Goal: Information Seeking & Learning: Learn about a topic

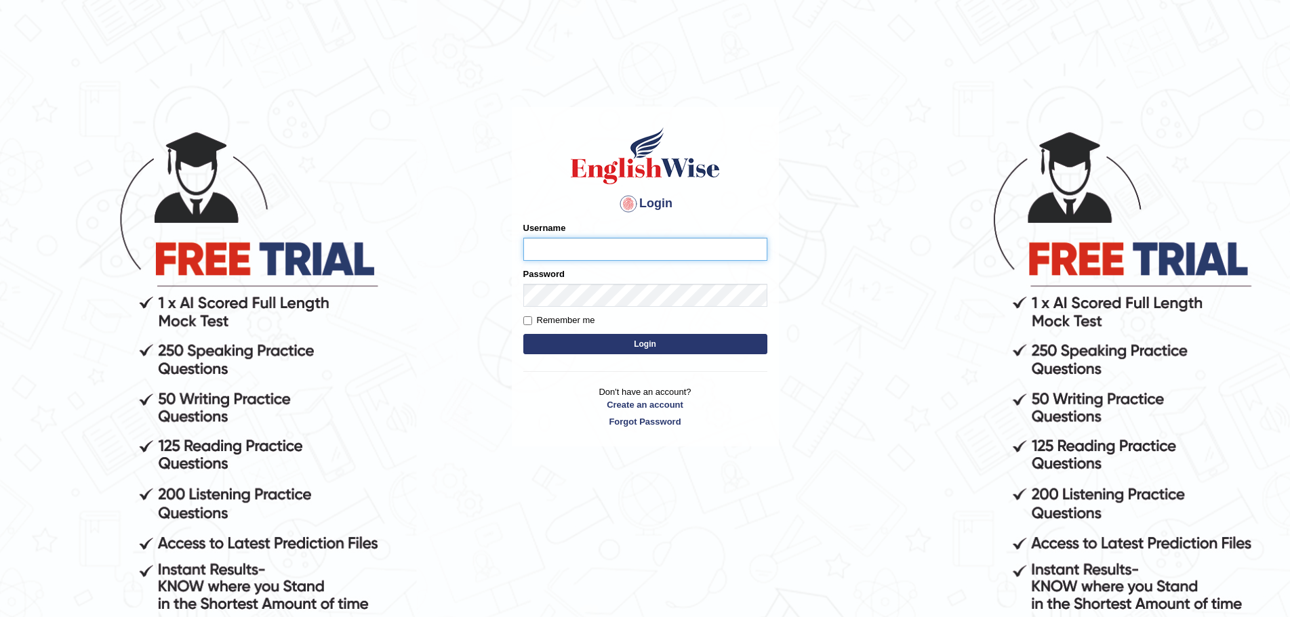
type input "Mugwunali"
click at [654, 343] on button "Login" at bounding box center [645, 344] width 244 height 20
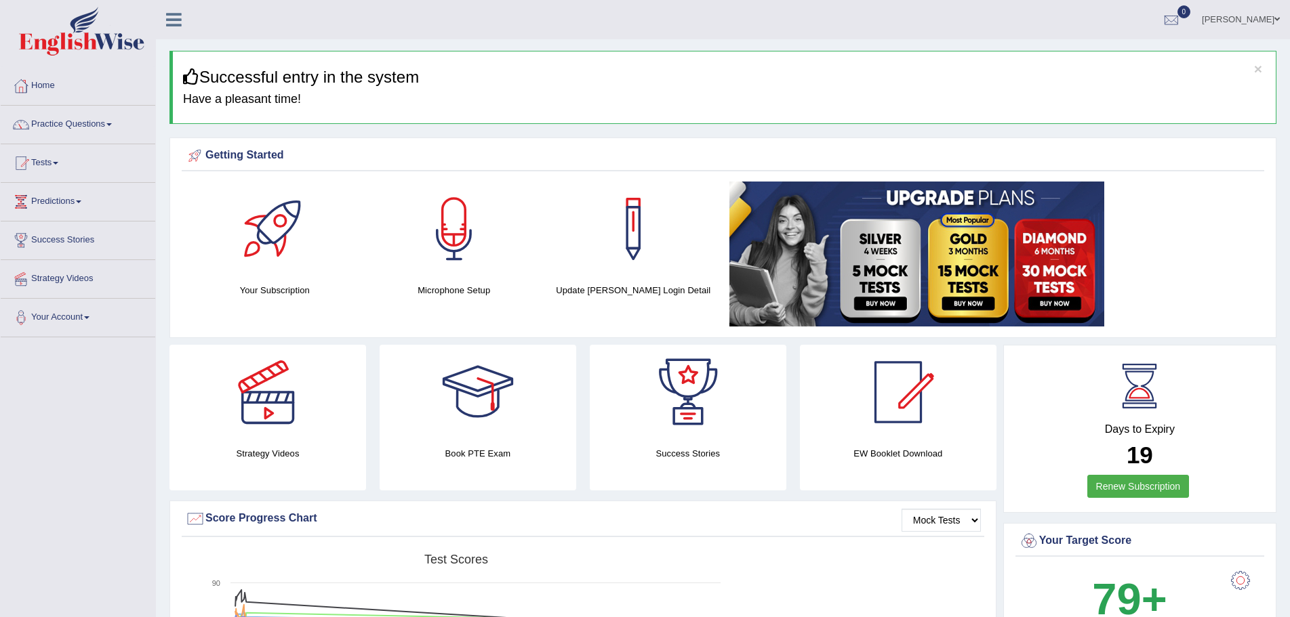
click at [112, 124] on span at bounding box center [108, 124] width 5 height 3
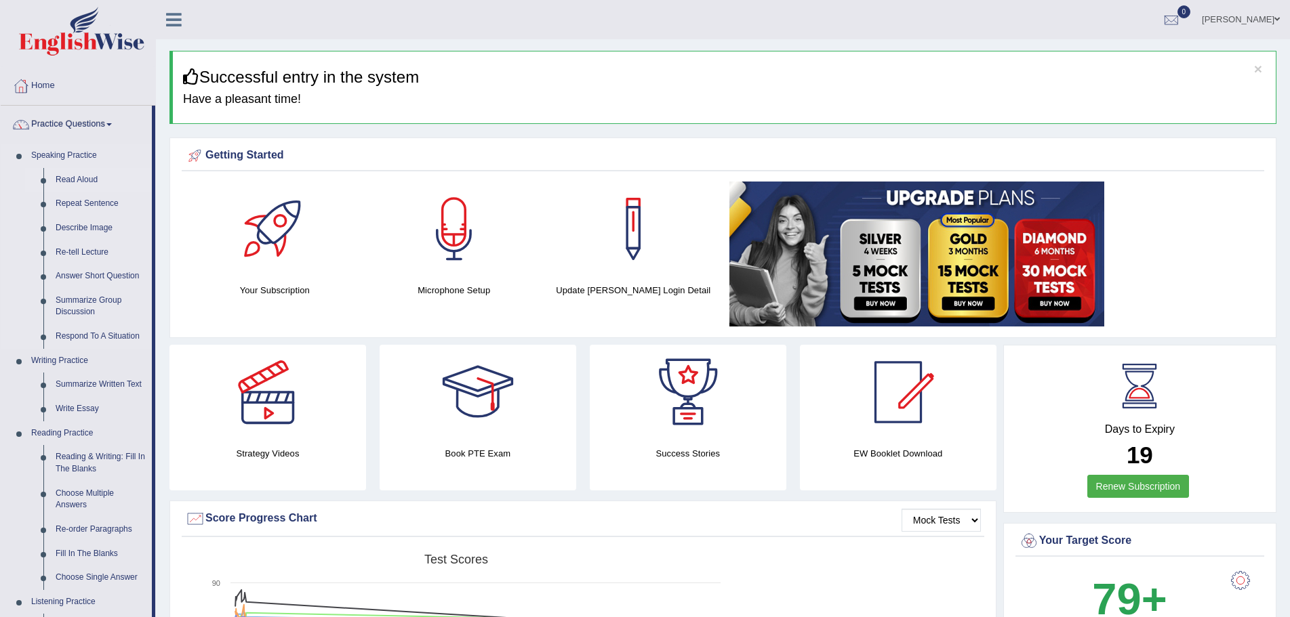
click at [85, 179] on link "Read Aloud" at bounding box center [100, 180] width 102 height 24
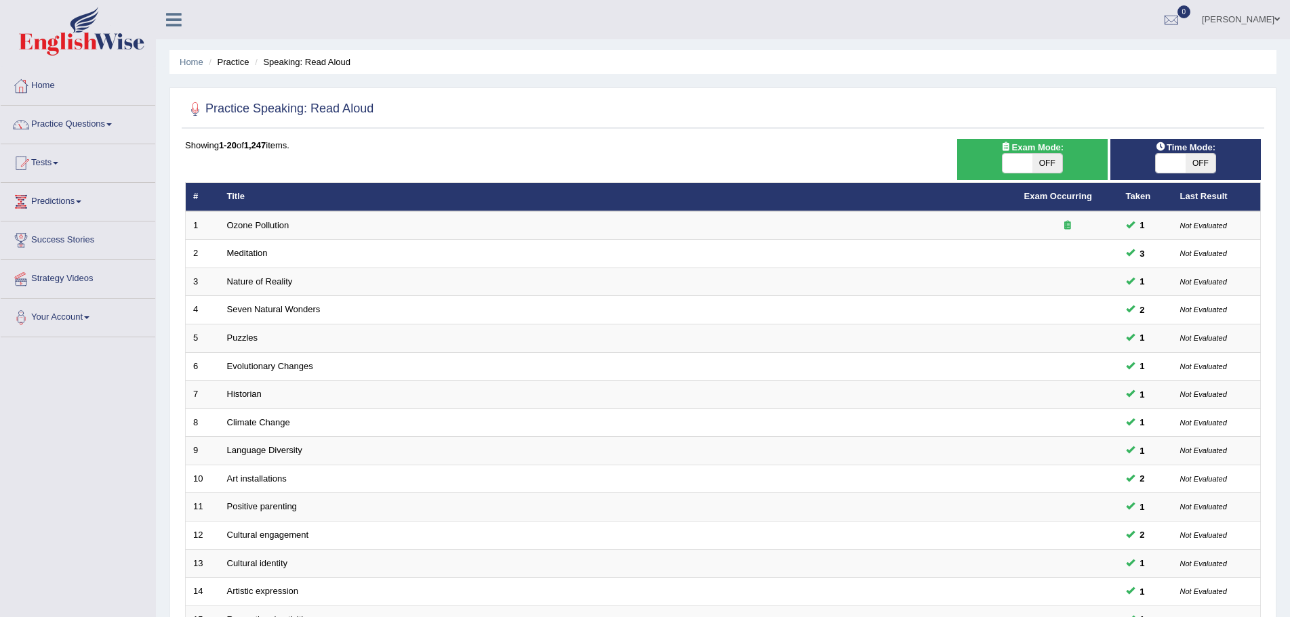
click at [1206, 163] on span "OFF" at bounding box center [1200, 163] width 30 height 19
checkbox input "true"
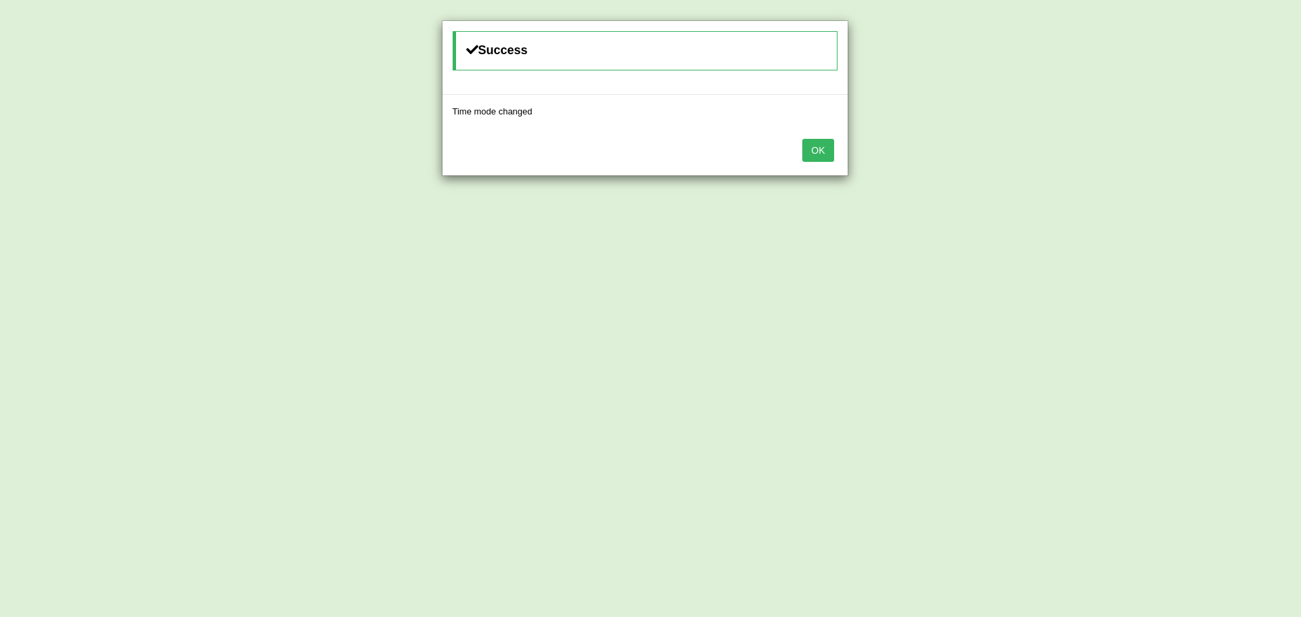
click at [819, 150] on button "OK" at bounding box center [818, 150] width 31 height 23
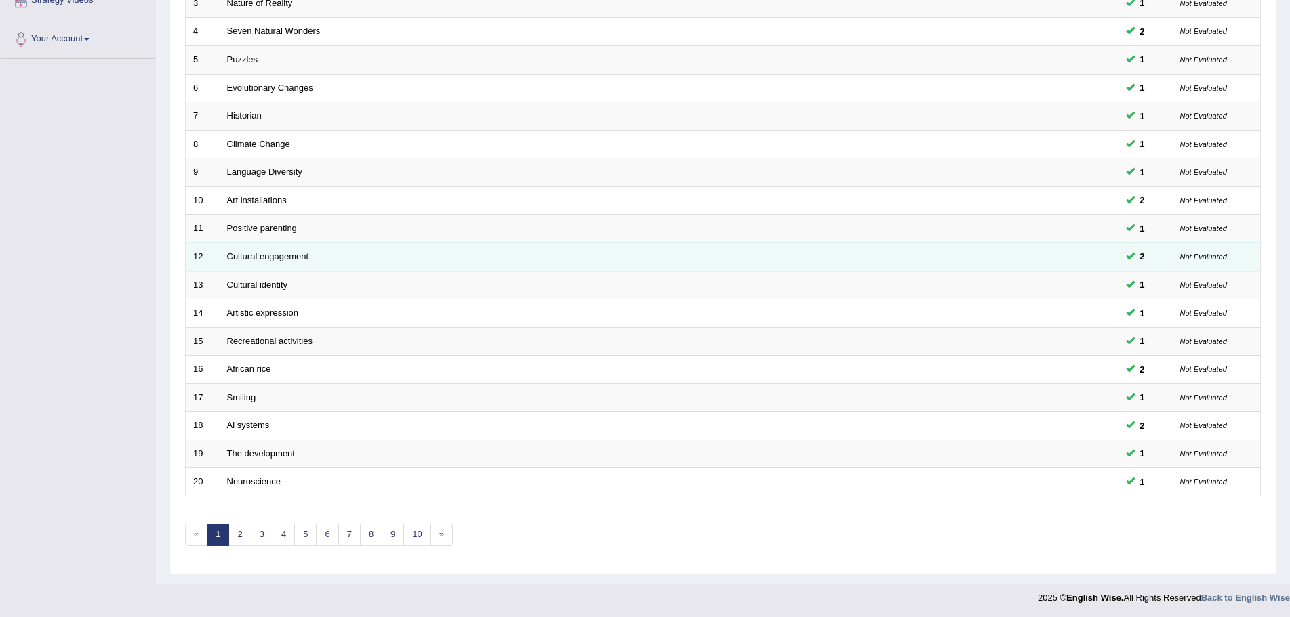
scroll to position [280, 0]
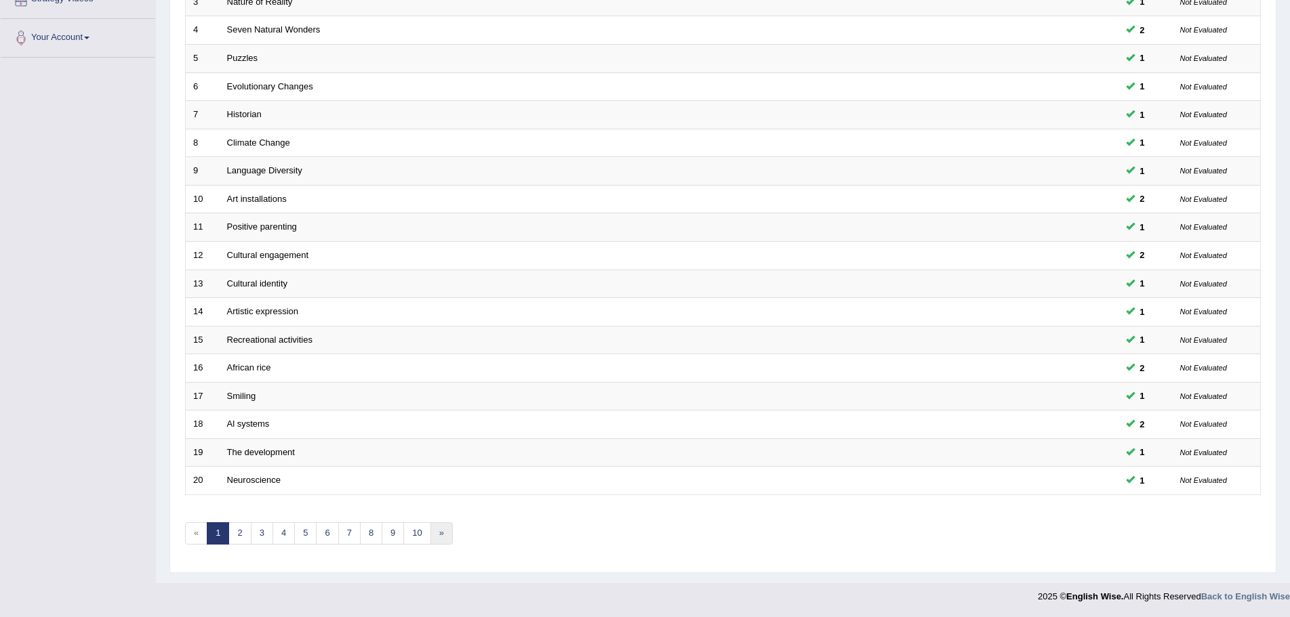
click at [441, 534] on link "»" at bounding box center [441, 534] width 22 height 22
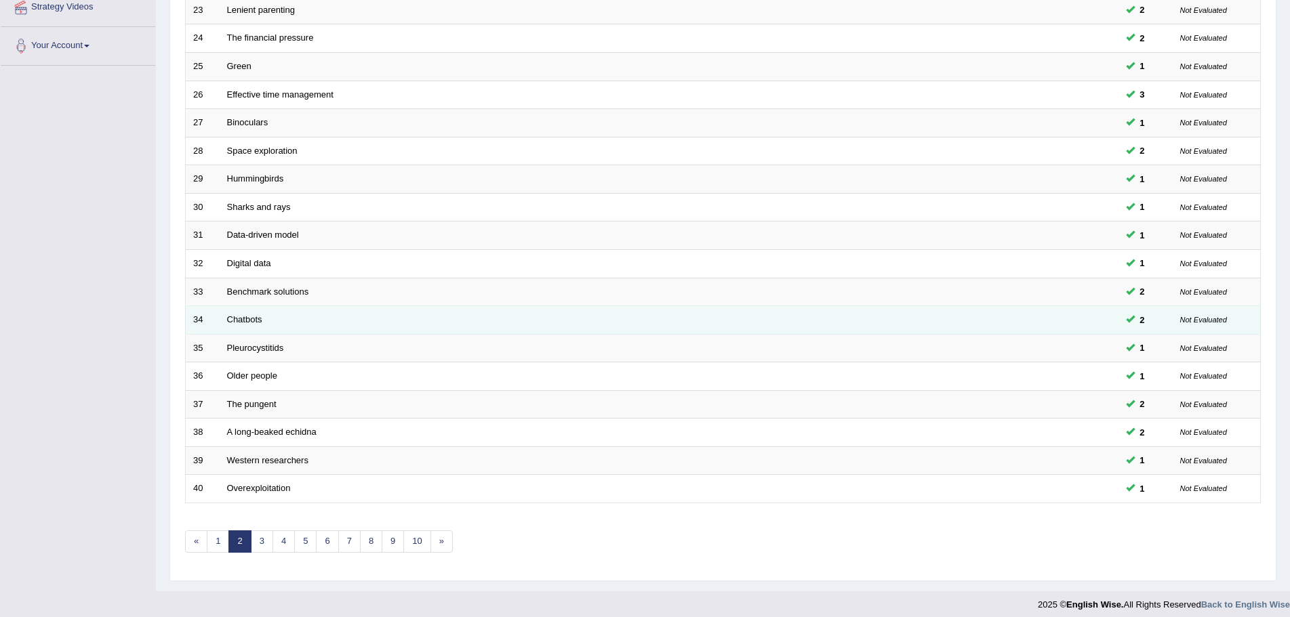
scroll to position [280, 0]
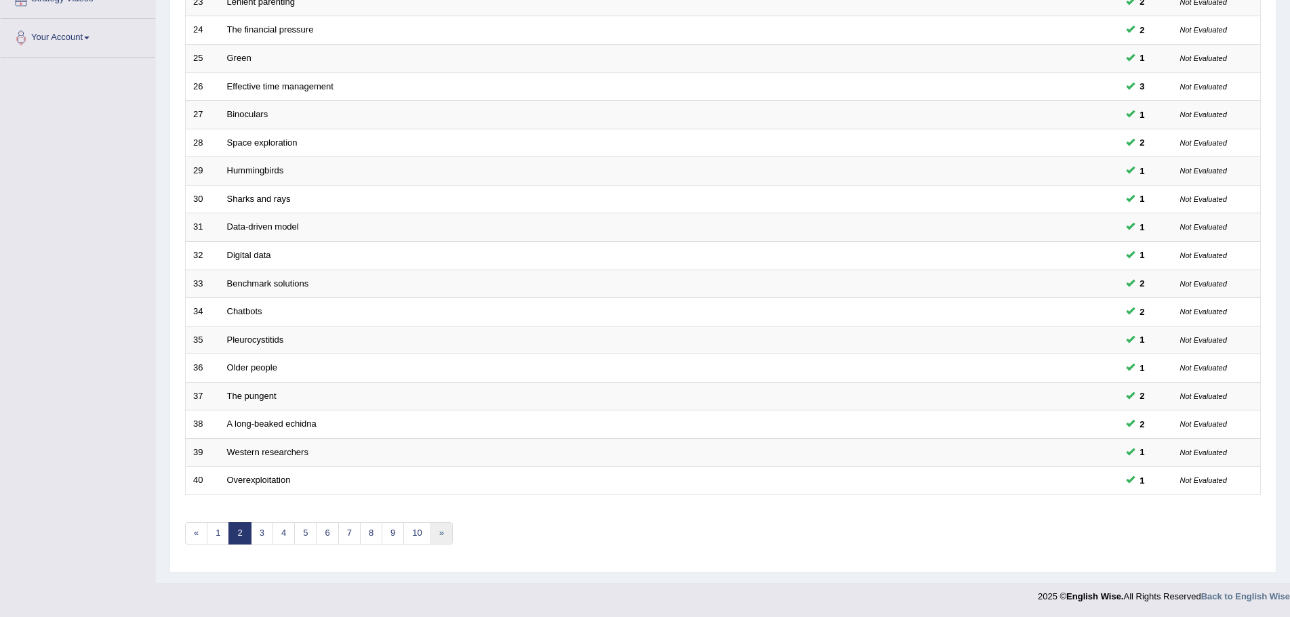
click at [443, 536] on link "»" at bounding box center [441, 534] width 22 height 22
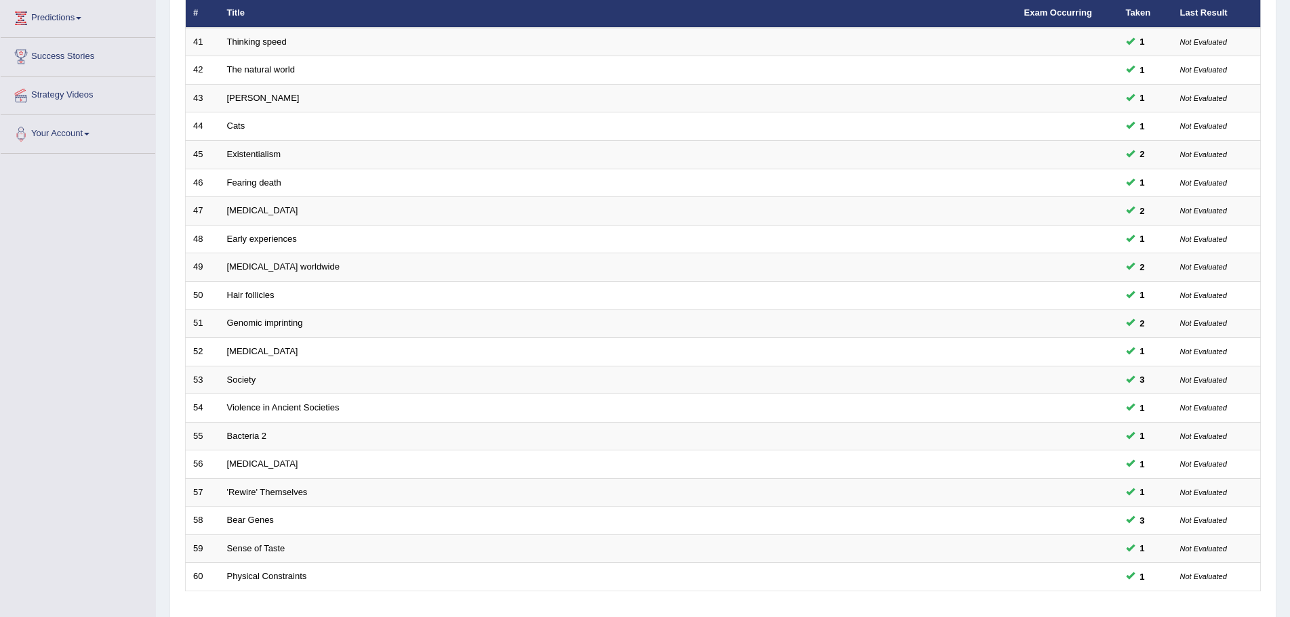
scroll to position [280, 0]
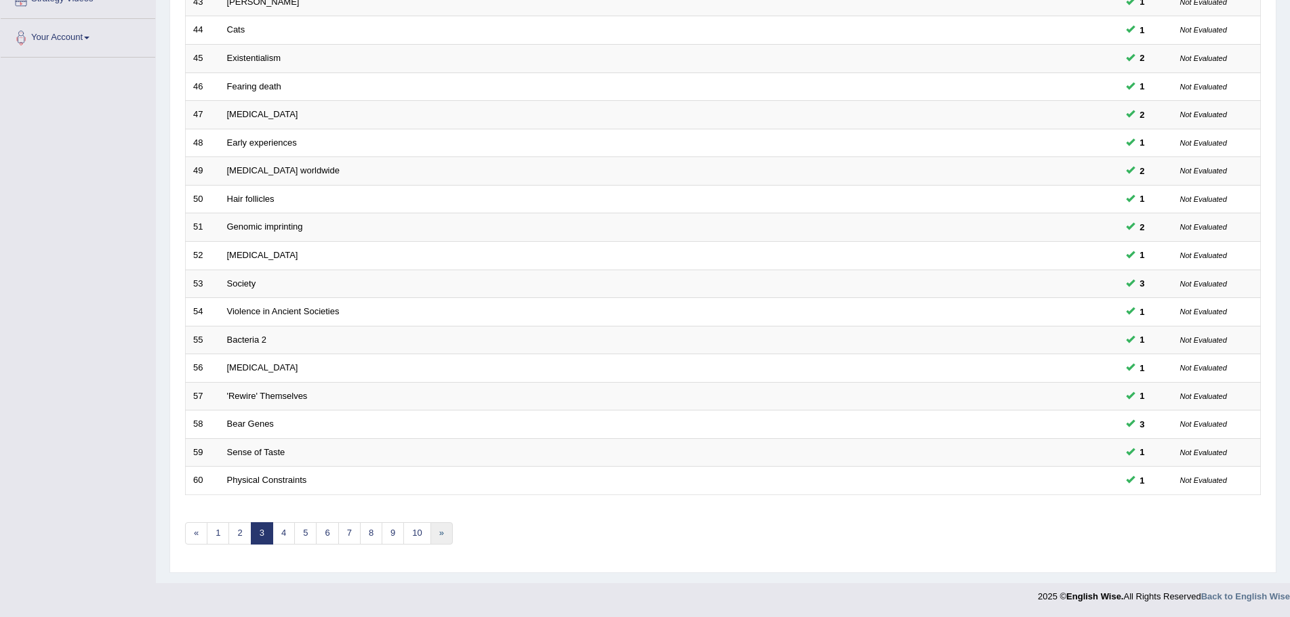
click at [441, 535] on link "»" at bounding box center [441, 534] width 22 height 22
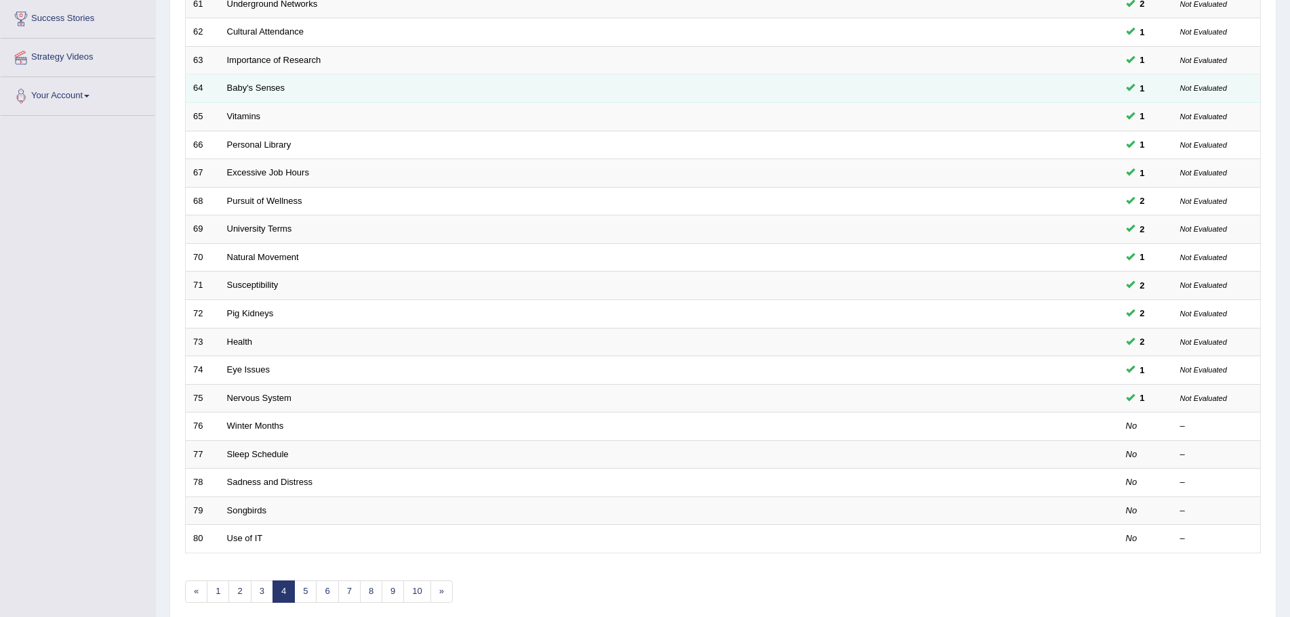
scroll to position [280, 0]
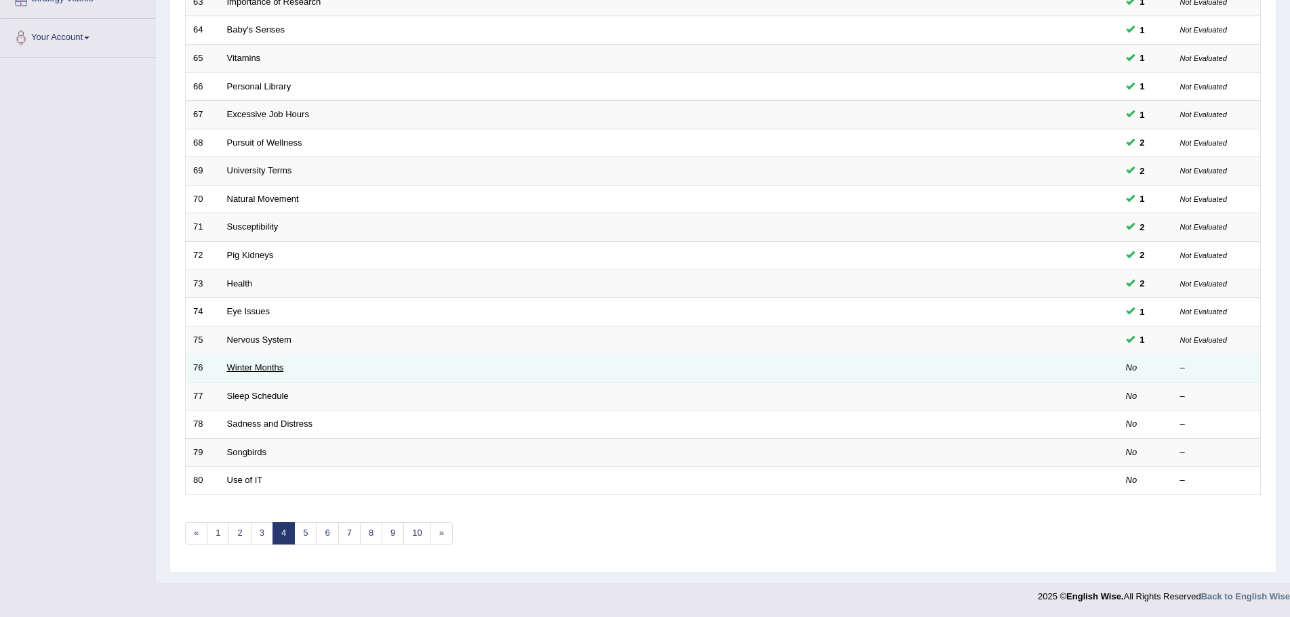
click at [256, 365] on link "Winter Months" at bounding box center [255, 368] width 57 height 10
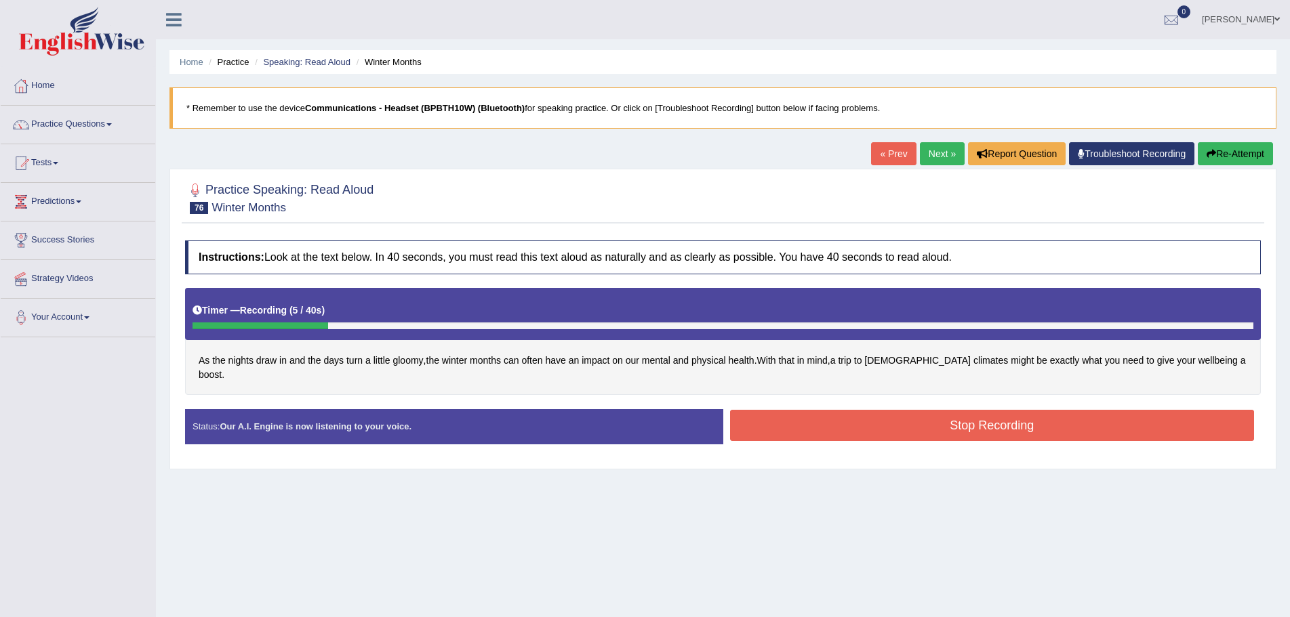
click at [1226, 150] on button "Re-Attempt" at bounding box center [1235, 153] width 75 height 23
click at [820, 410] on button "Stop Recording" at bounding box center [992, 425] width 525 height 31
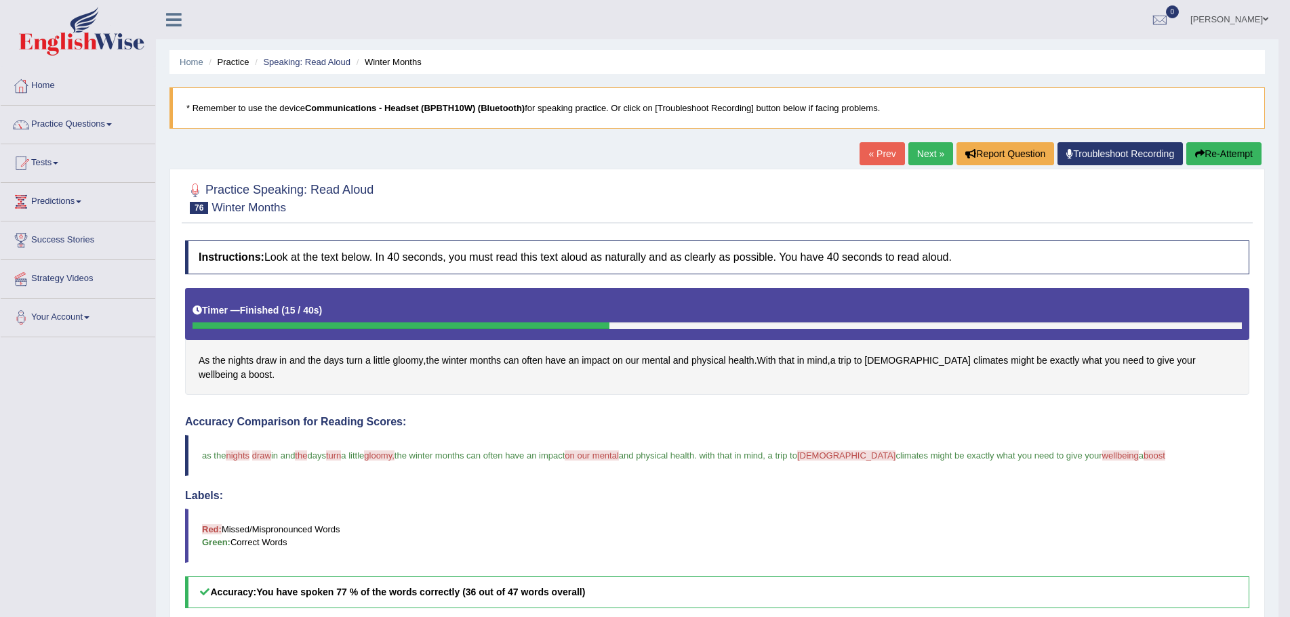
click at [918, 154] on link "Next »" at bounding box center [930, 153] width 45 height 23
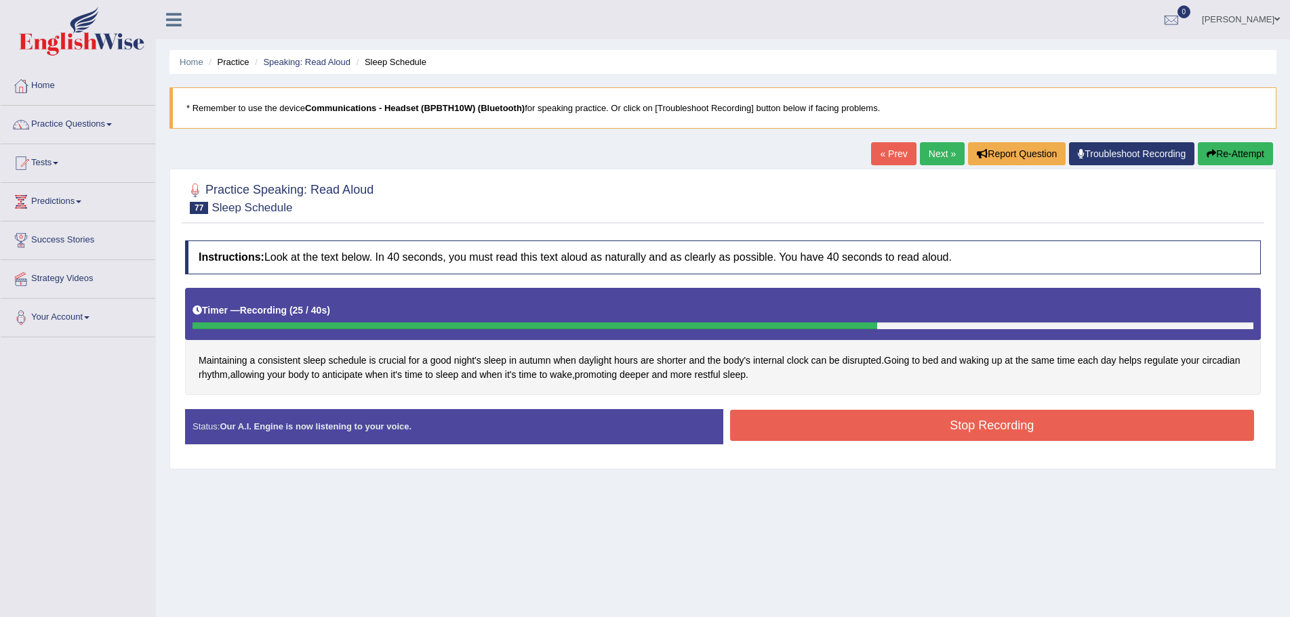
click at [754, 418] on button "Stop Recording" at bounding box center [992, 425] width 525 height 31
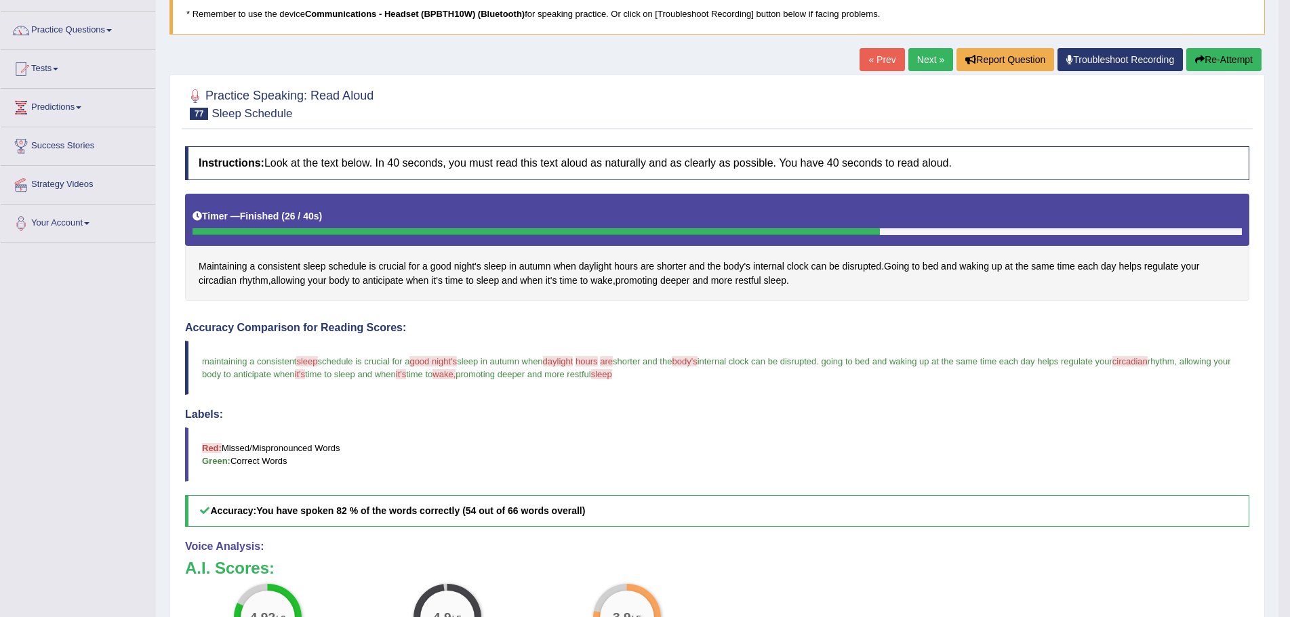
scroll to position [38, 0]
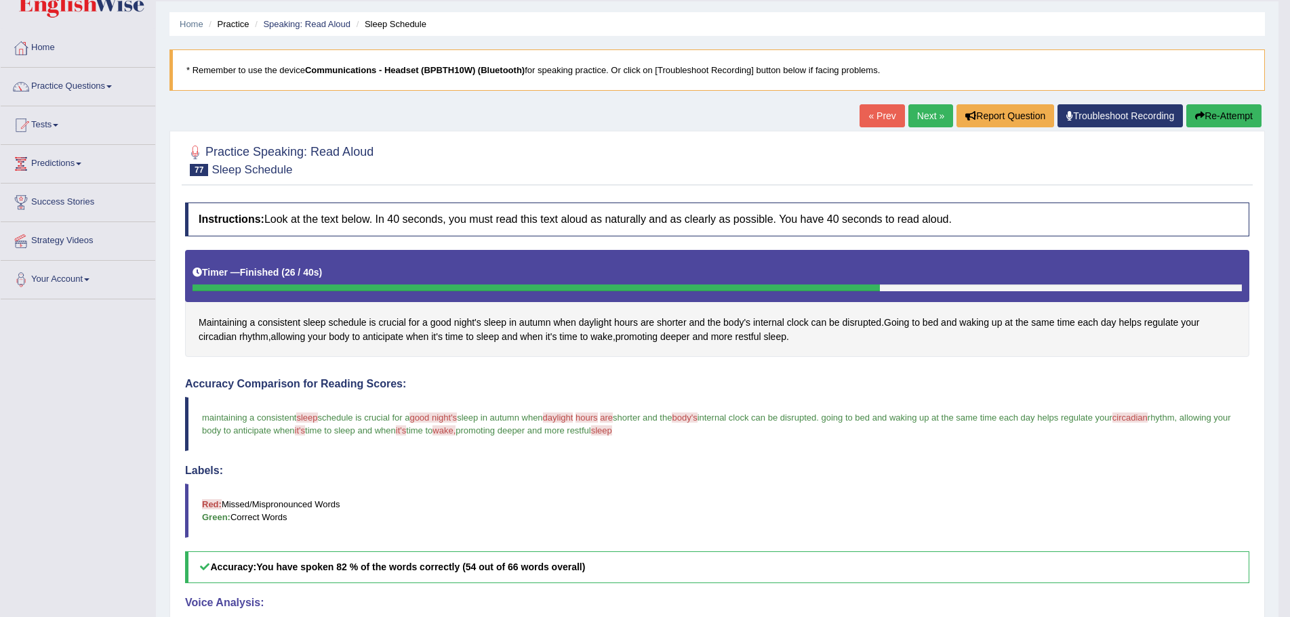
click at [1221, 110] on button "Re-Attempt" at bounding box center [1223, 115] width 75 height 23
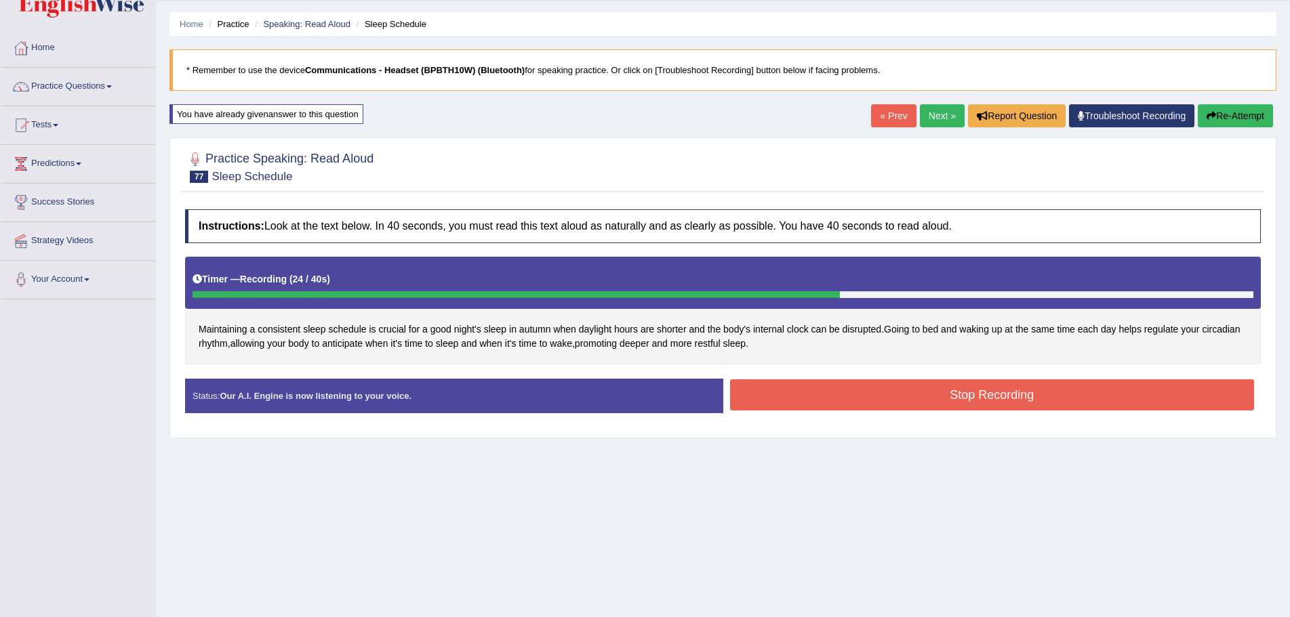
click at [771, 390] on button "Stop Recording" at bounding box center [992, 395] width 525 height 31
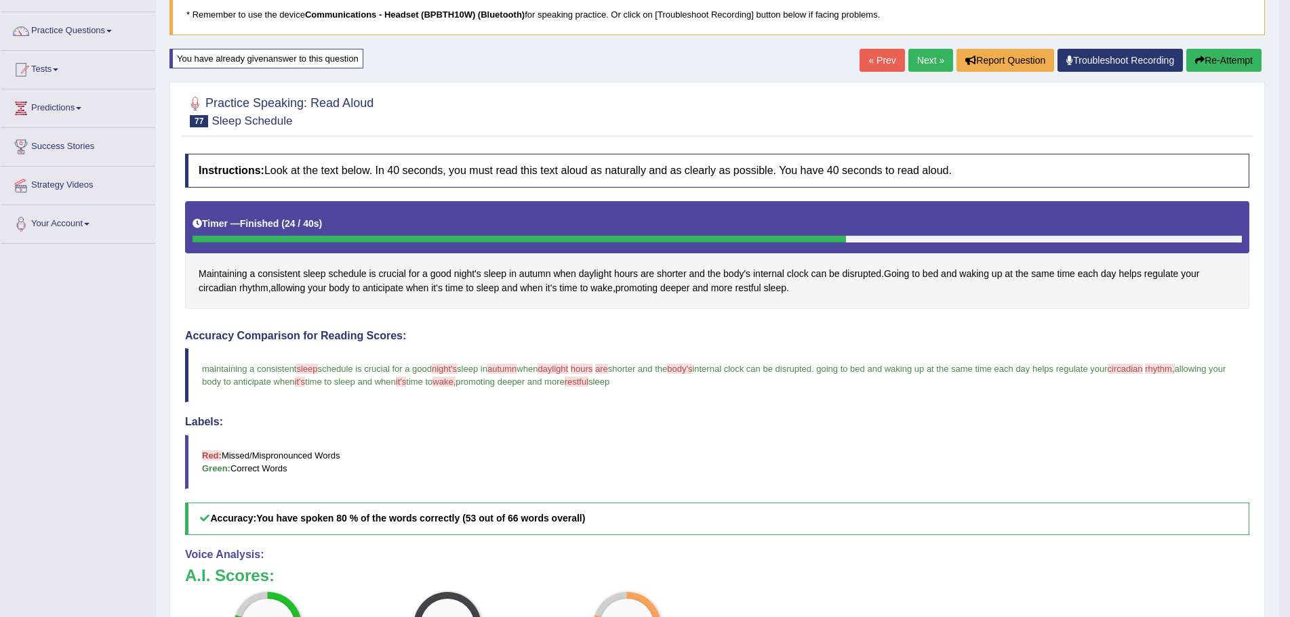
scroll to position [45, 0]
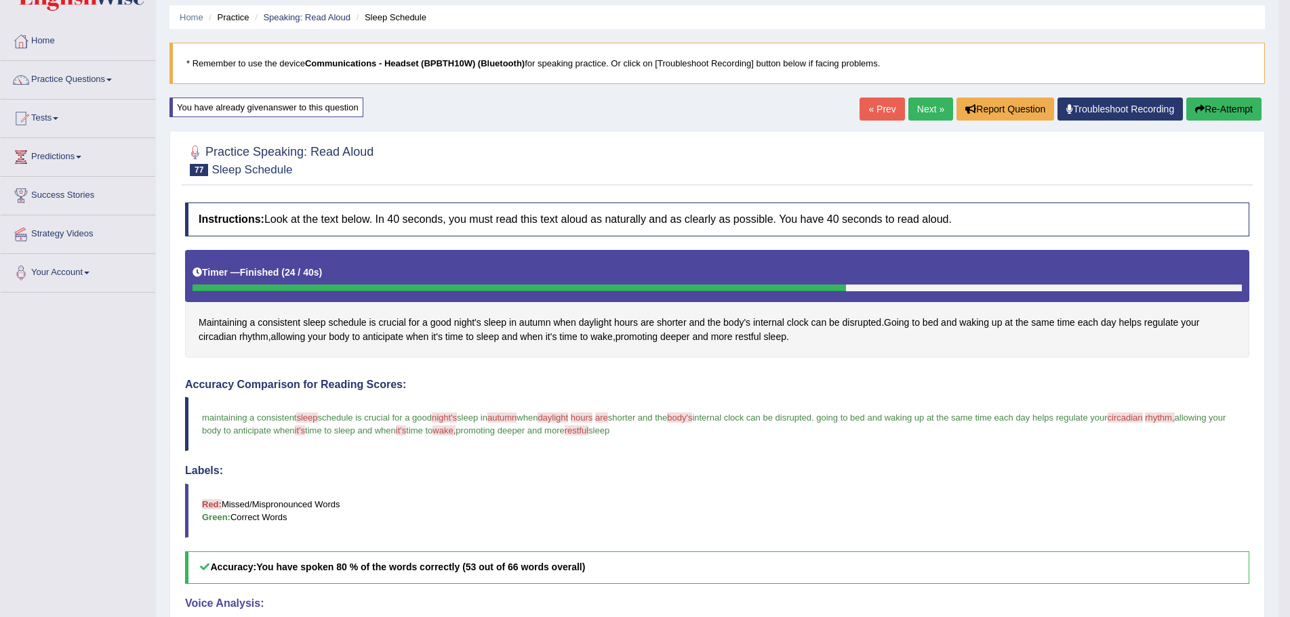
click at [912, 106] on link "Next »" at bounding box center [930, 109] width 45 height 23
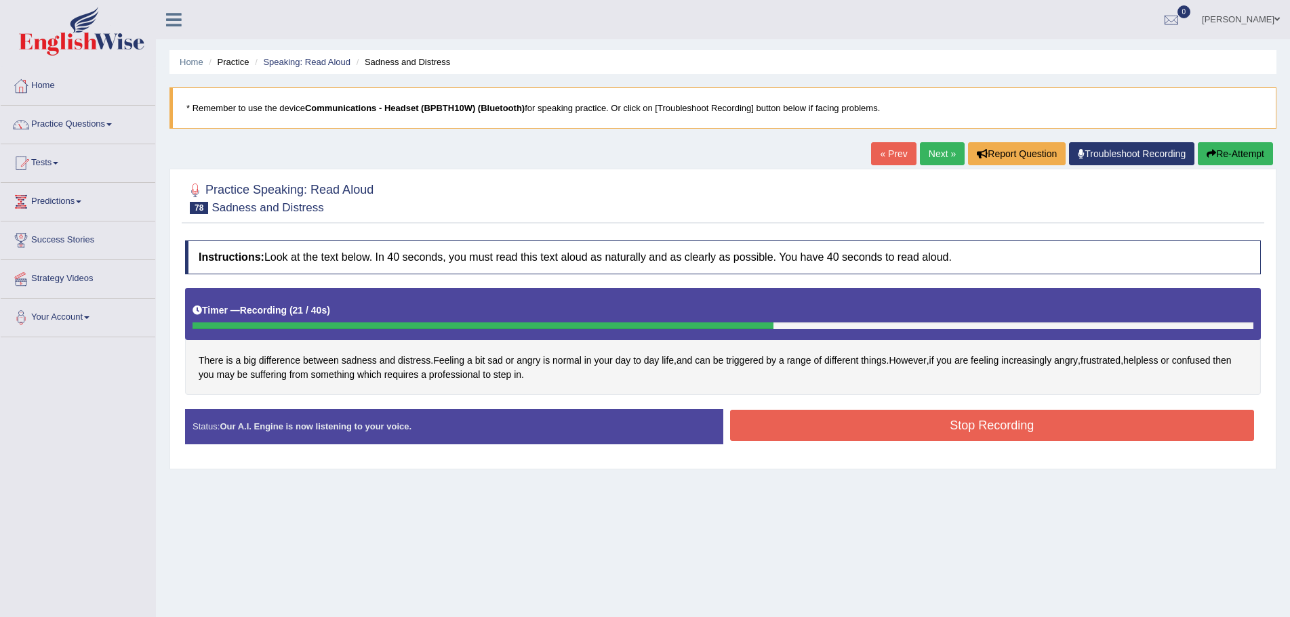
click at [733, 427] on button "Stop Recording" at bounding box center [992, 425] width 525 height 31
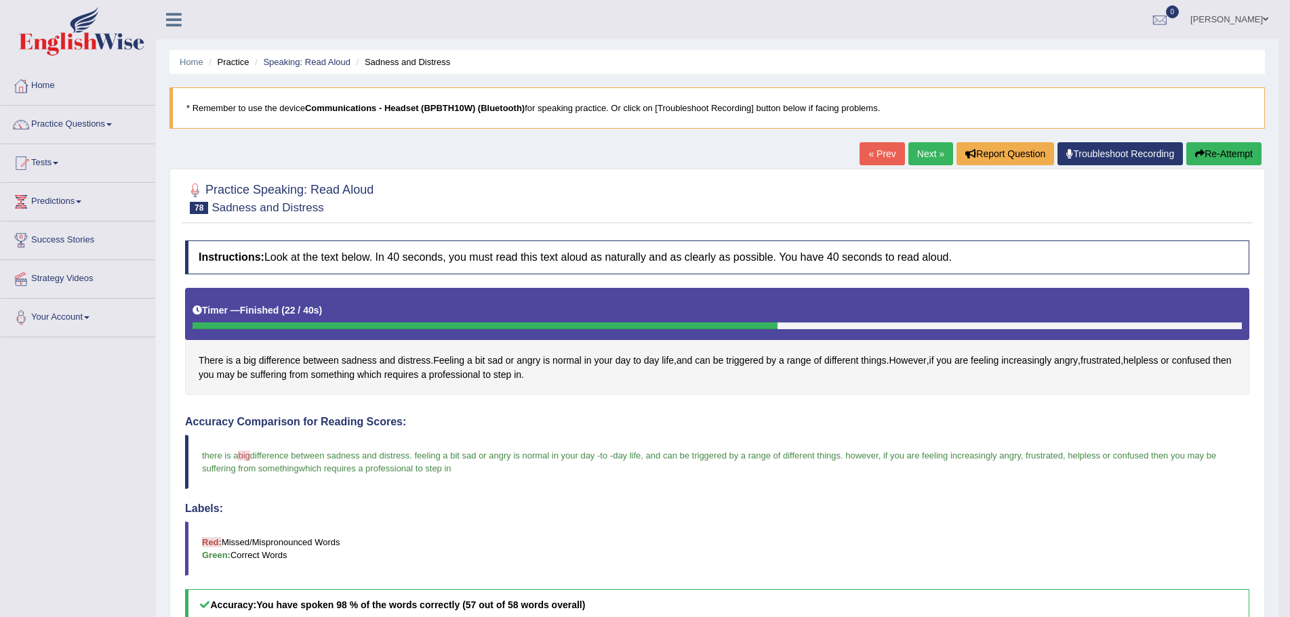
click at [927, 150] on link "Next »" at bounding box center [930, 153] width 45 height 23
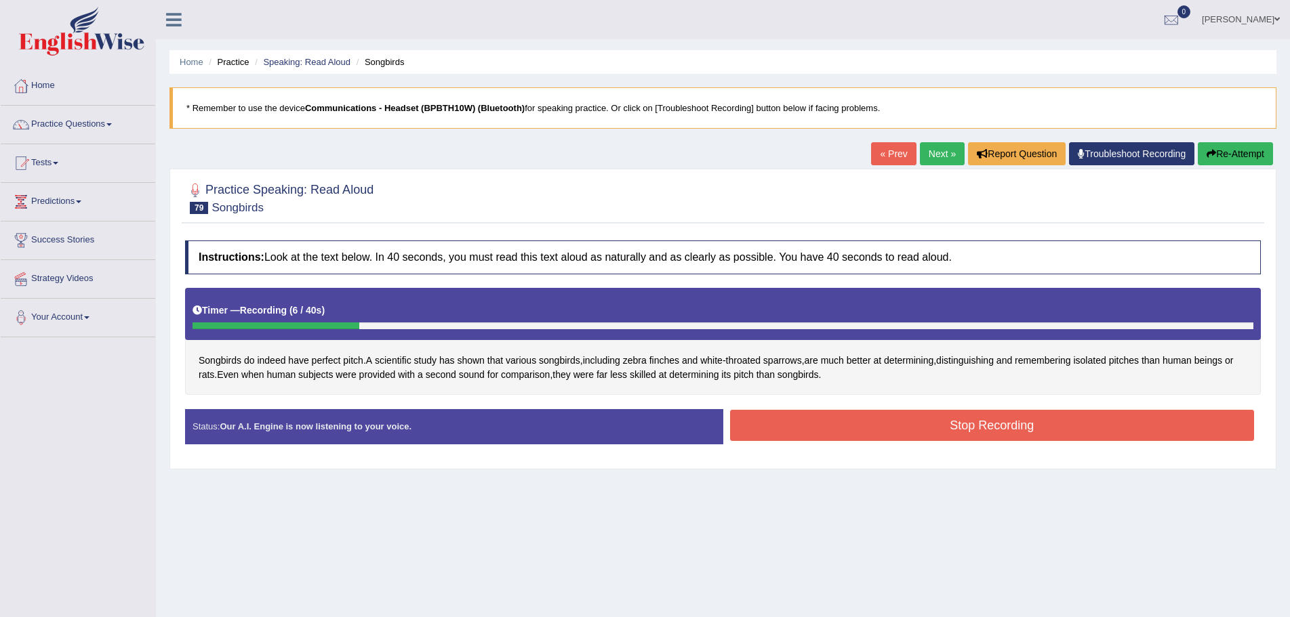
click at [1234, 151] on button "Re-Attempt" at bounding box center [1235, 153] width 75 height 23
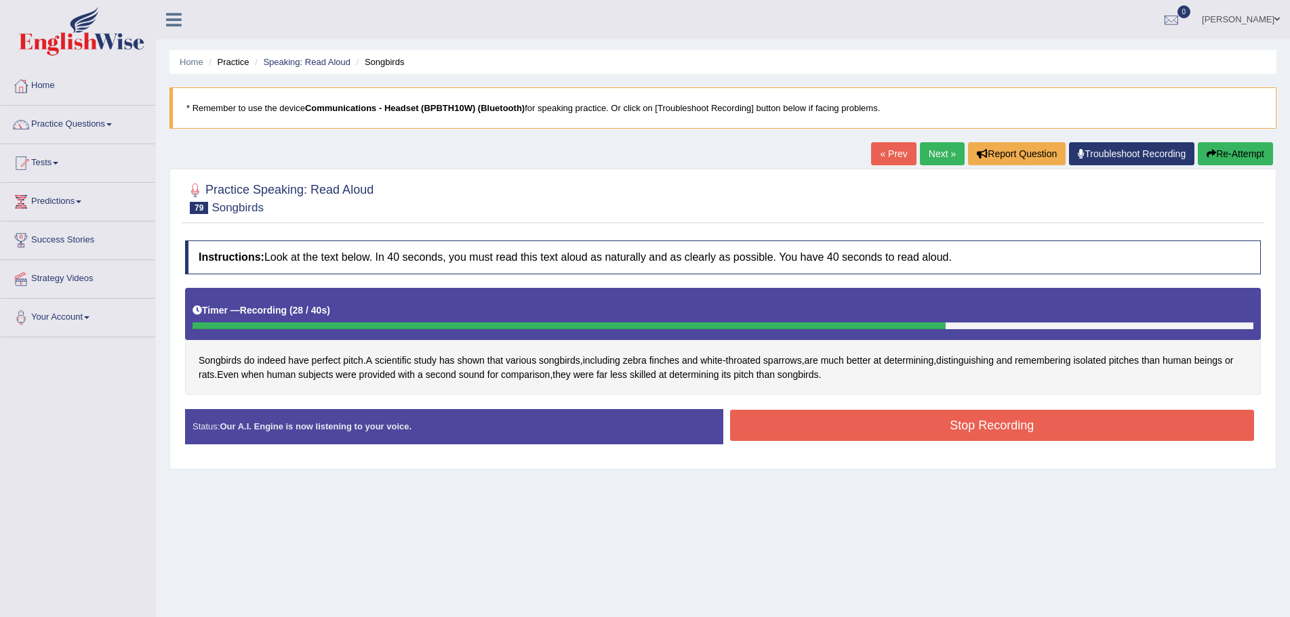
click at [827, 422] on button "Stop Recording" at bounding box center [992, 425] width 525 height 31
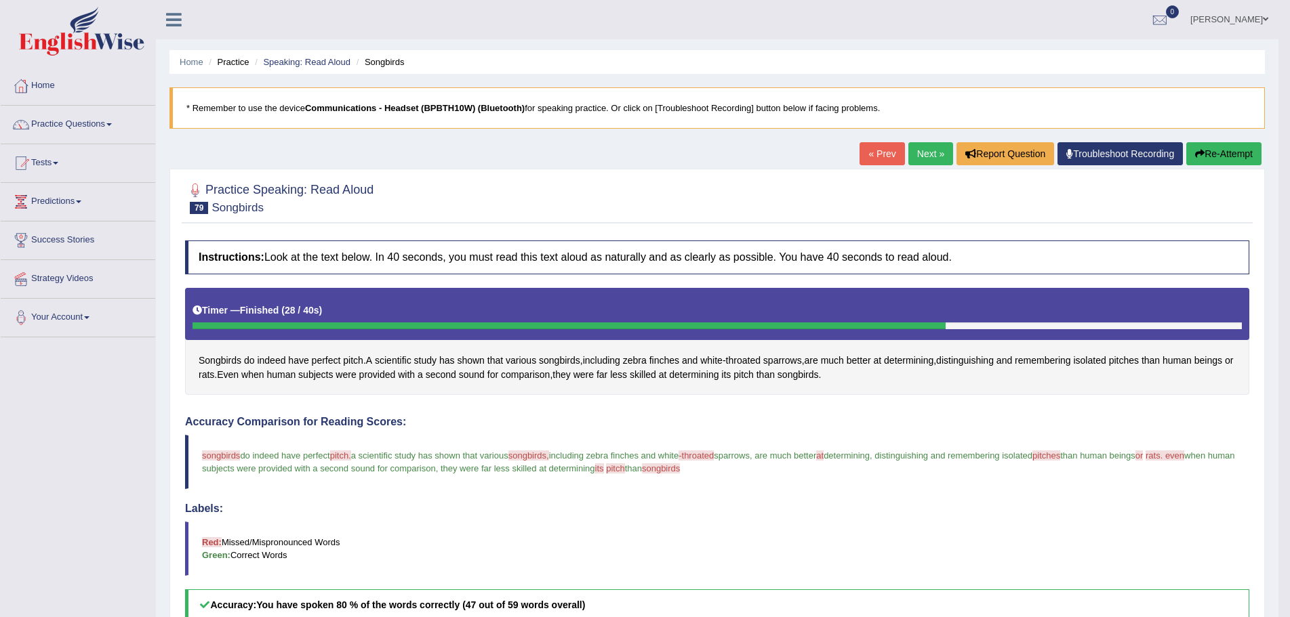
click at [1200, 150] on icon "button" at bounding box center [1199, 153] width 9 height 9
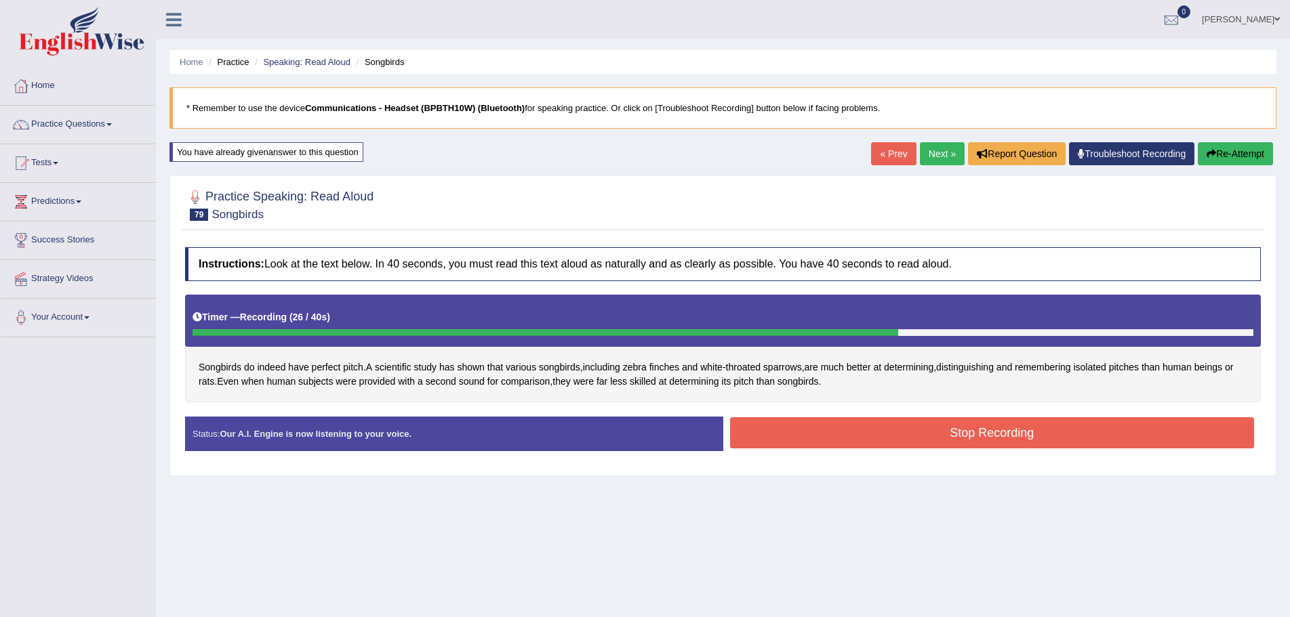
click at [752, 442] on button "Stop Recording" at bounding box center [992, 433] width 525 height 31
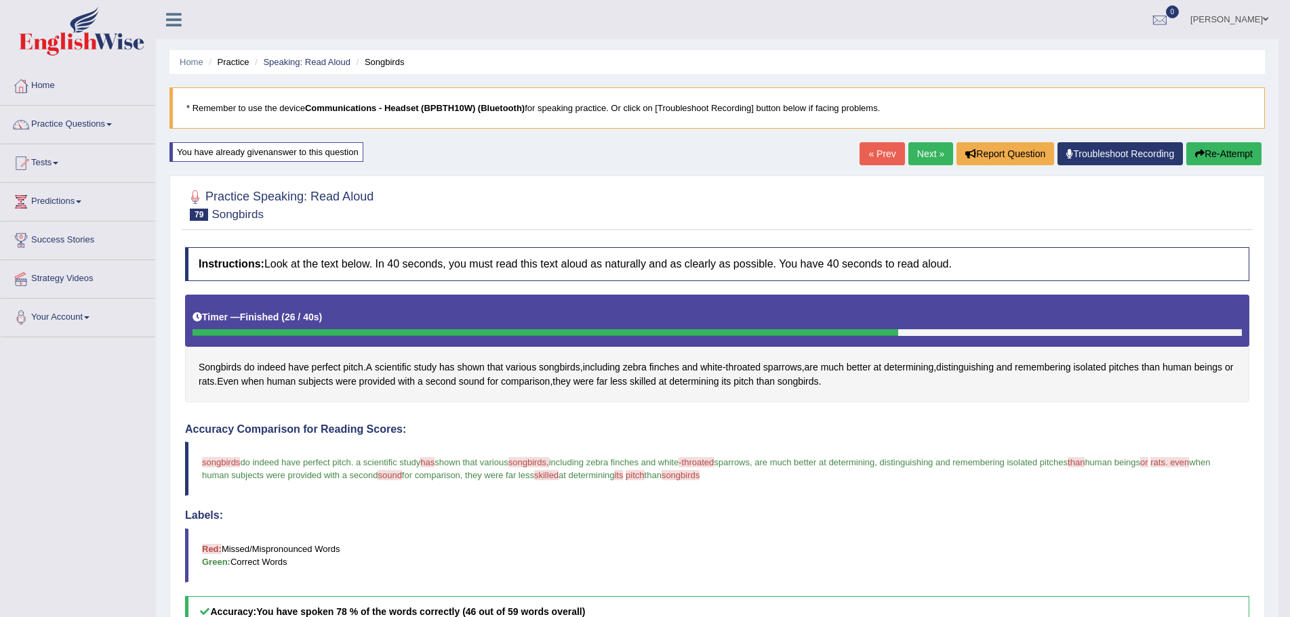
click at [1211, 149] on button "Re-Attempt" at bounding box center [1223, 153] width 75 height 23
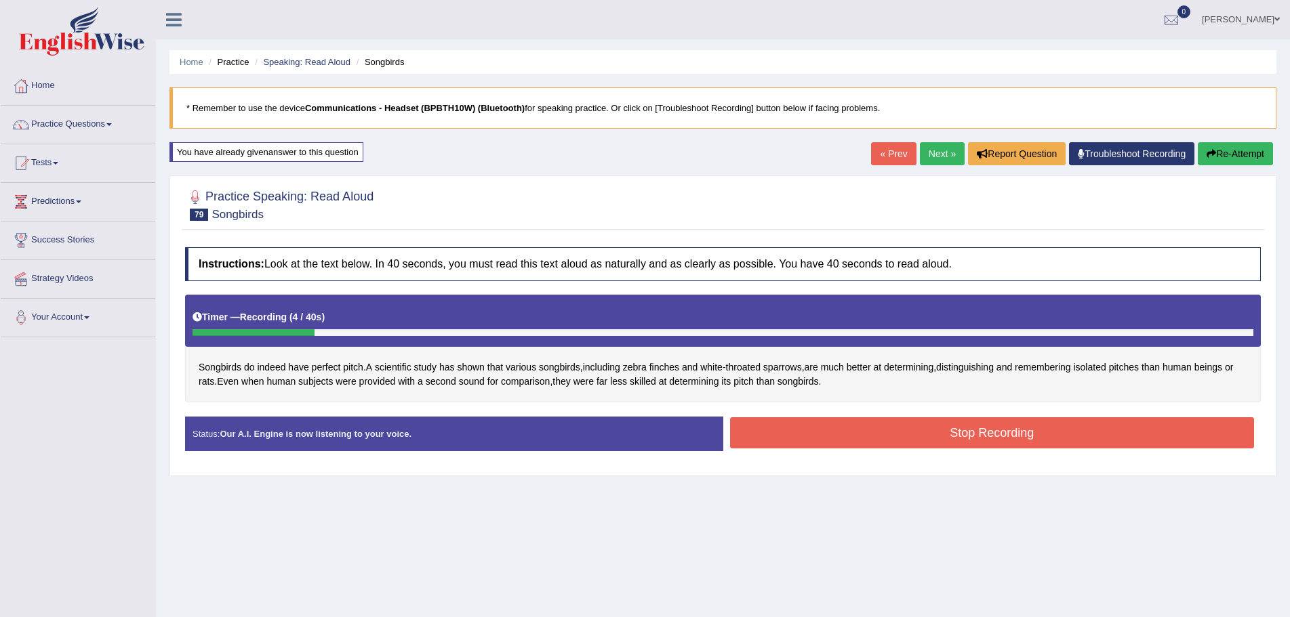
click at [1228, 153] on button "Re-Attempt" at bounding box center [1235, 153] width 75 height 23
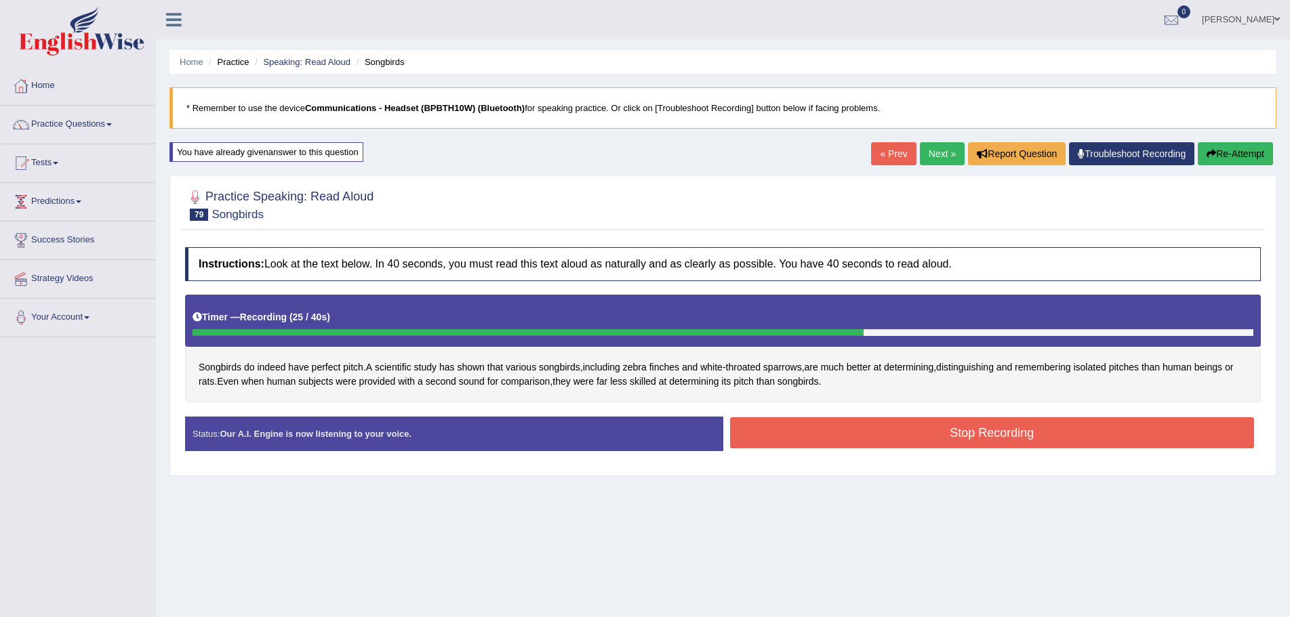
click at [784, 445] on button "Stop Recording" at bounding box center [992, 433] width 525 height 31
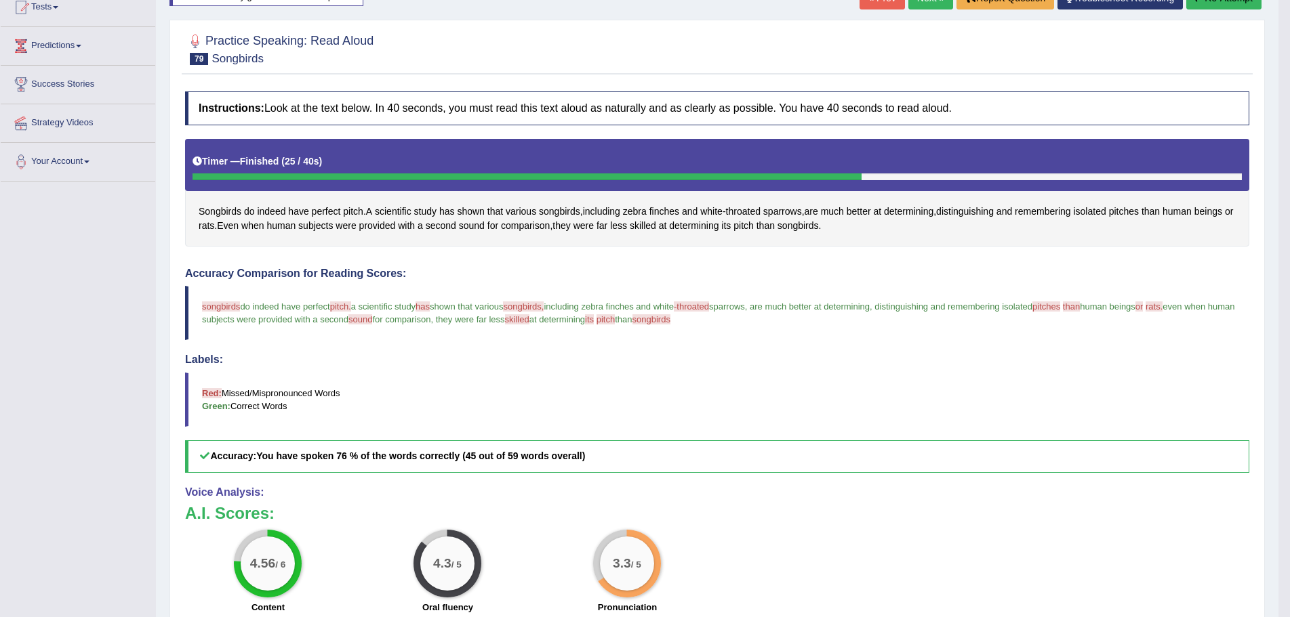
scroll to position [45, 0]
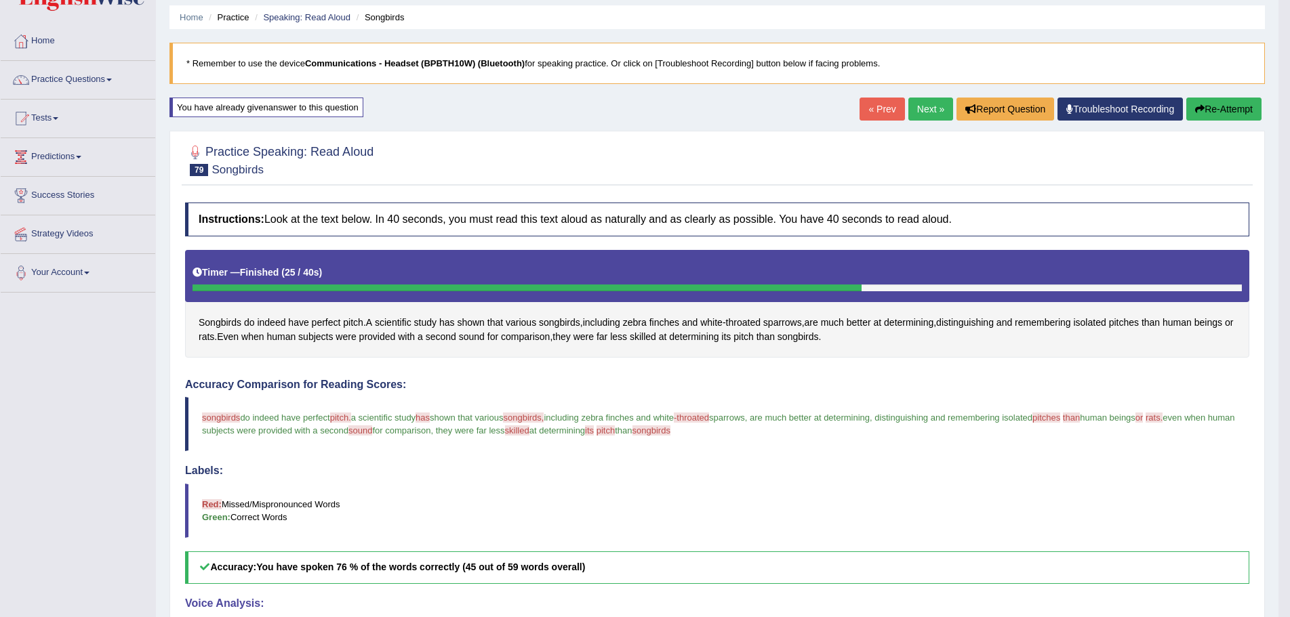
click at [920, 108] on link "Next »" at bounding box center [930, 109] width 45 height 23
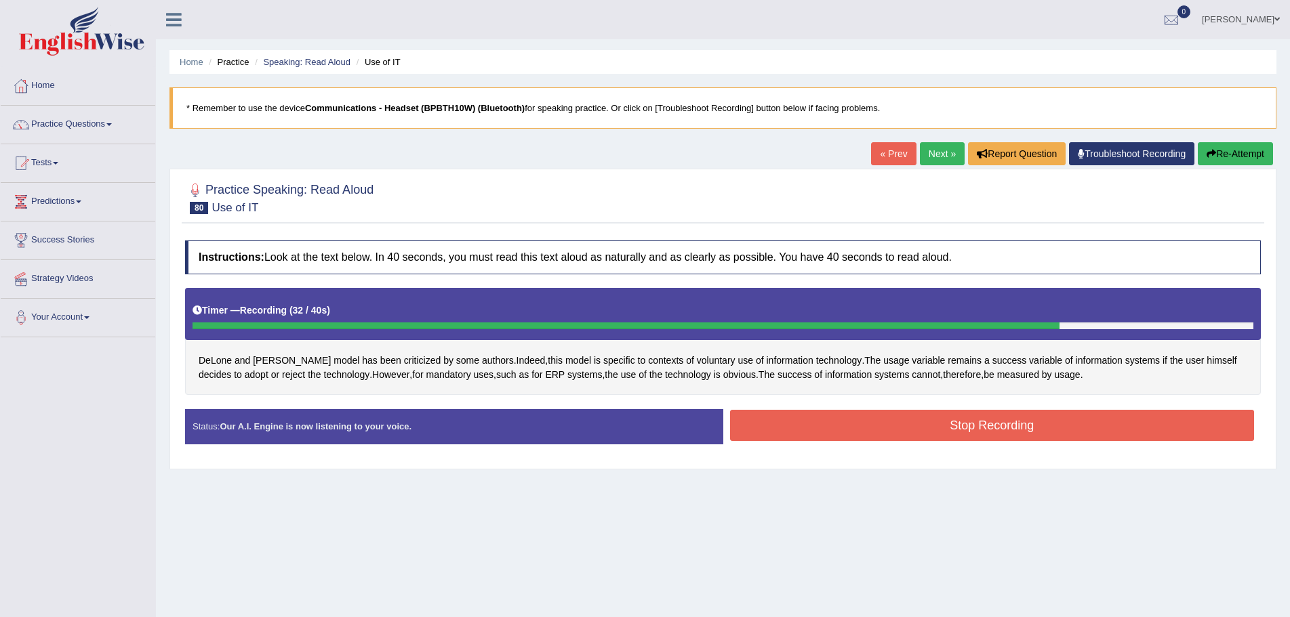
click at [1031, 429] on button "Stop Recording" at bounding box center [992, 425] width 525 height 31
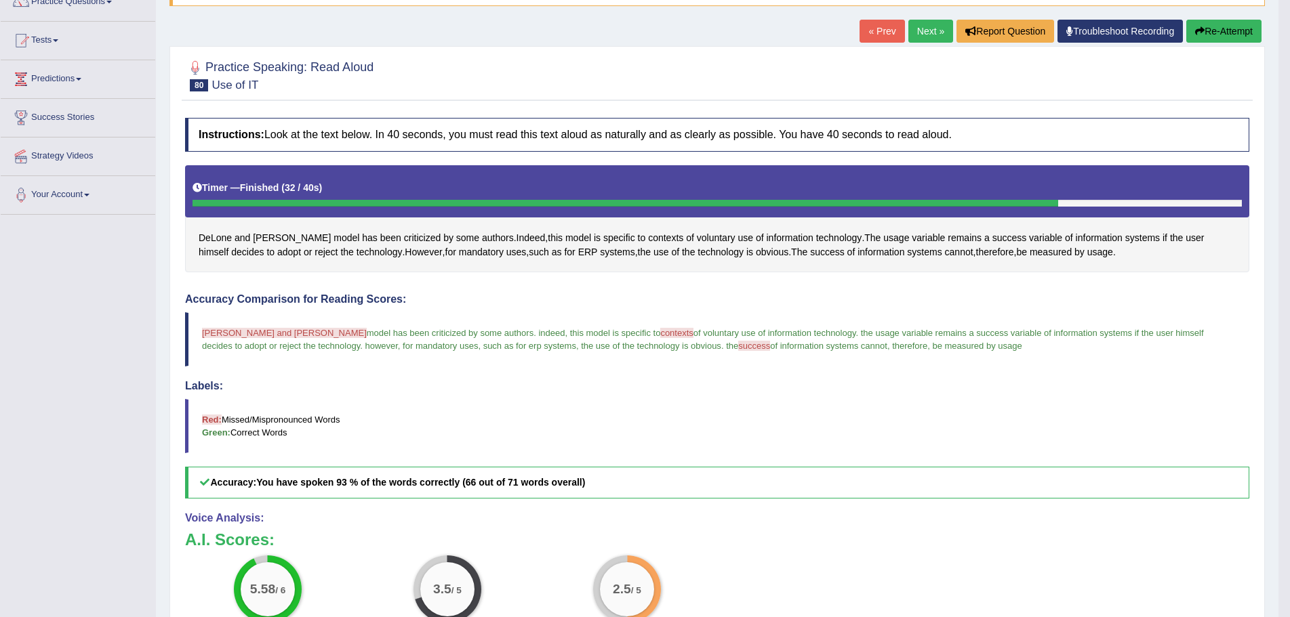
scroll to position [106, 0]
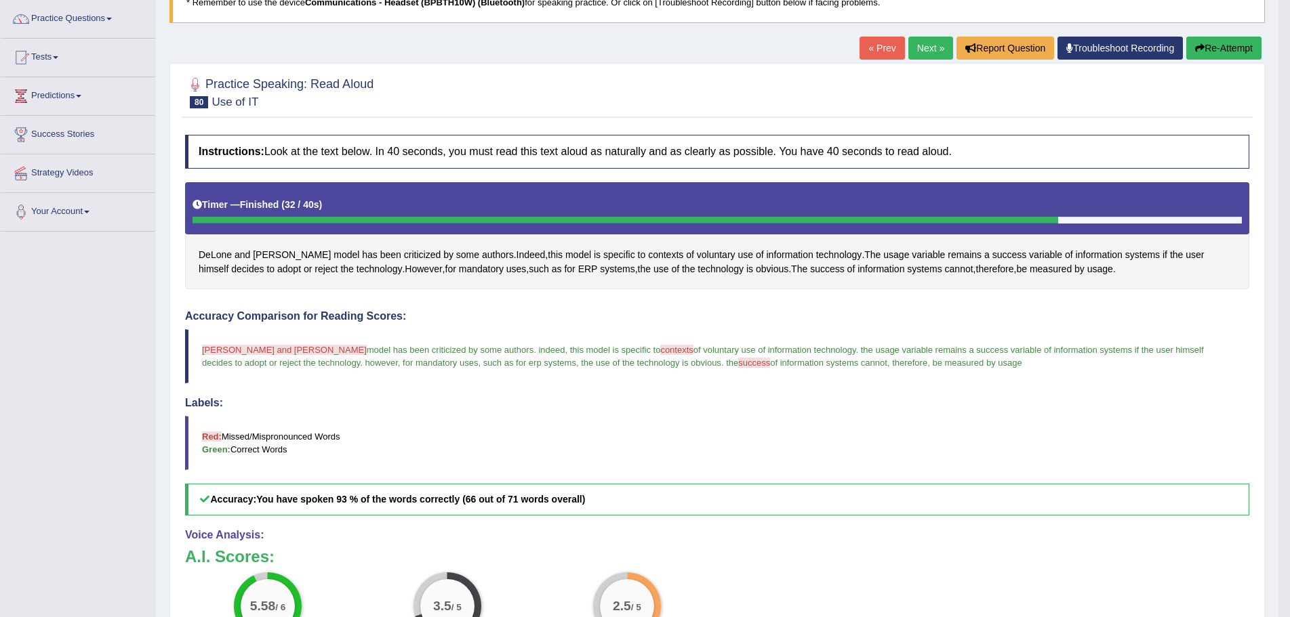
click at [1199, 46] on icon "button" at bounding box center [1199, 47] width 9 height 9
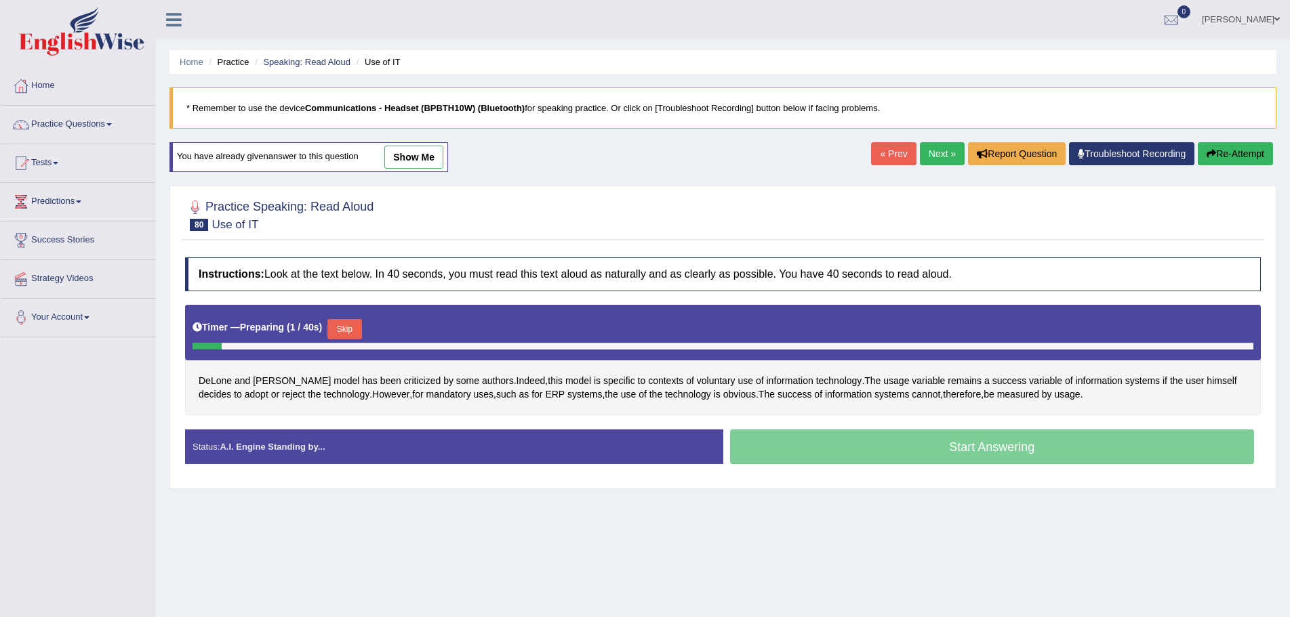
scroll to position [94, 0]
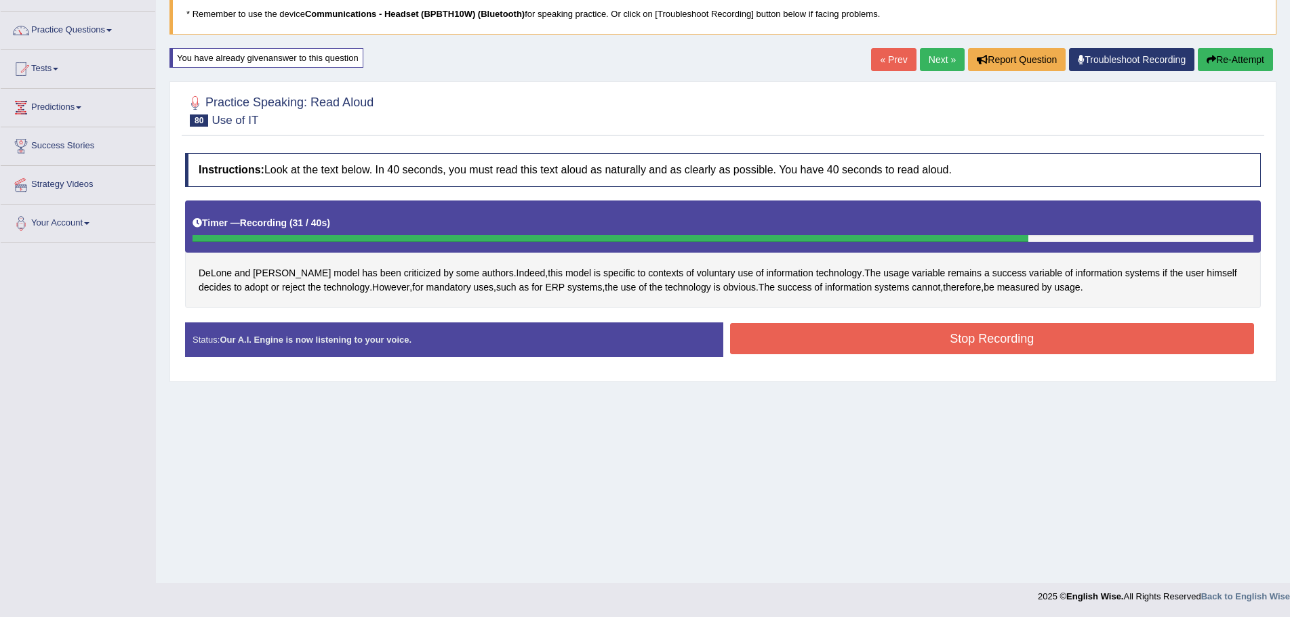
click at [967, 338] on button "Stop Recording" at bounding box center [992, 338] width 525 height 31
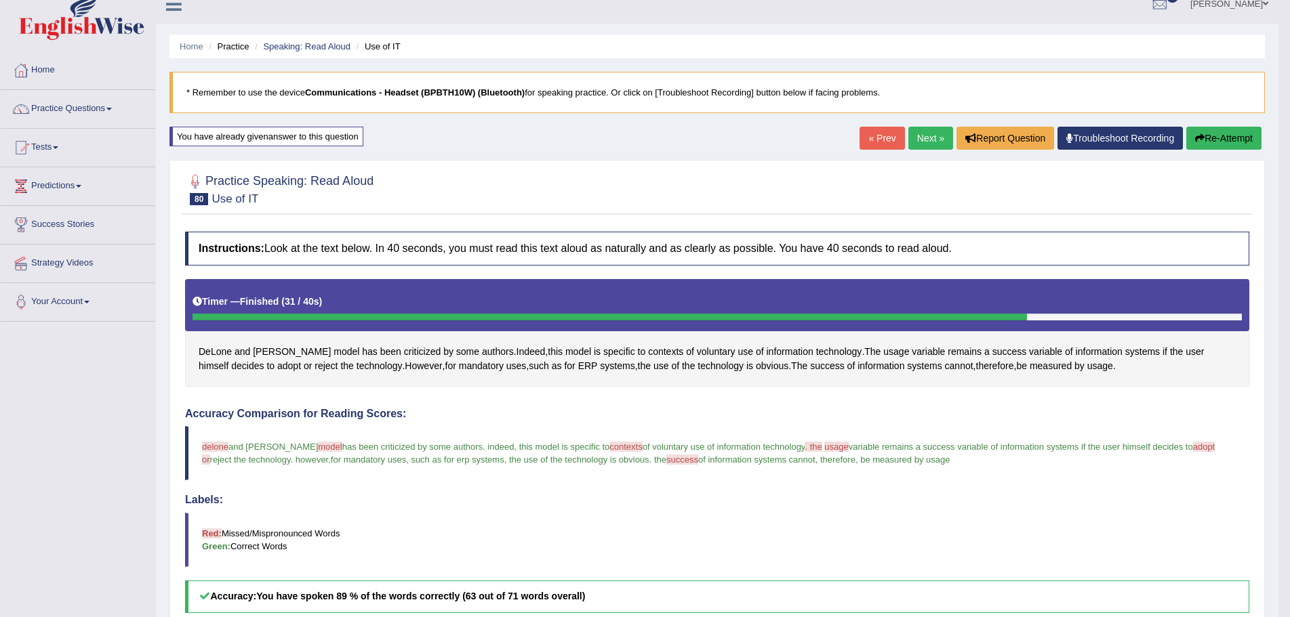
scroll to position [0, 0]
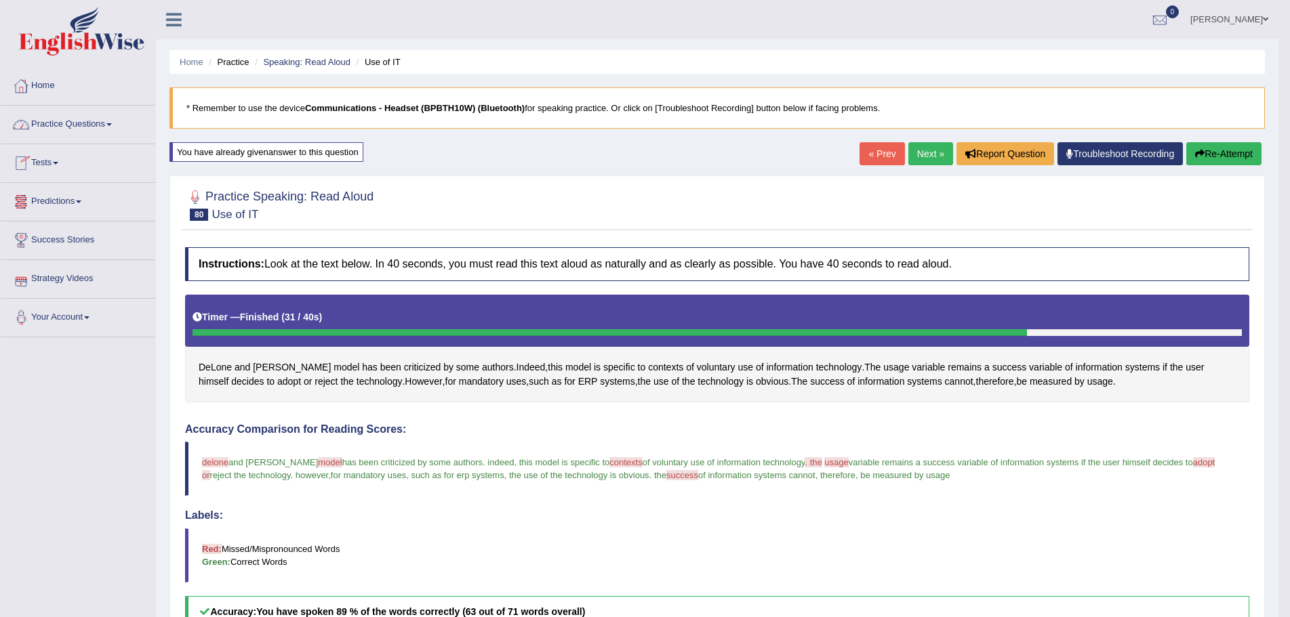
click at [109, 122] on link "Practice Questions" at bounding box center [78, 123] width 155 height 34
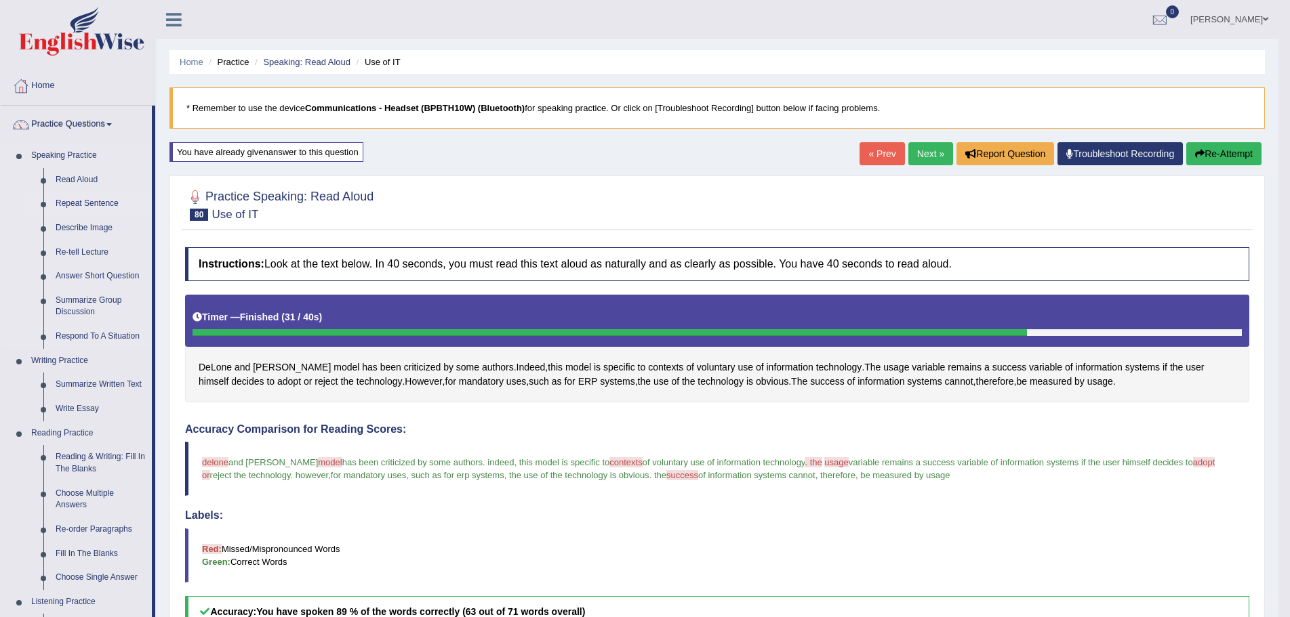
click at [101, 201] on link "Repeat Sentence" at bounding box center [100, 204] width 102 height 24
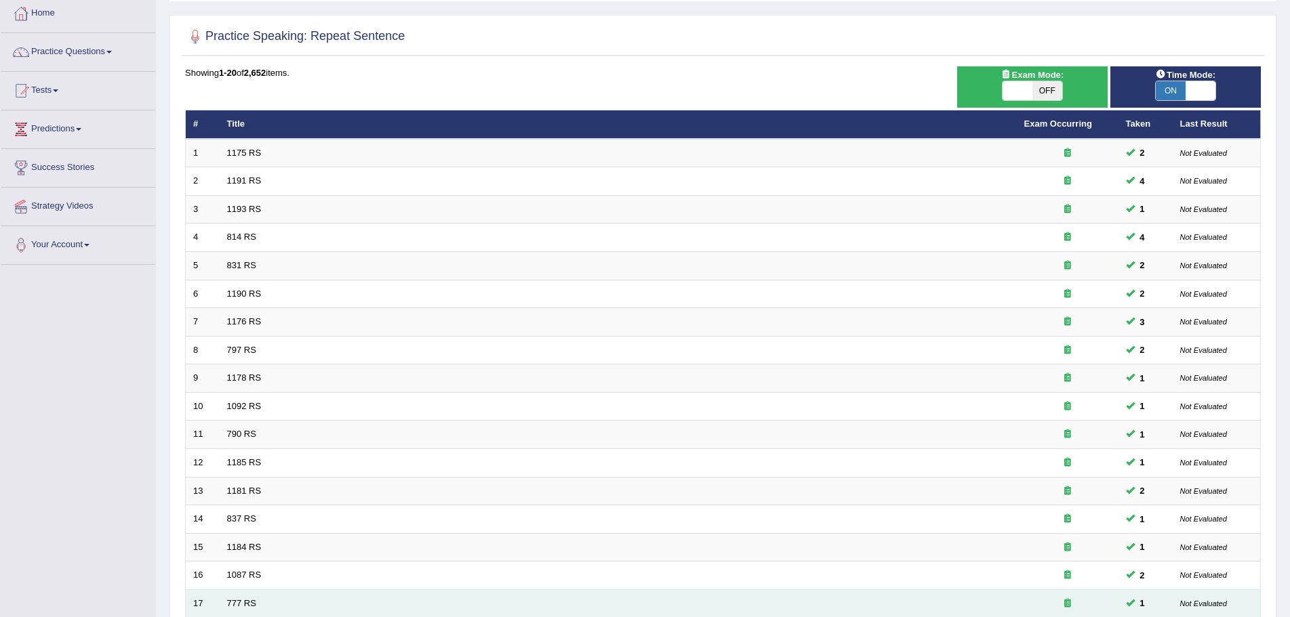
scroll to position [280, 0]
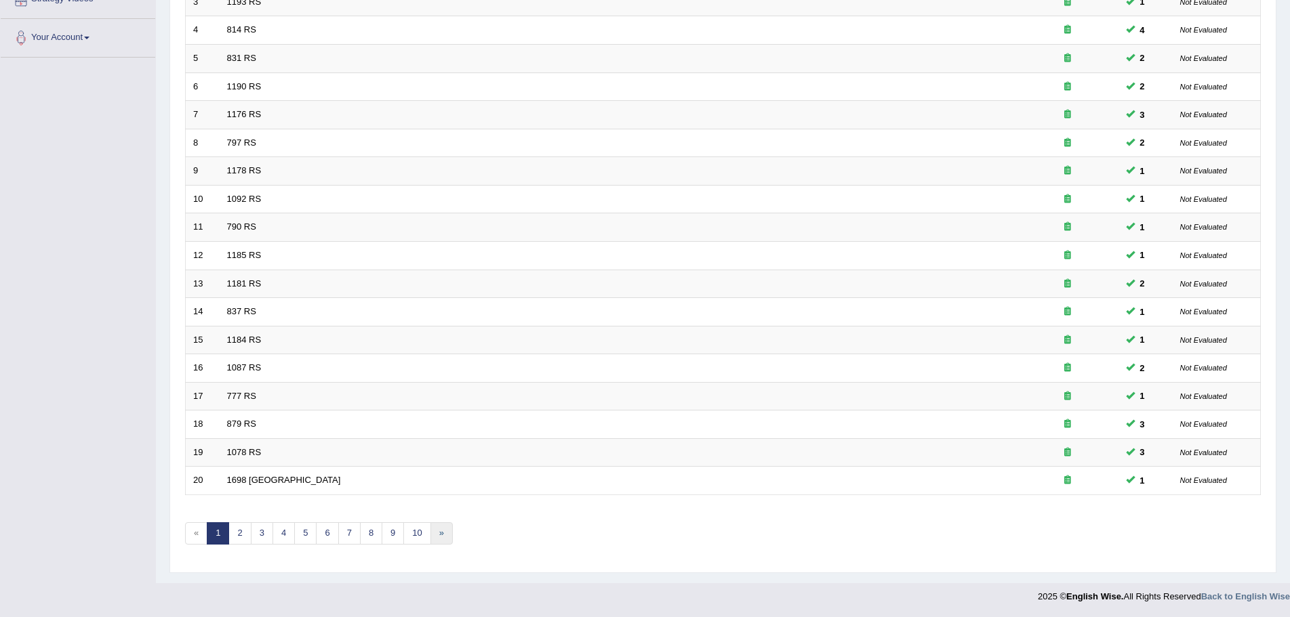
click at [443, 532] on link "»" at bounding box center [441, 534] width 22 height 22
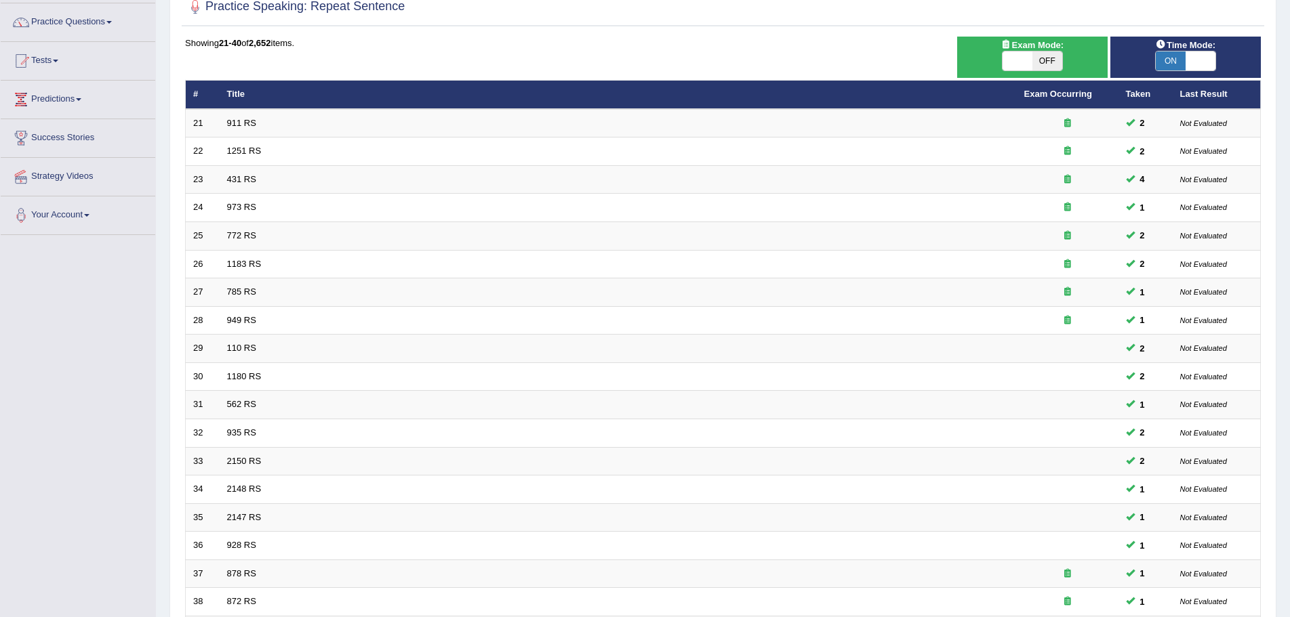
scroll to position [280, 0]
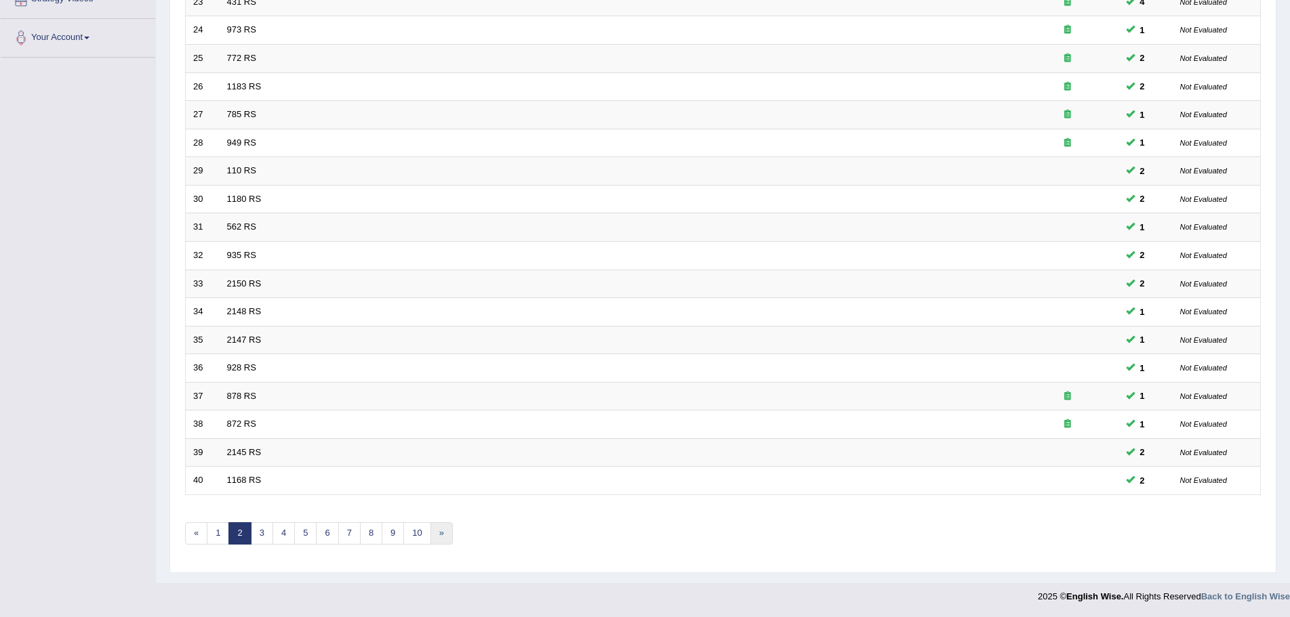
click at [440, 534] on link "»" at bounding box center [441, 534] width 22 height 22
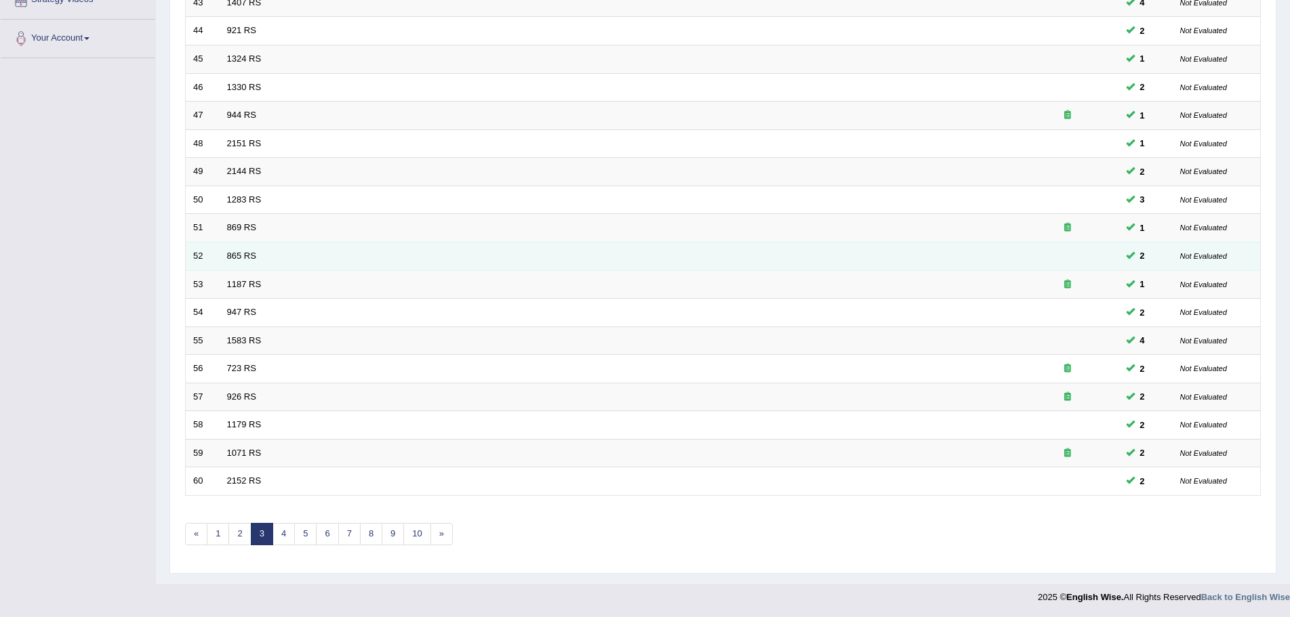
scroll to position [280, 0]
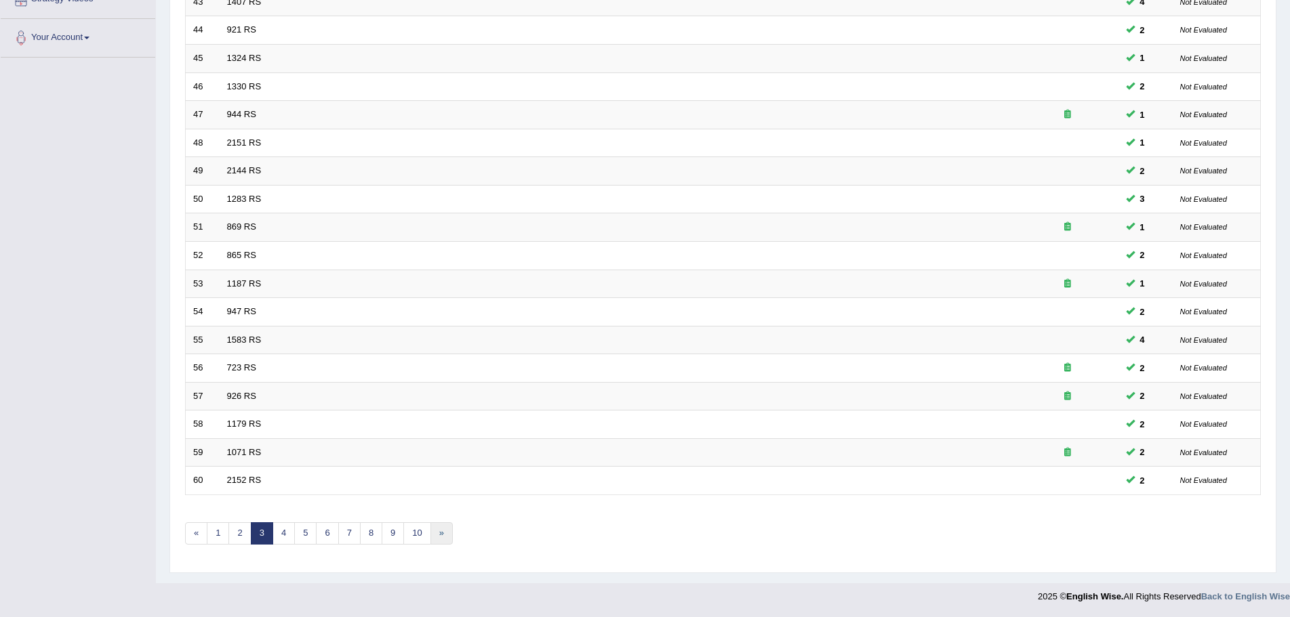
click at [444, 534] on link "»" at bounding box center [441, 534] width 22 height 22
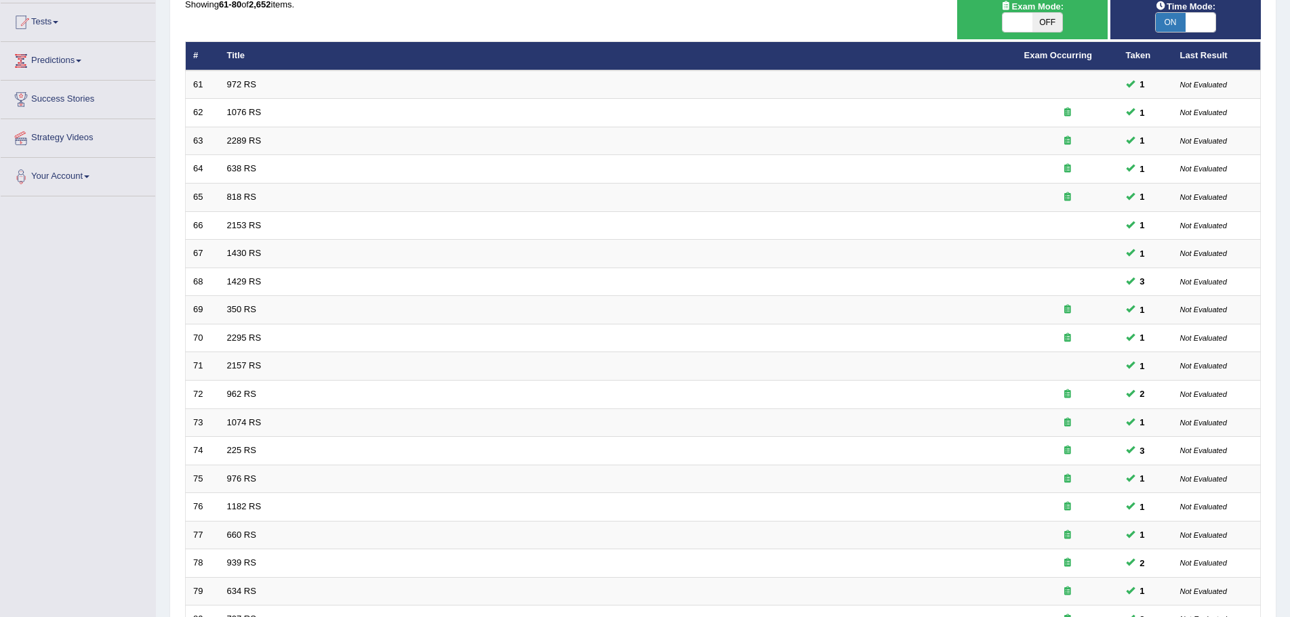
scroll to position [280, 0]
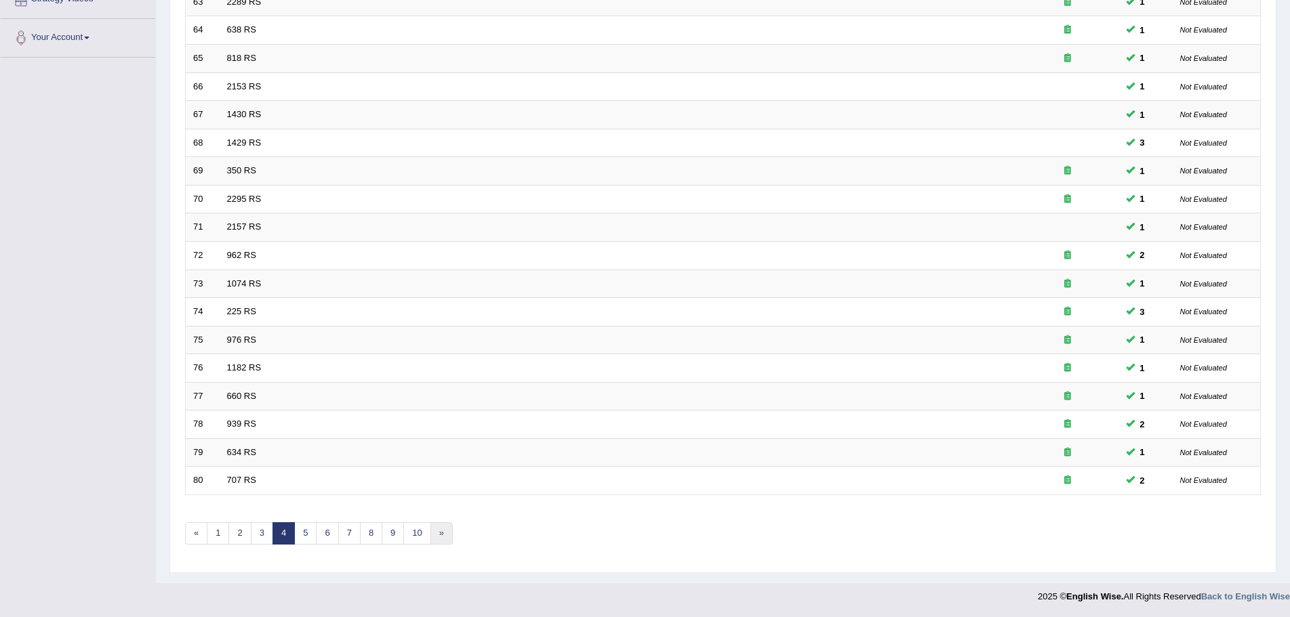
click at [440, 533] on link "»" at bounding box center [441, 534] width 22 height 22
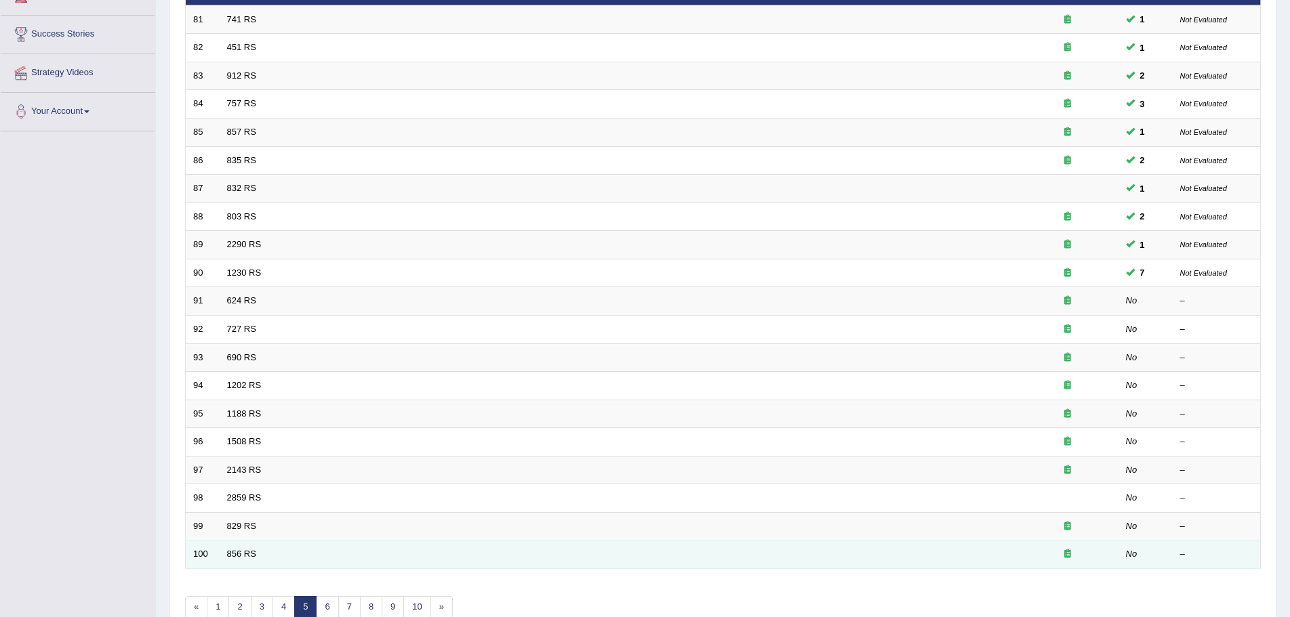
scroll to position [144, 0]
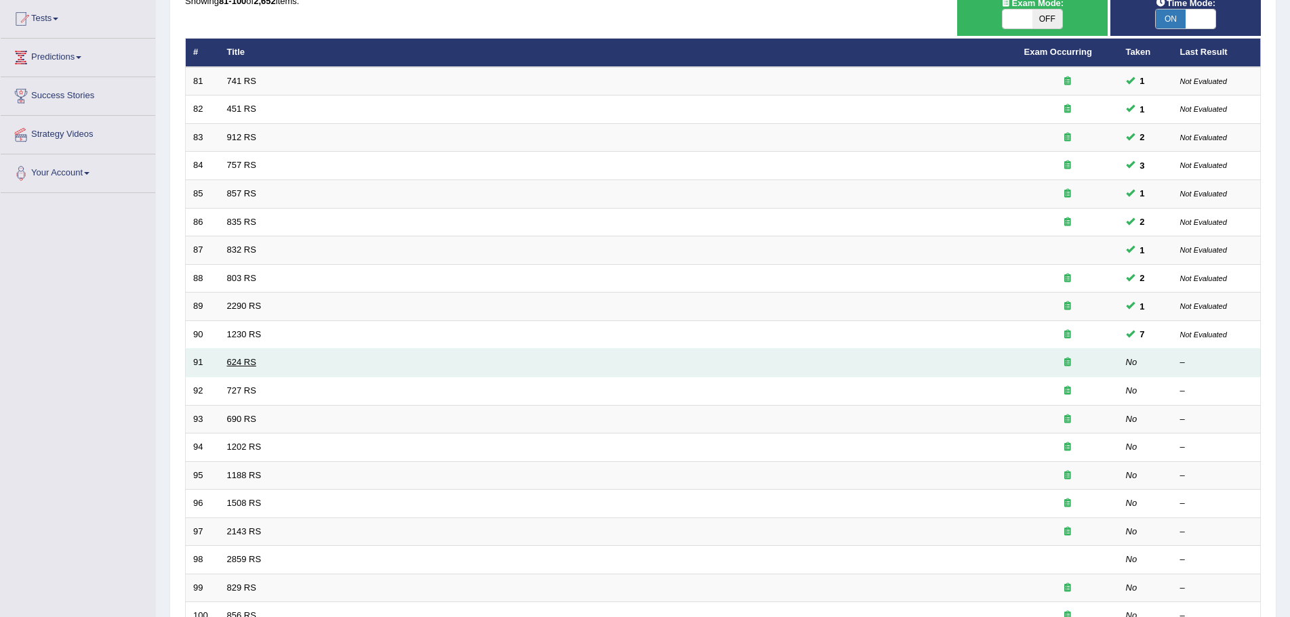
click at [237, 361] on link "624 RS" at bounding box center [241, 362] width 29 height 10
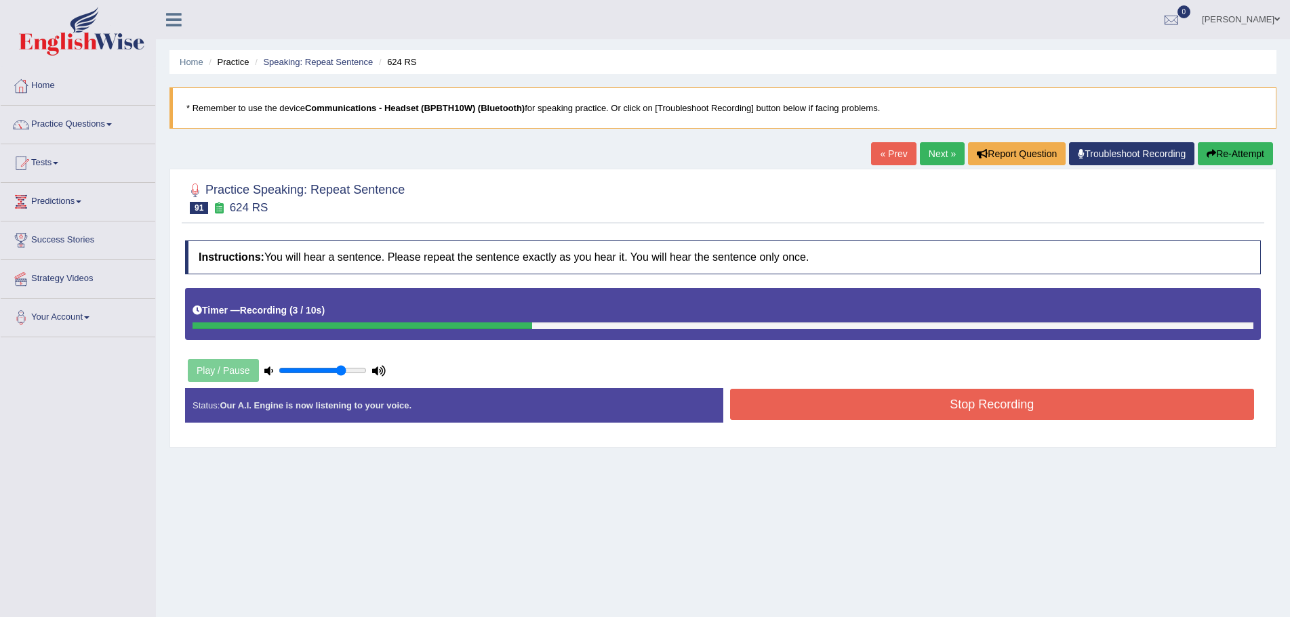
click at [800, 407] on button "Stop Recording" at bounding box center [992, 404] width 525 height 31
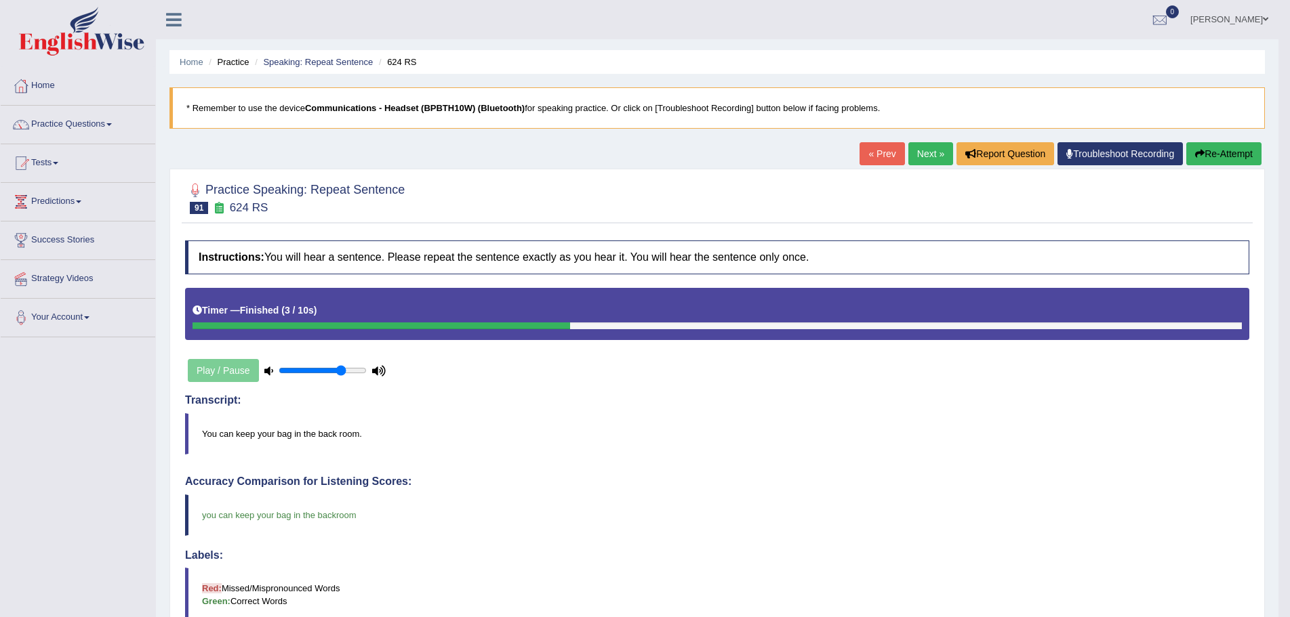
click at [911, 150] on link "Next »" at bounding box center [930, 153] width 45 height 23
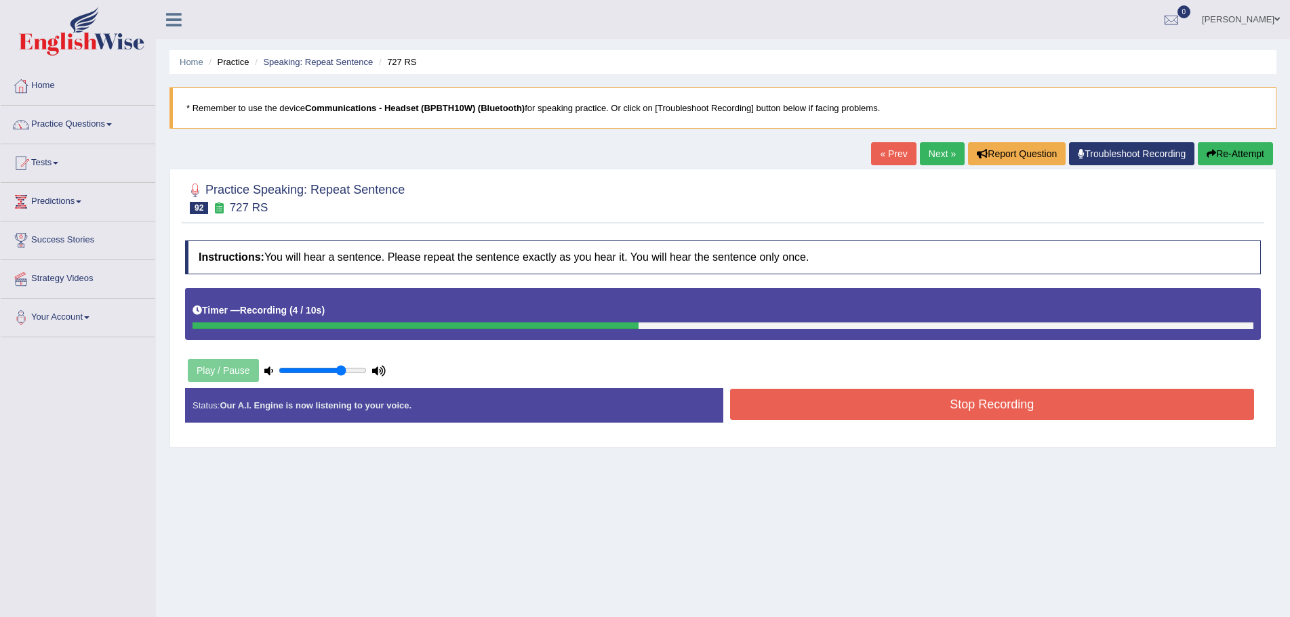
click at [902, 413] on button "Stop Recording" at bounding box center [992, 404] width 525 height 31
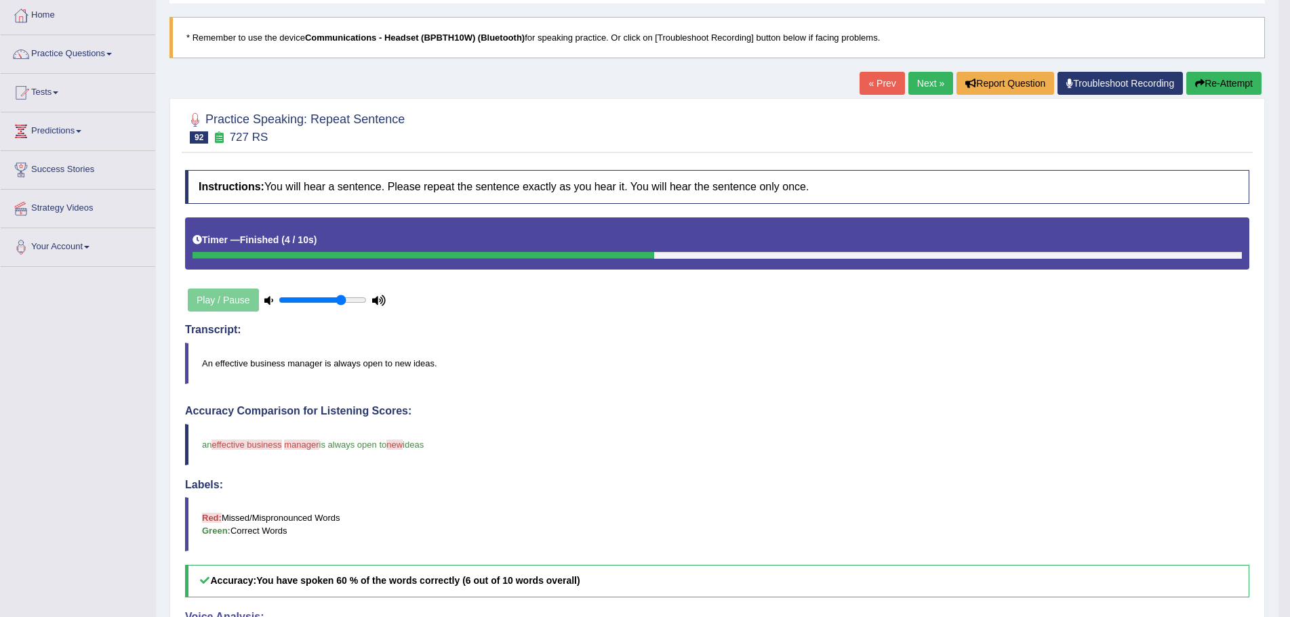
scroll to position [68, 0]
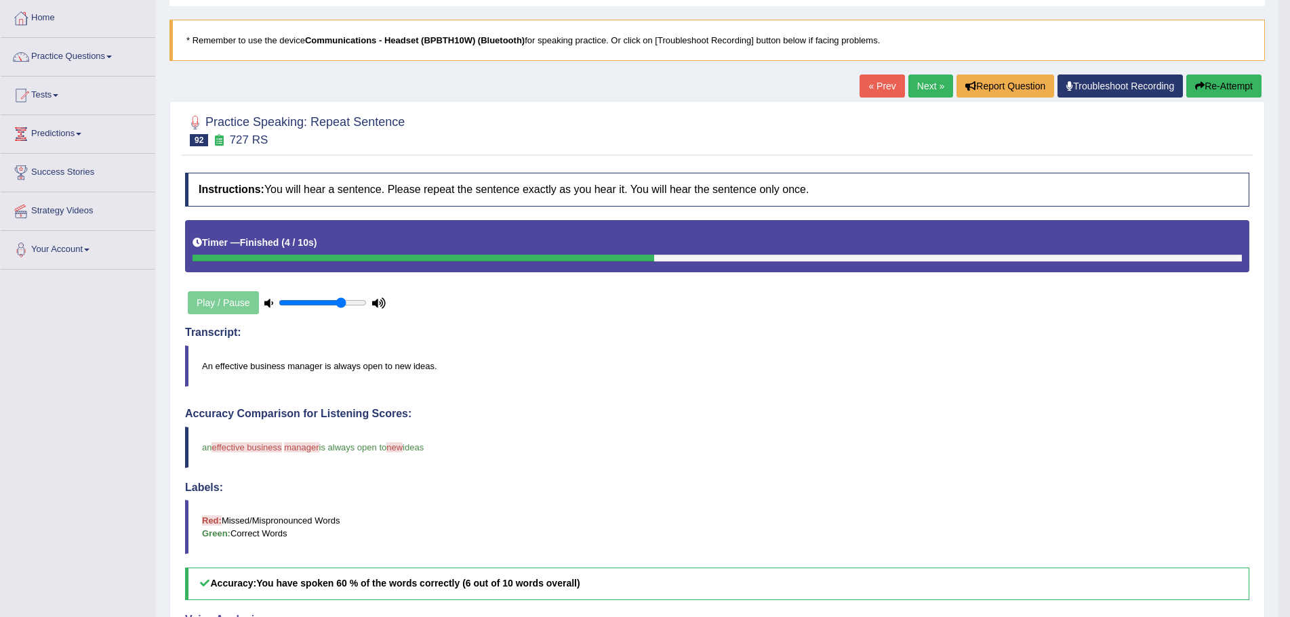
click at [887, 531] on blockquote "Red: Missed/Mispronounced Words Green: Correct Words" at bounding box center [717, 527] width 1064 height 54
click at [1211, 86] on button "Re-Attempt" at bounding box center [1223, 86] width 75 height 23
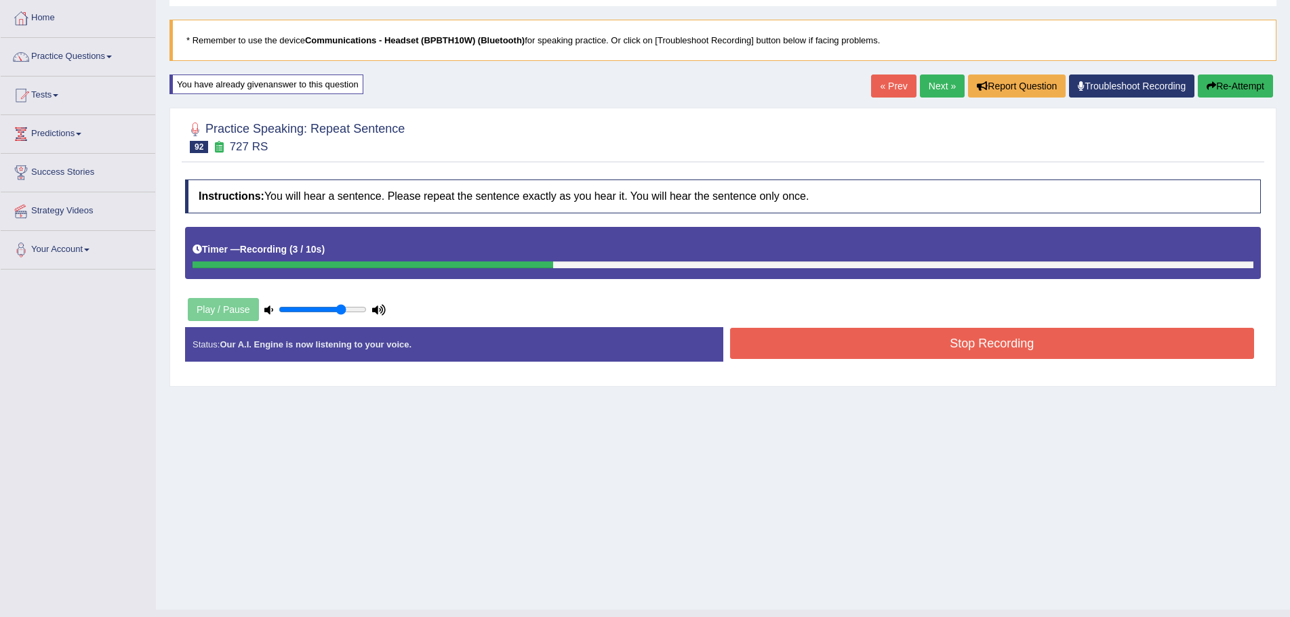
click at [767, 343] on button "Stop Recording" at bounding box center [992, 343] width 525 height 31
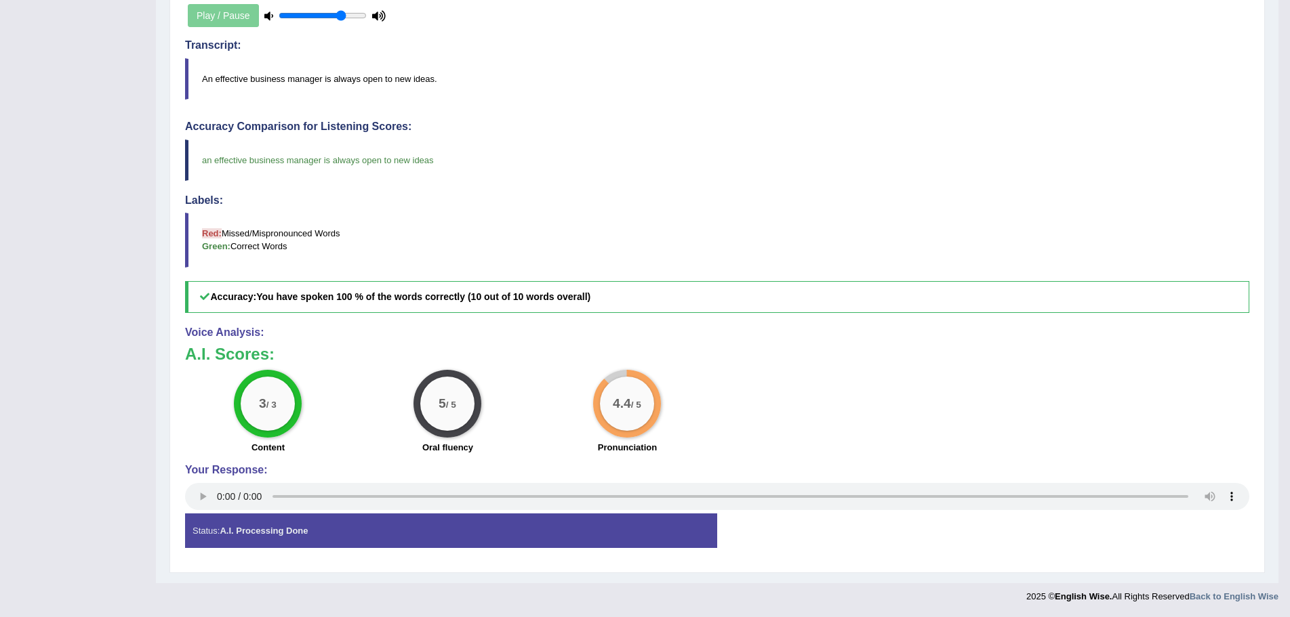
scroll to position [23, 0]
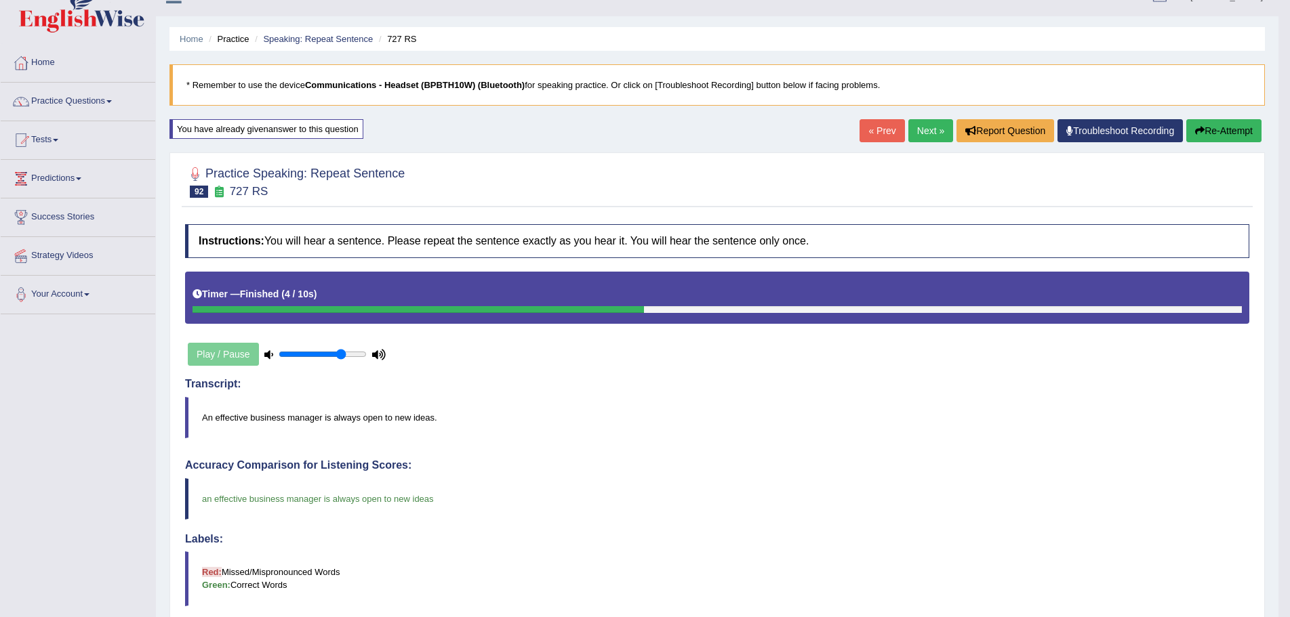
click at [912, 131] on link "Next »" at bounding box center [930, 130] width 45 height 23
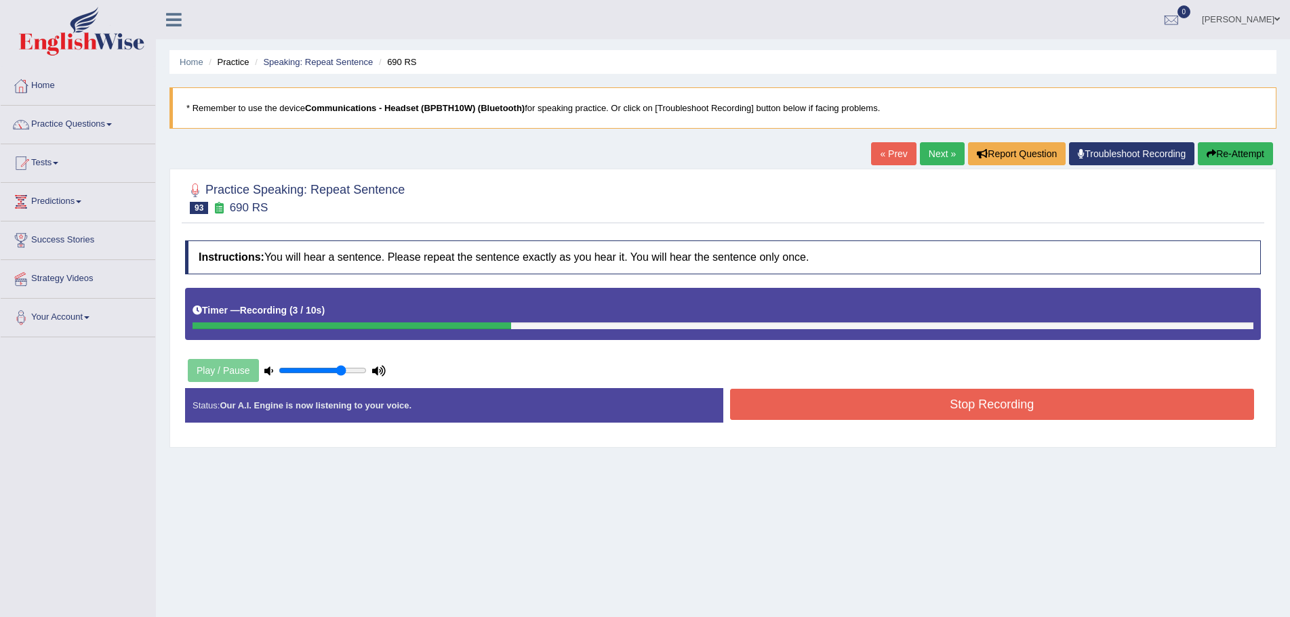
click at [774, 408] on button "Stop Recording" at bounding box center [992, 404] width 525 height 31
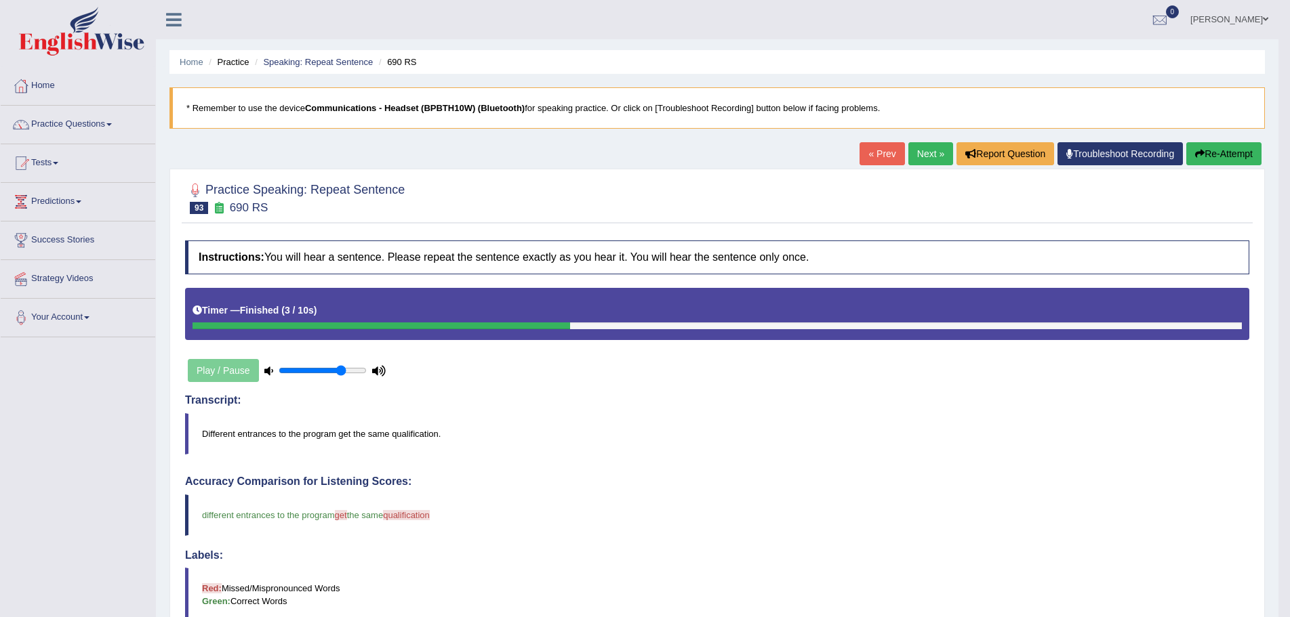
click at [1217, 153] on button "Re-Attempt" at bounding box center [1223, 153] width 75 height 23
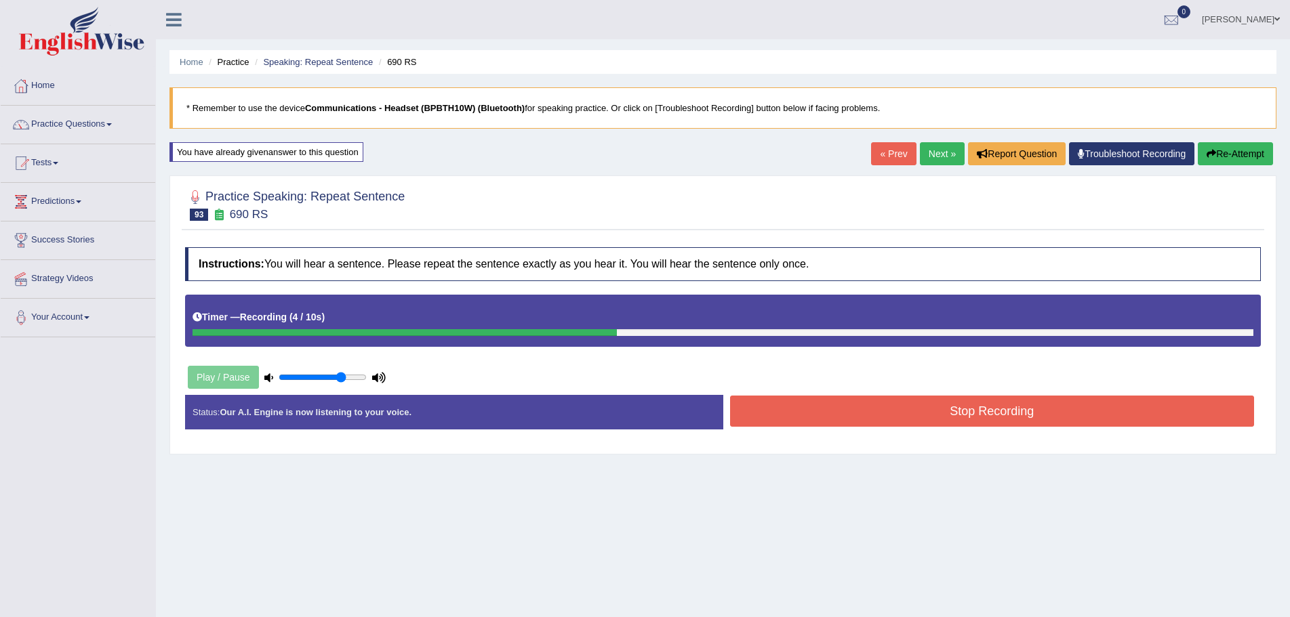
click at [818, 414] on button "Stop Recording" at bounding box center [992, 411] width 525 height 31
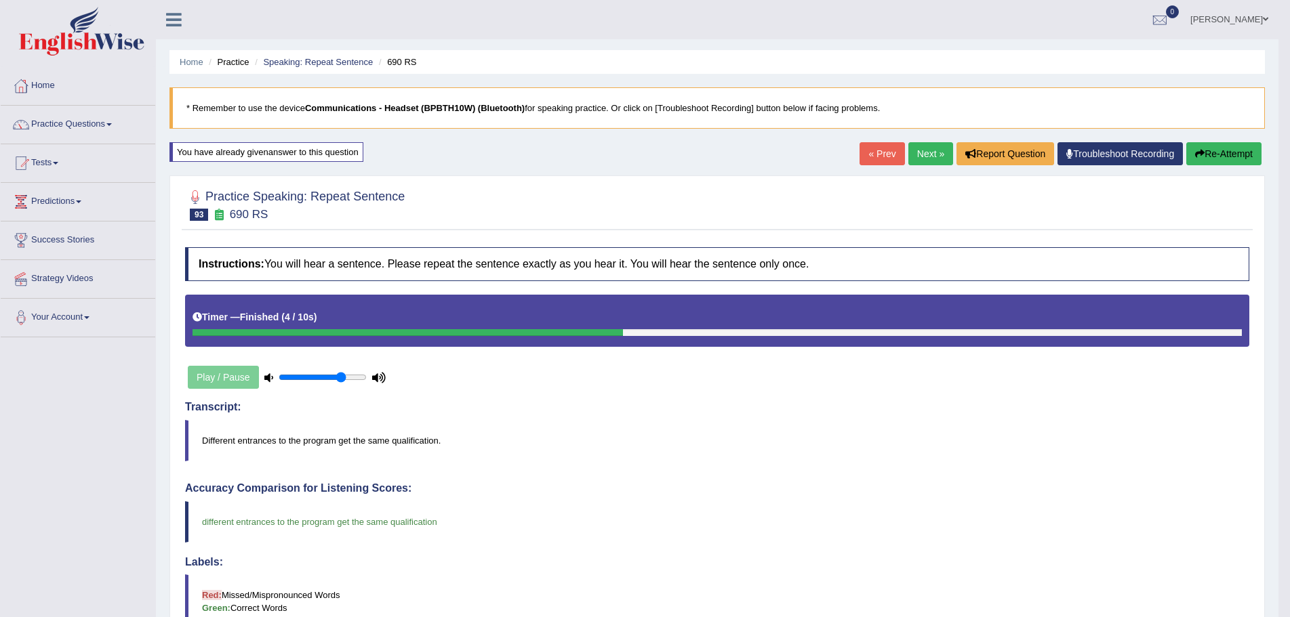
click at [908, 151] on link "Next »" at bounding box center [930, 153] width 45 height 23
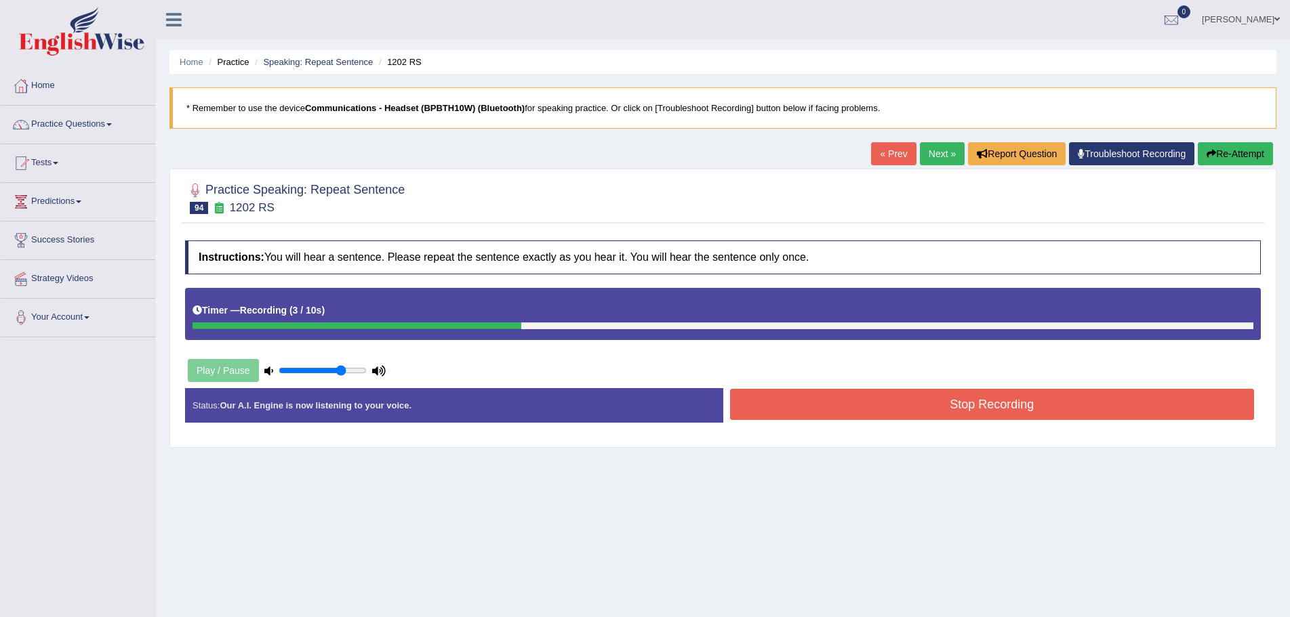
click at [748, 390] on button "Stop Recording" at bounding box center [992, 404] width 525 height 31
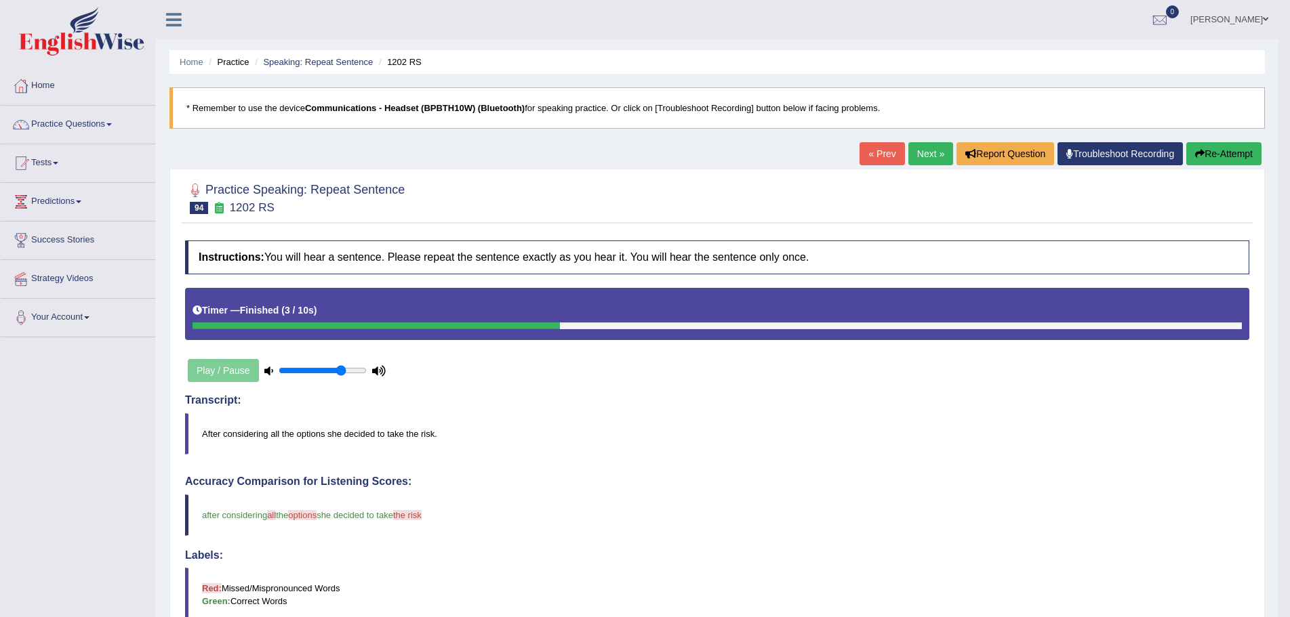
click at [1210, 154] on button "Re-Attempt" at bounding box center [1223, 153] width 75 height 23
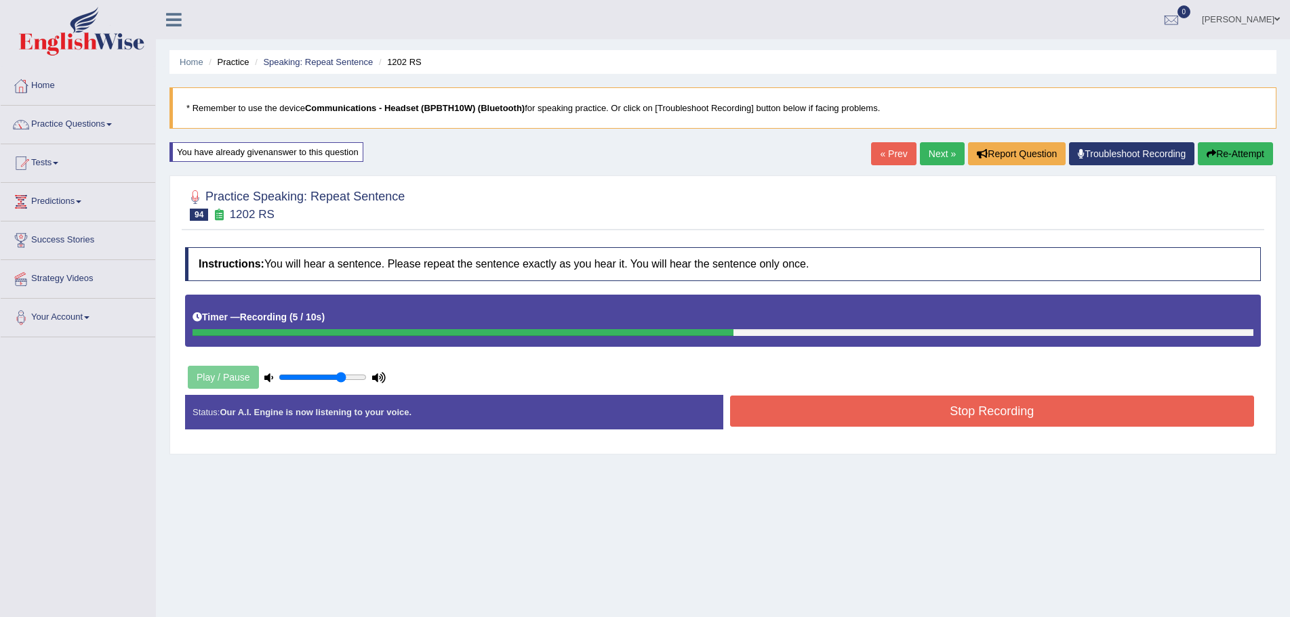
click at [765, 410] on button "Stop Recording" at bounding box center [992, 411] width 525 height 31
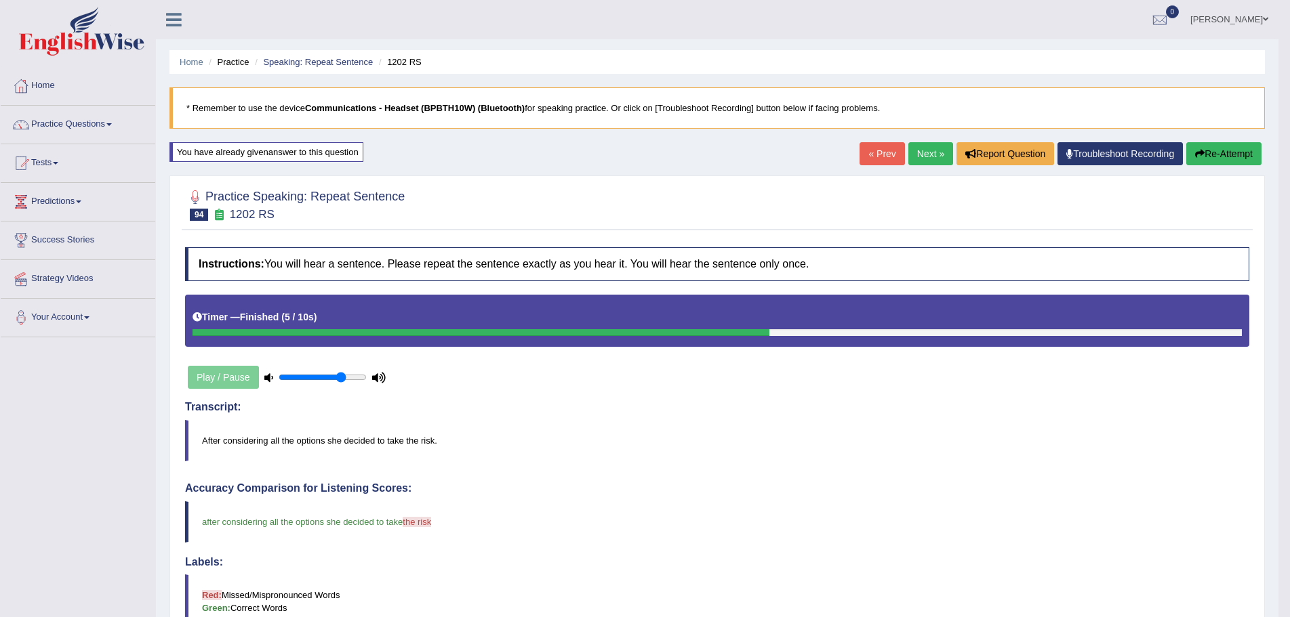
click at [917, 151] on link "Next »" at bounding box center [930, 153] width 45 height 23
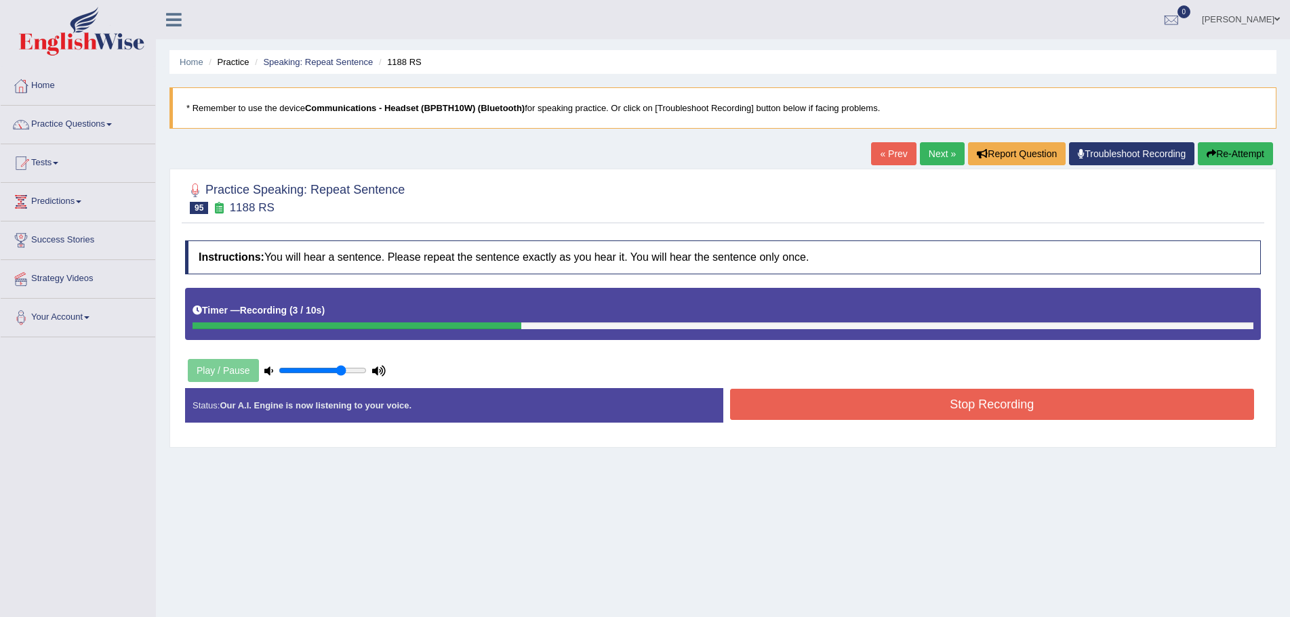
click at [829, 411] on button "Stop Recording" at bounding box center [992, 404] width 525 height 31
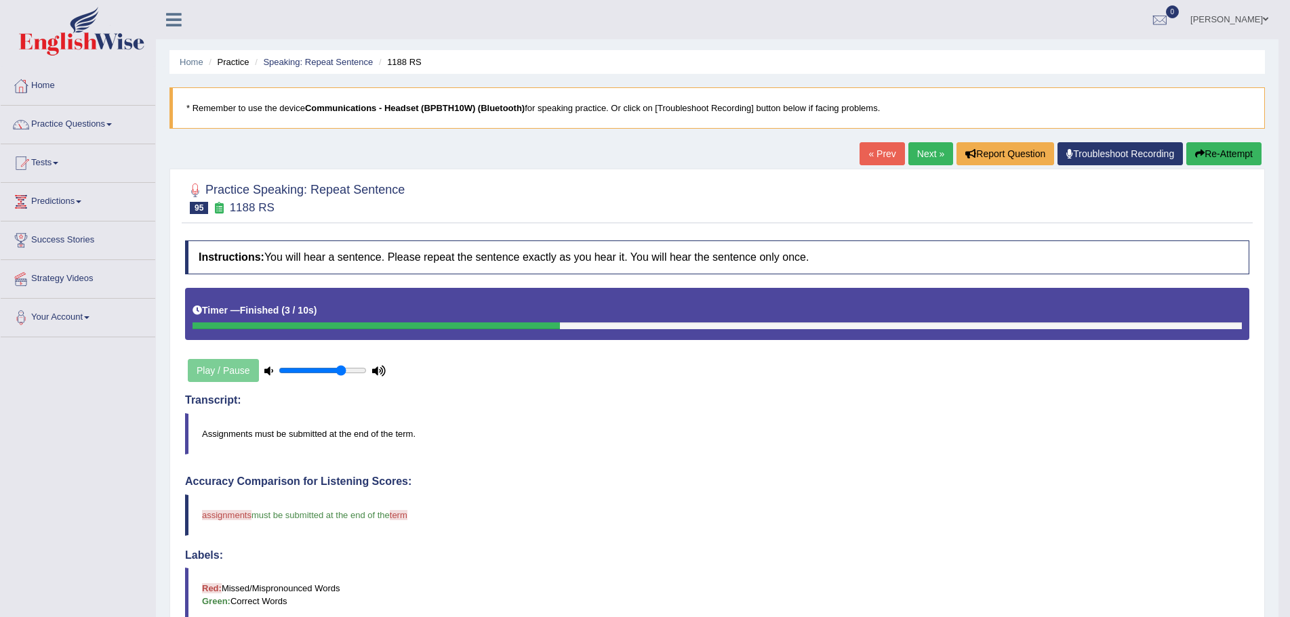
click at [1215, 153] on button "Re-Attempt" at bounding box center [1223, 153] width 75 height 23
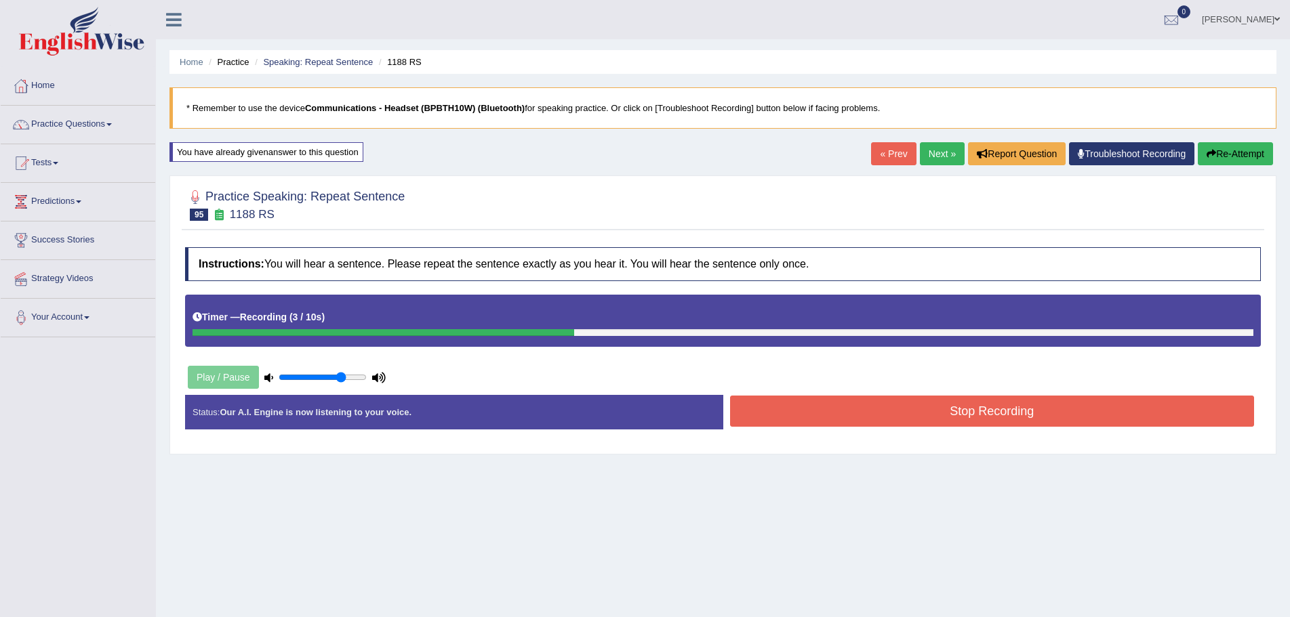
click at [901, 415] on button "Stop Recording" at bounding box center [992, 411] width 525 height 31
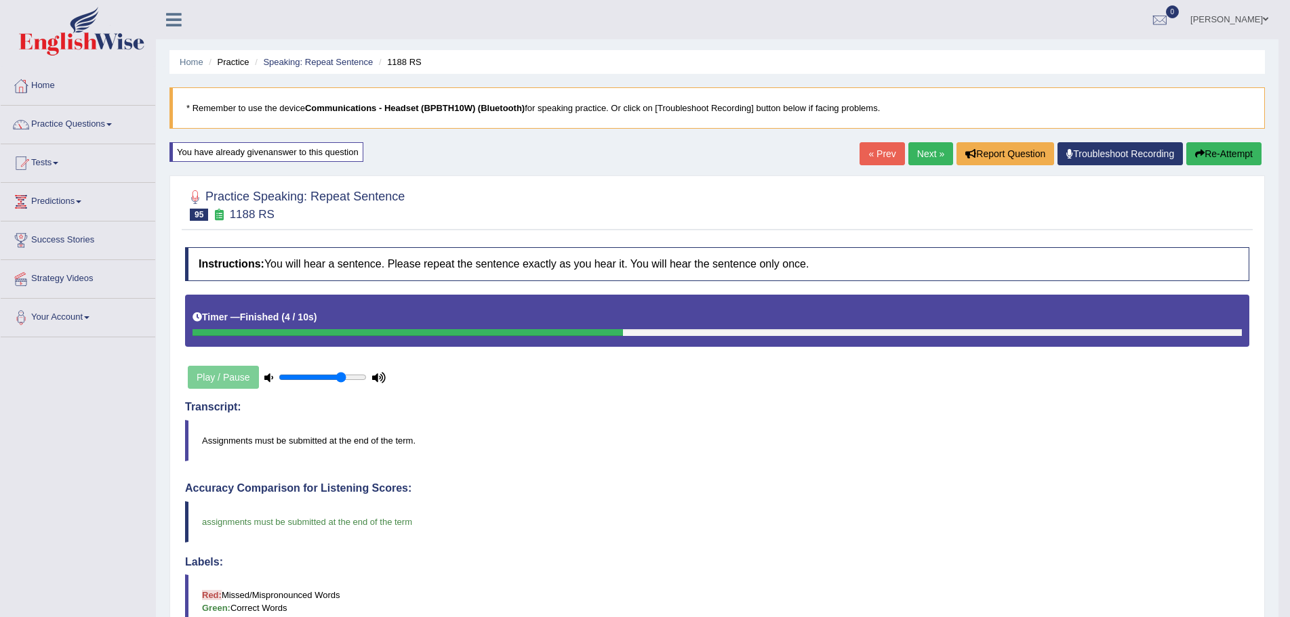
click at [918, 151] on link "Next »" at bounding box center [930, 153] width 45 height 23
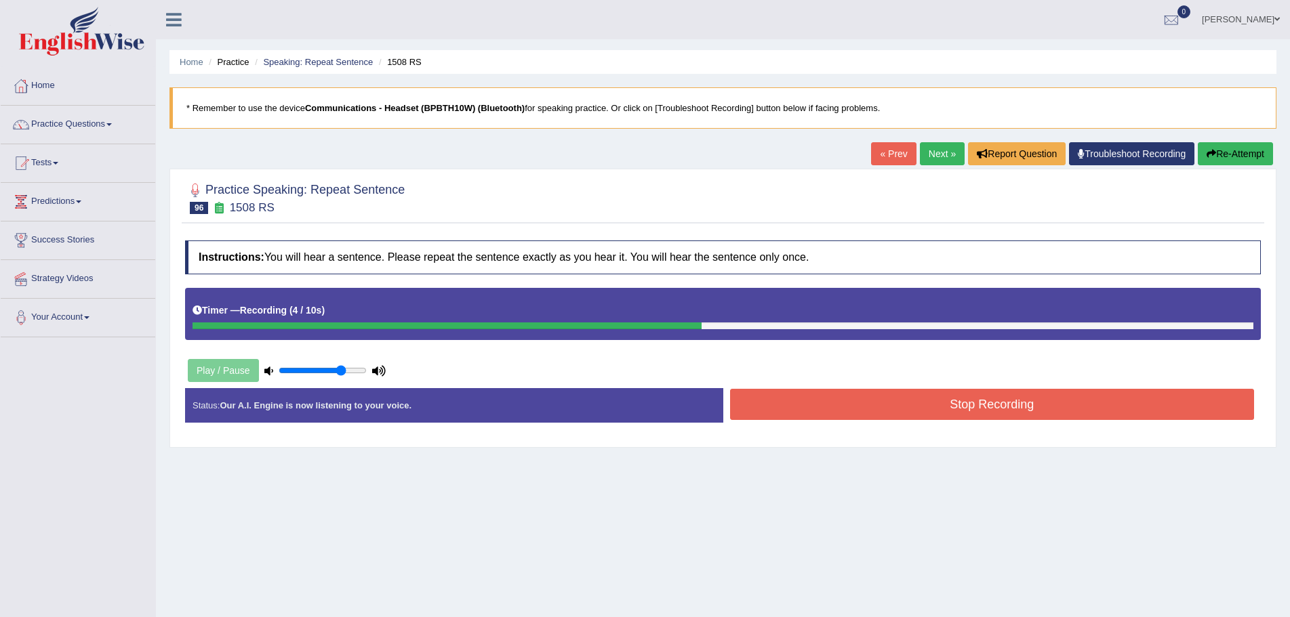
click at [779, 398] on button "Stop Recording" at bounding box center [992, 404] width 525 height 31
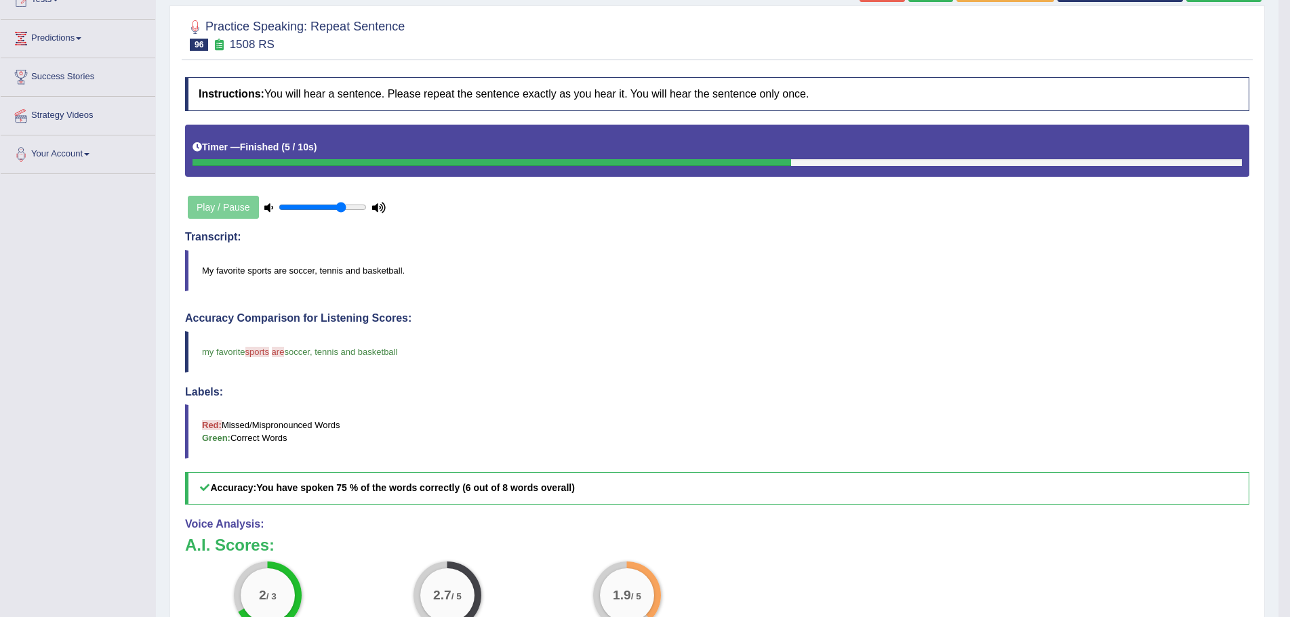
scroll to position [84, 0]
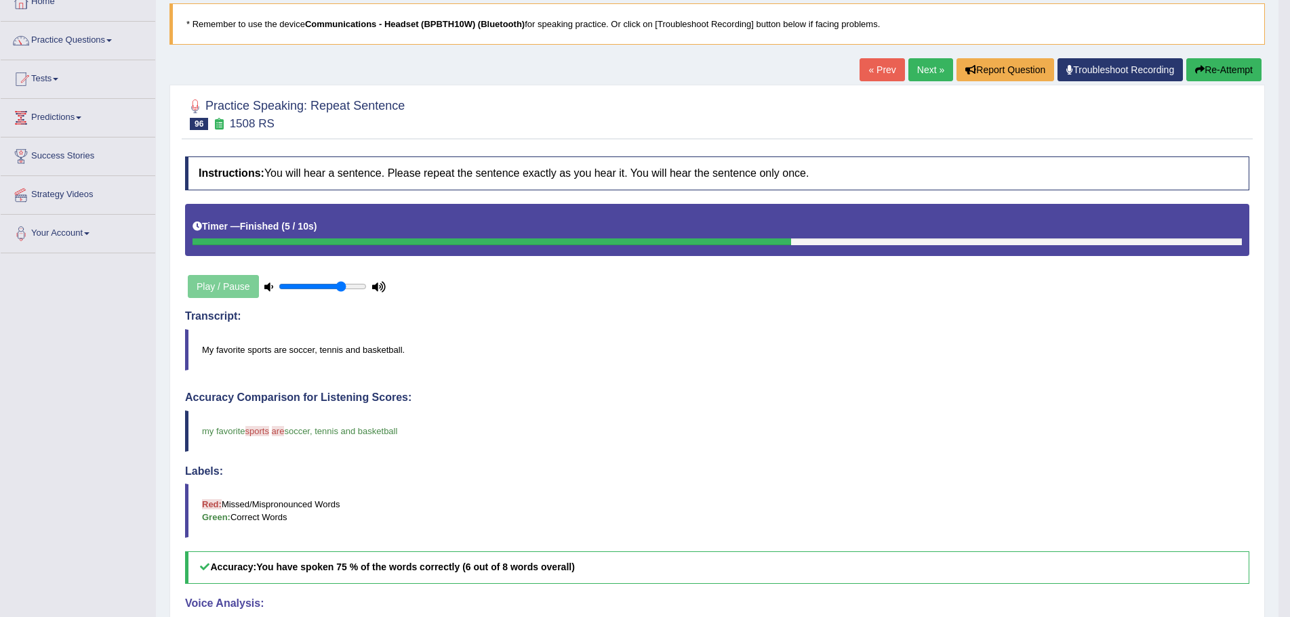
click at [1233, 70] on button "Re-Attempt" at bounding box center [1223, 69] width 75 height 23
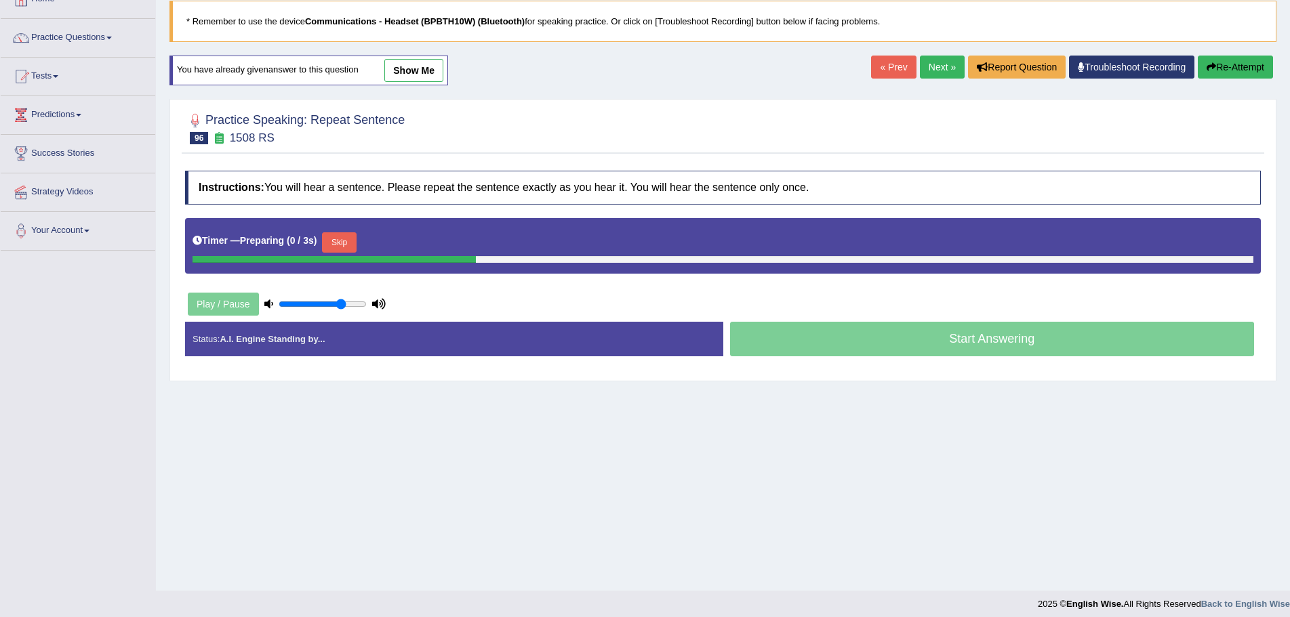
scroll to position [84, 0]
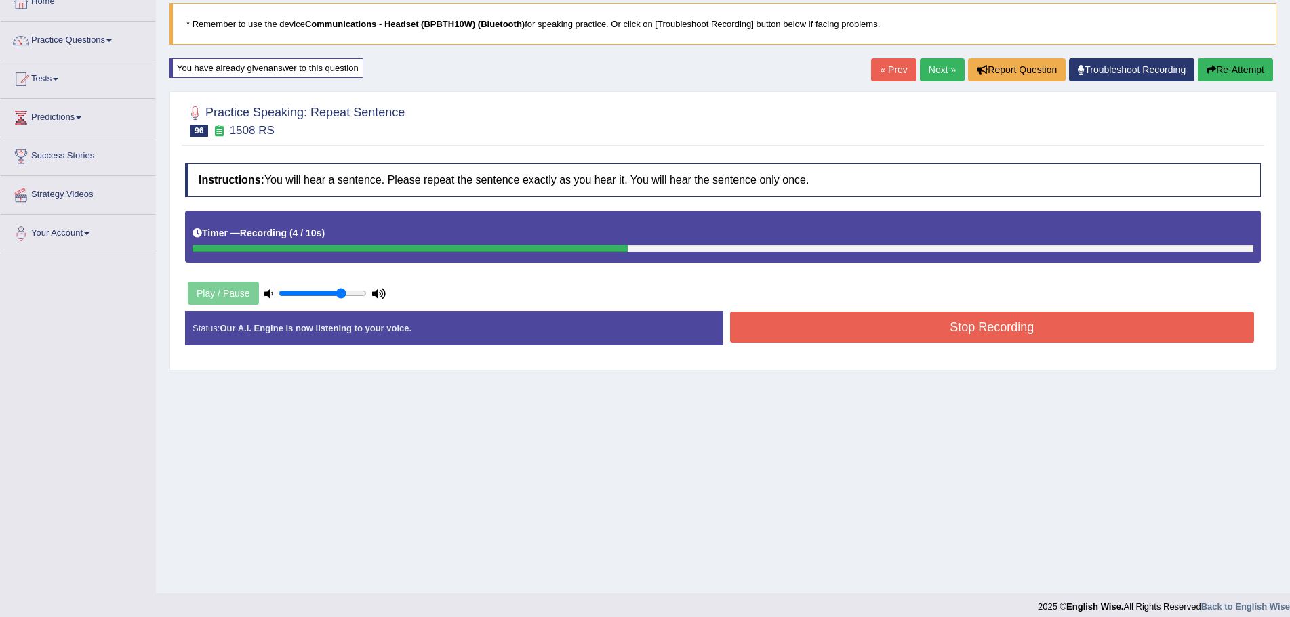
click at [916, 326] on button "Stop Recording" at bounding box center [992, 327] width 525 height 31
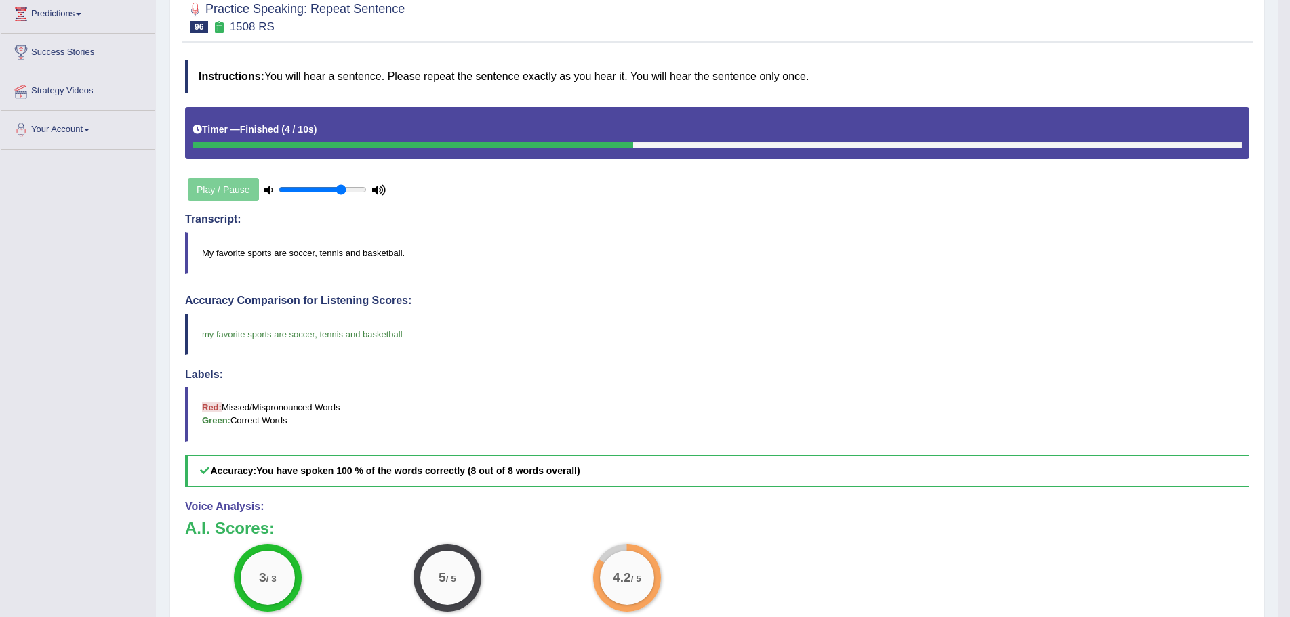
scroll to position [0, 0]
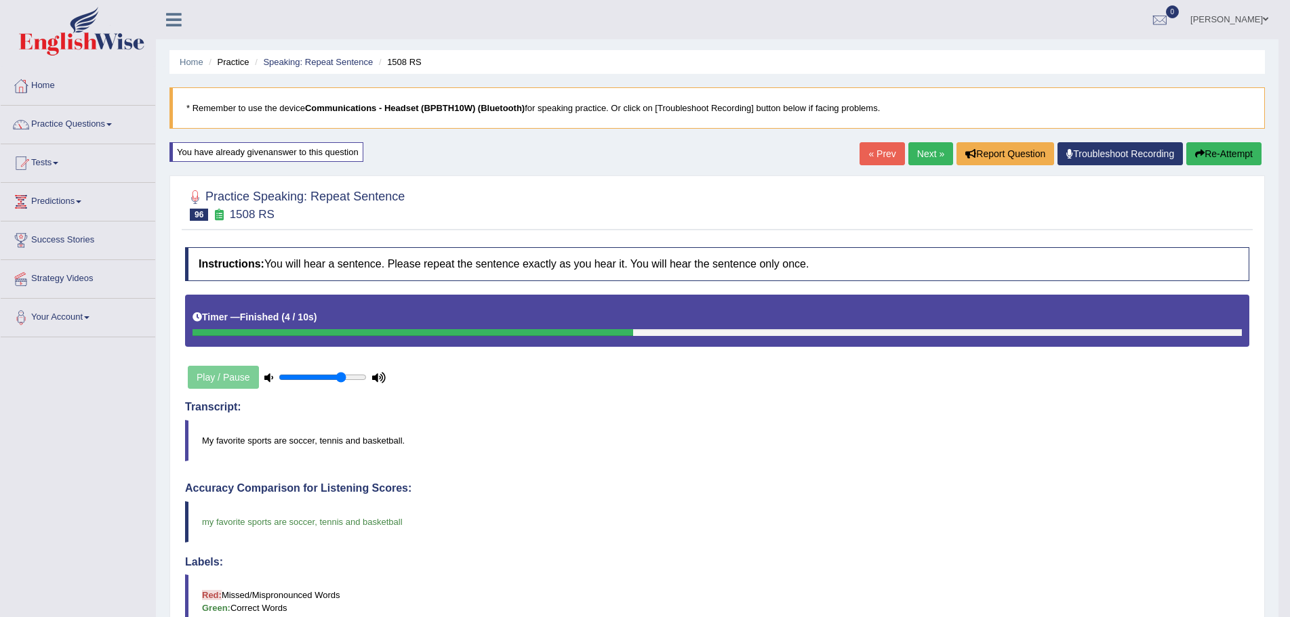
click at [917, 151] on link "Next »" at bounding box center [930, 153] width 45 height 23
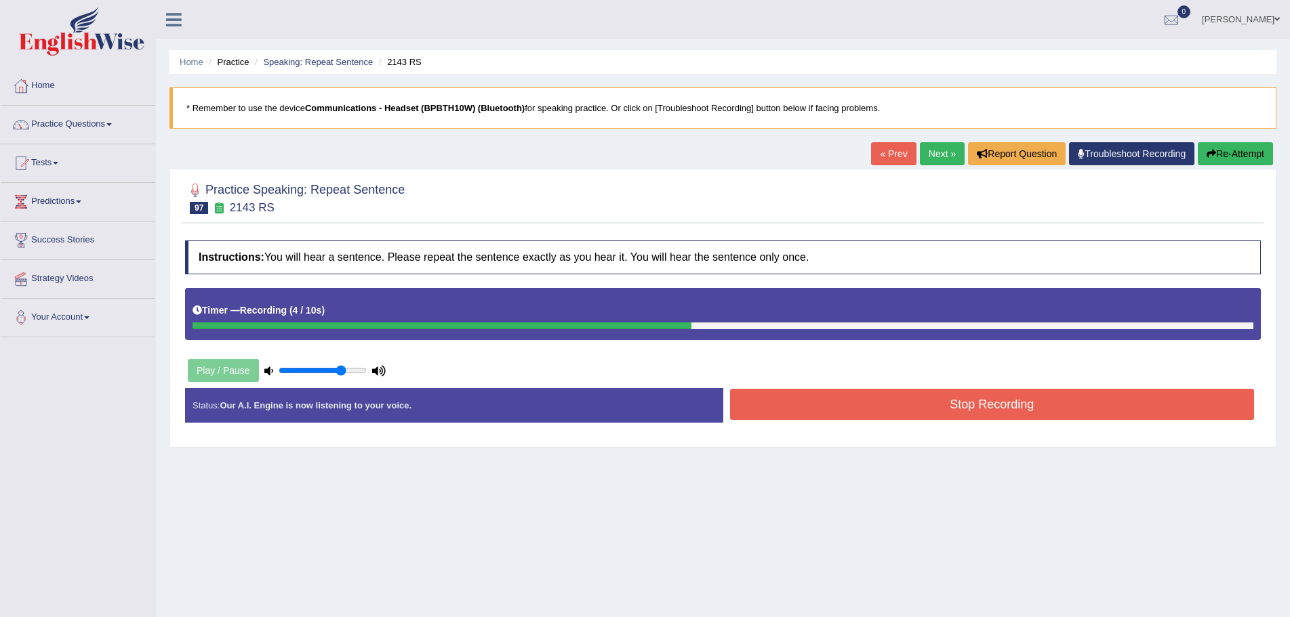
click at [826, 406] on button "Stop Recording" at bounding box center [992, 404] width 525 height 31
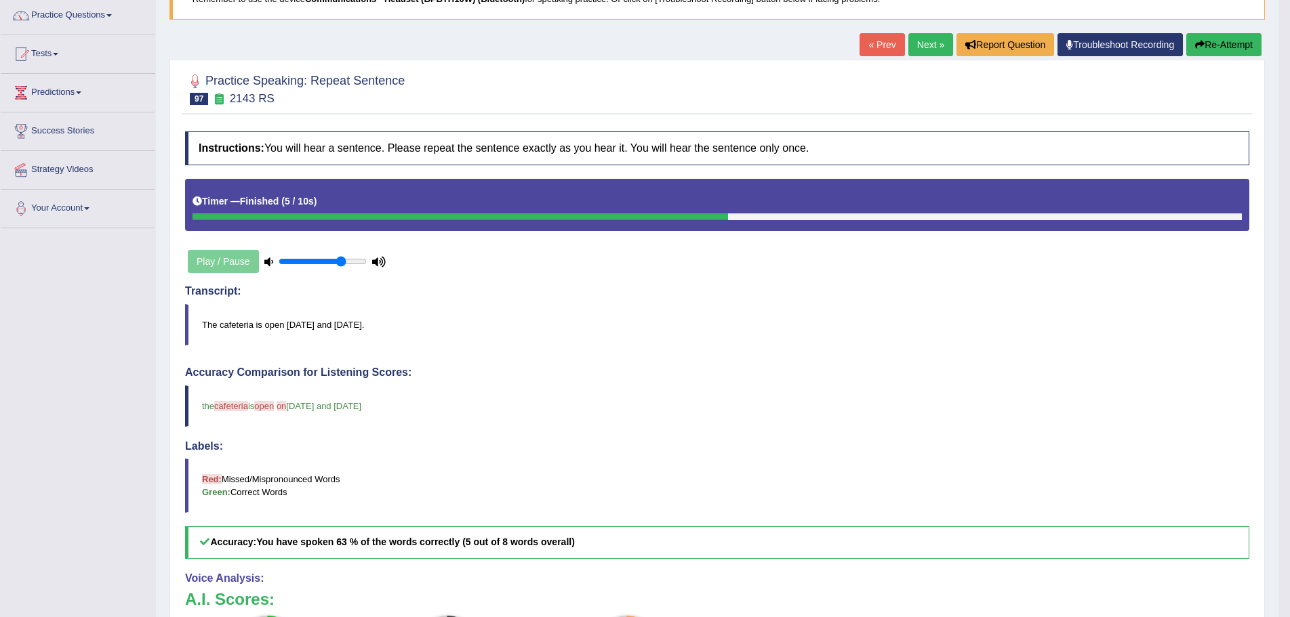
scroll to position [68, 0]
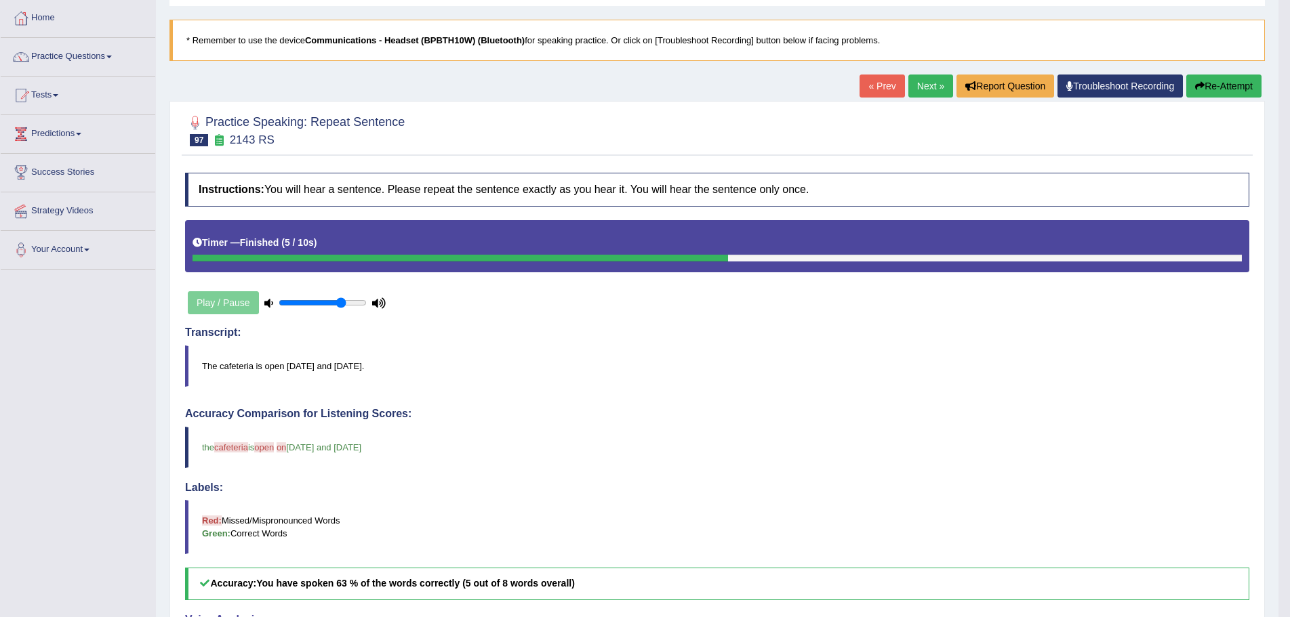
click at [1207, 82] on button "Re-Attempt" at bounding box center [1223, 86] width 75 height 23
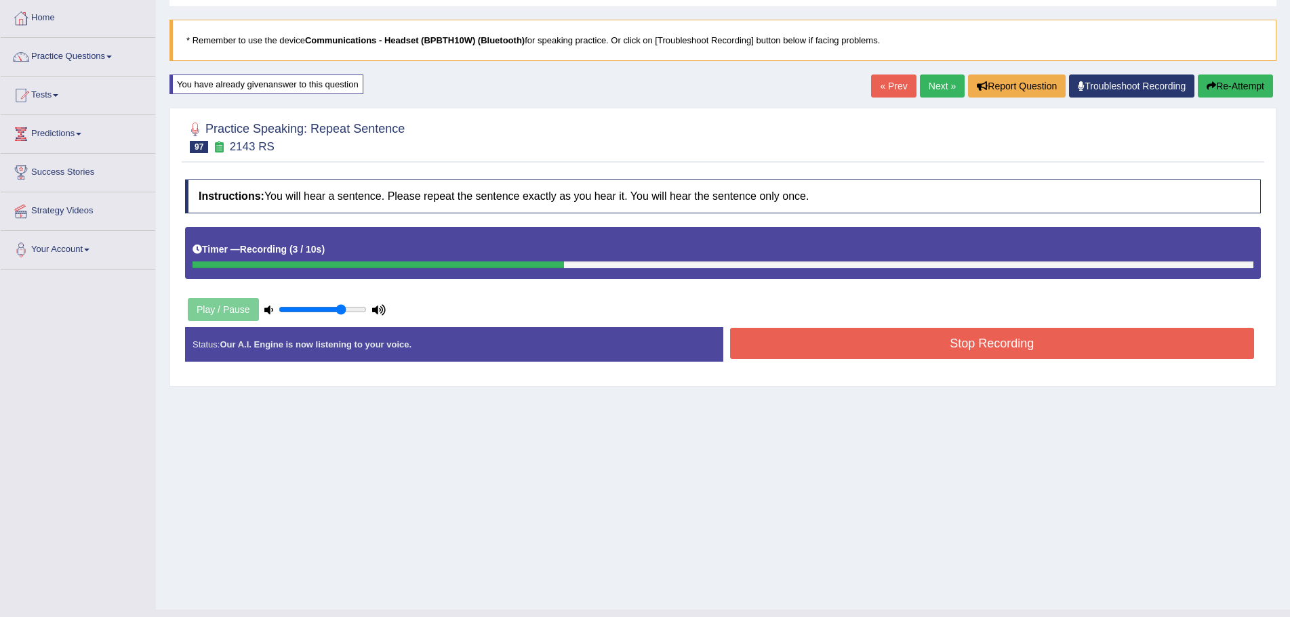
click at [828, 356] on button "Stop Recording" at bounding box center [992, 343] width 525 height 31
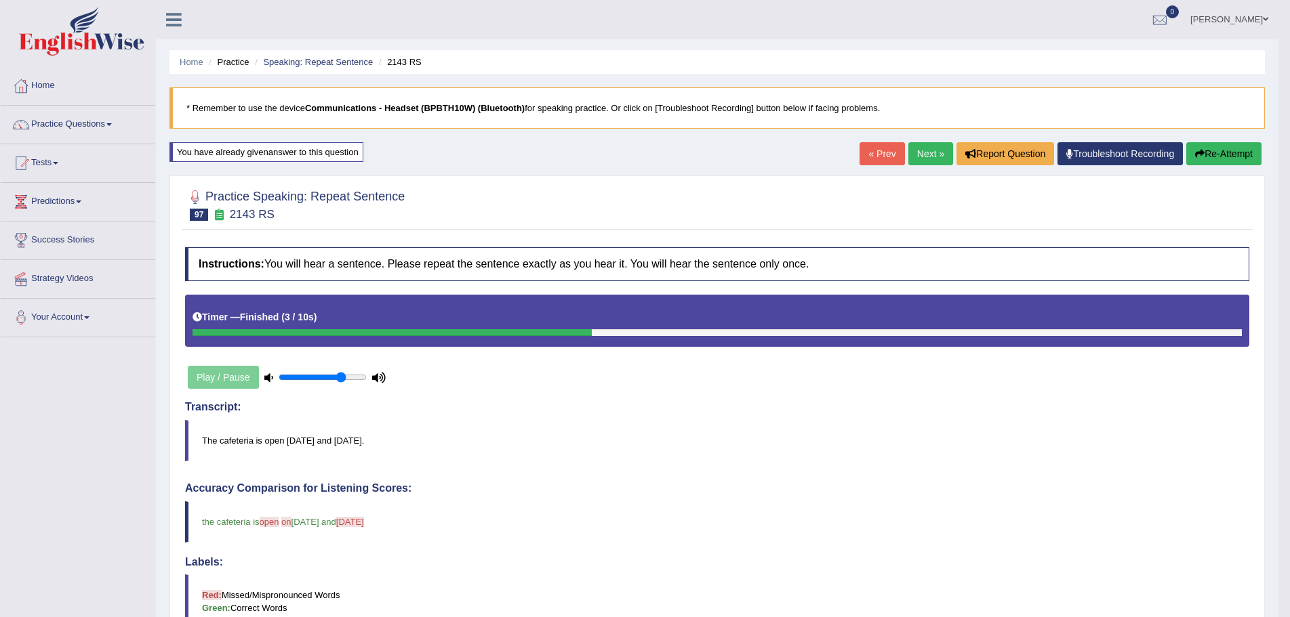
click at [1213, 150] on button "Re-Attempt" at bounding box center [1223, 153] width 75 height 23
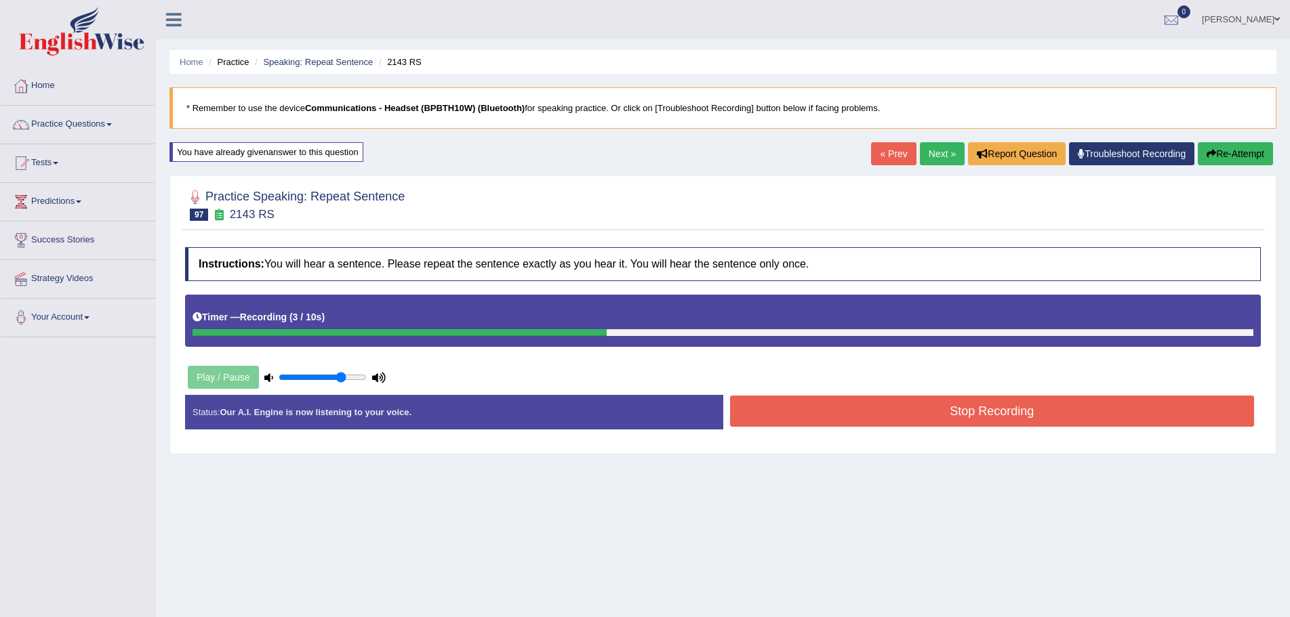
click at [1015, 413] on button "Stop Recording" at bounding box center [992, 411] width 525 height 31
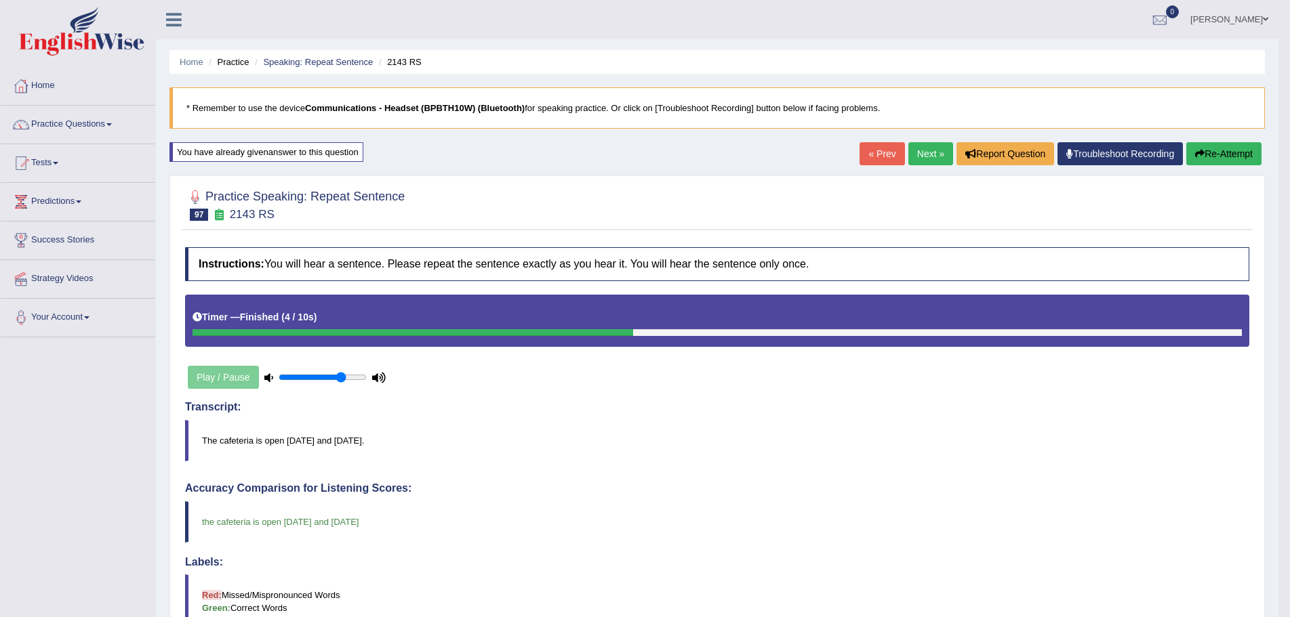
click at [921, 150] on link "Next »" at bounding box center [930, 153] width 45 height 23
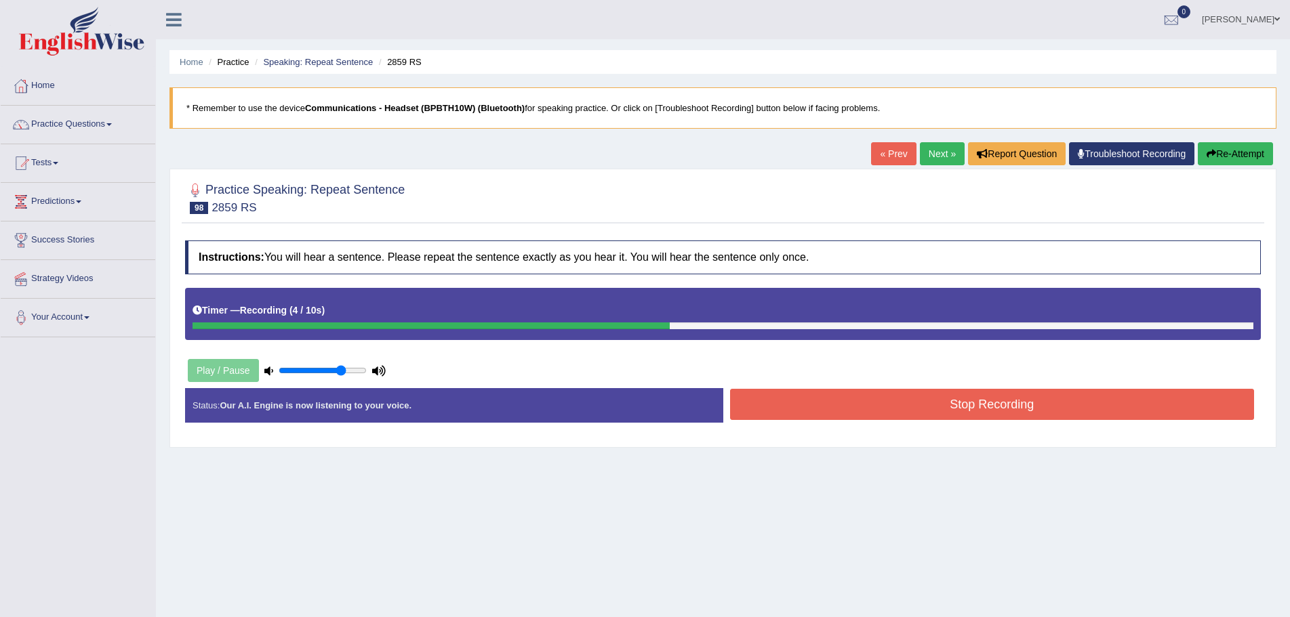
click at [806, 407] on button "Stop Recording" at bounding box center [992, 404] width 525 height 31
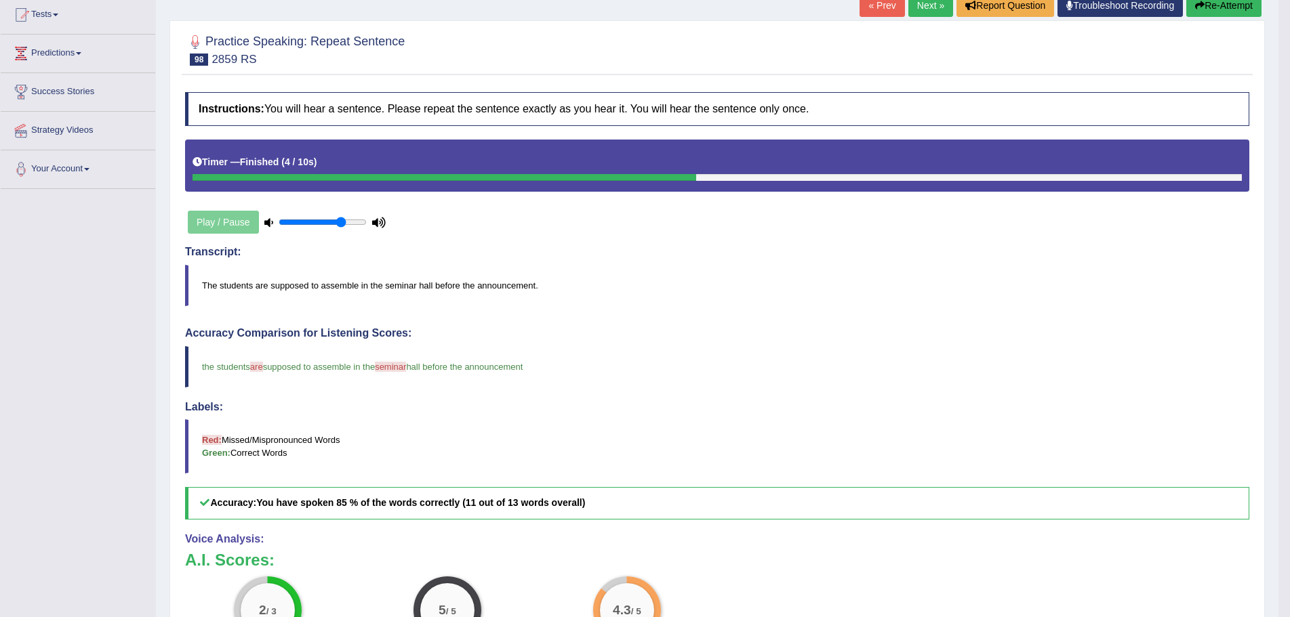
scroll to position [16, 0]
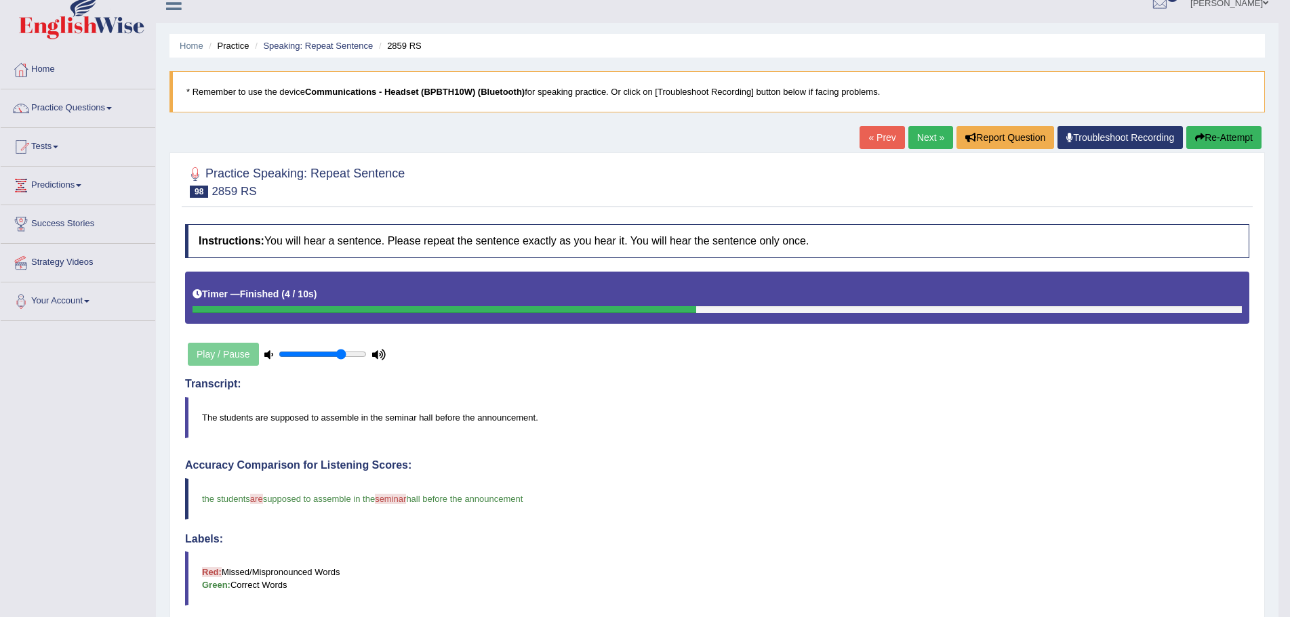
click at [1215, 136] on button "Re-Attempt" at bounding box center [1223, 137] width 75 height 23
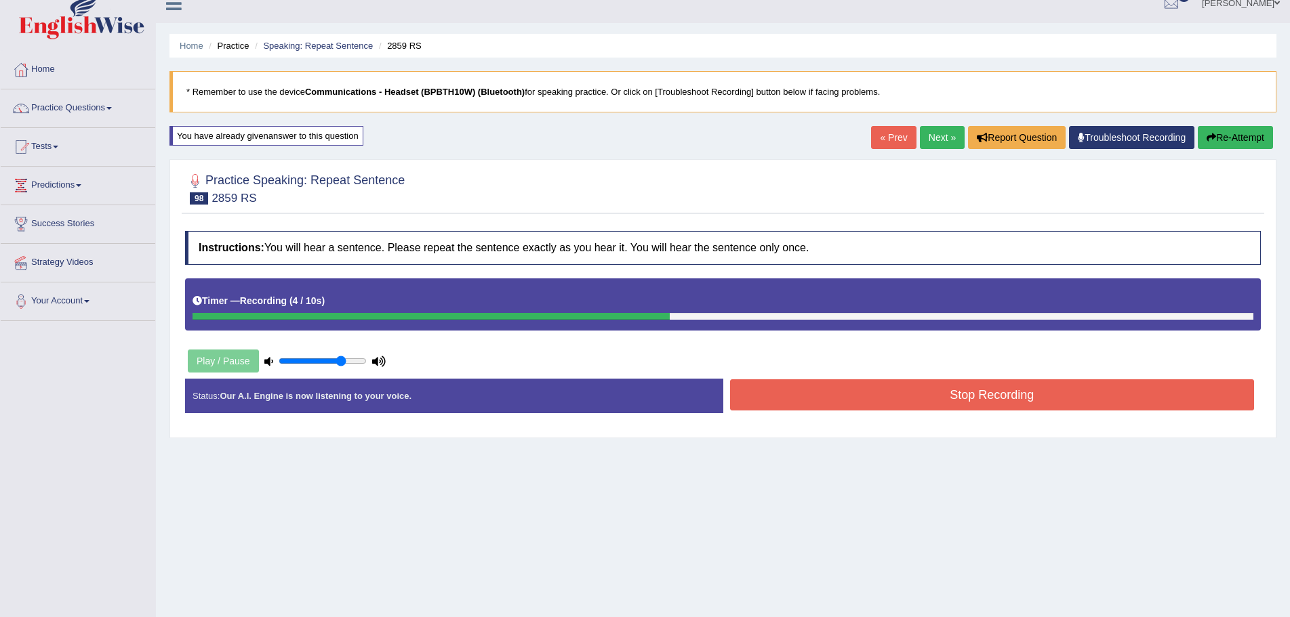
click at [798, 399] on button "Stop Recording" at bounding box center [992, 395] width 525 height 31
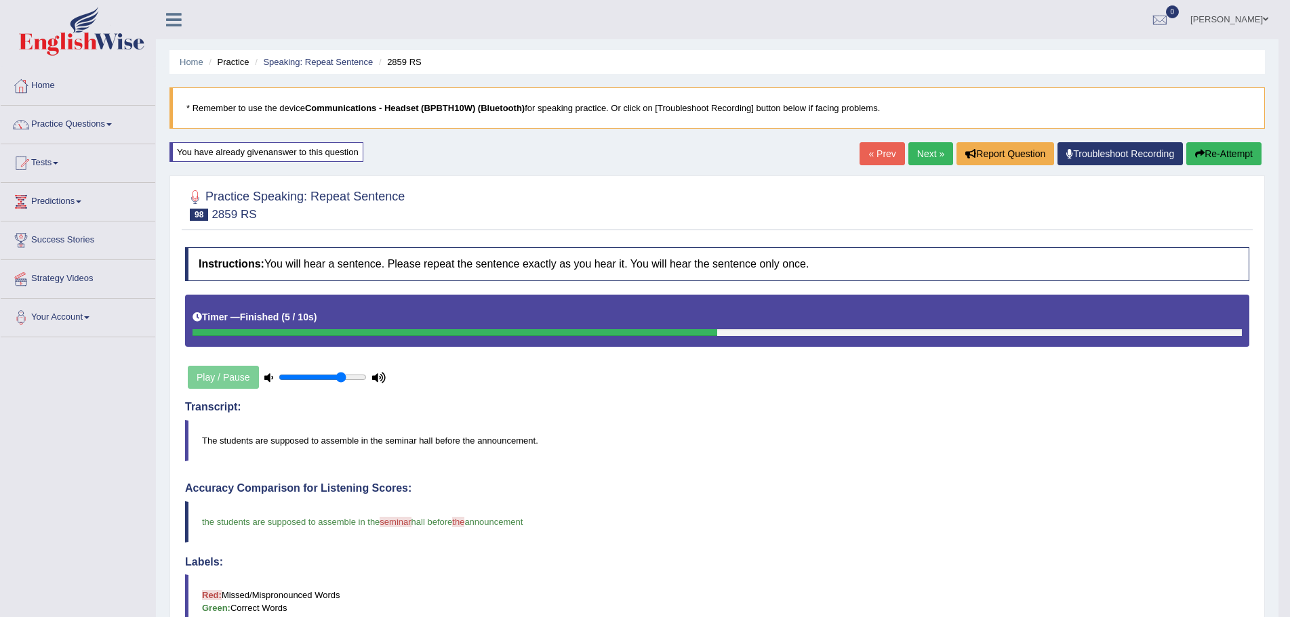
click at [922, 153] on link "Next »" at bounding box center [930, 153] width 45 height 23
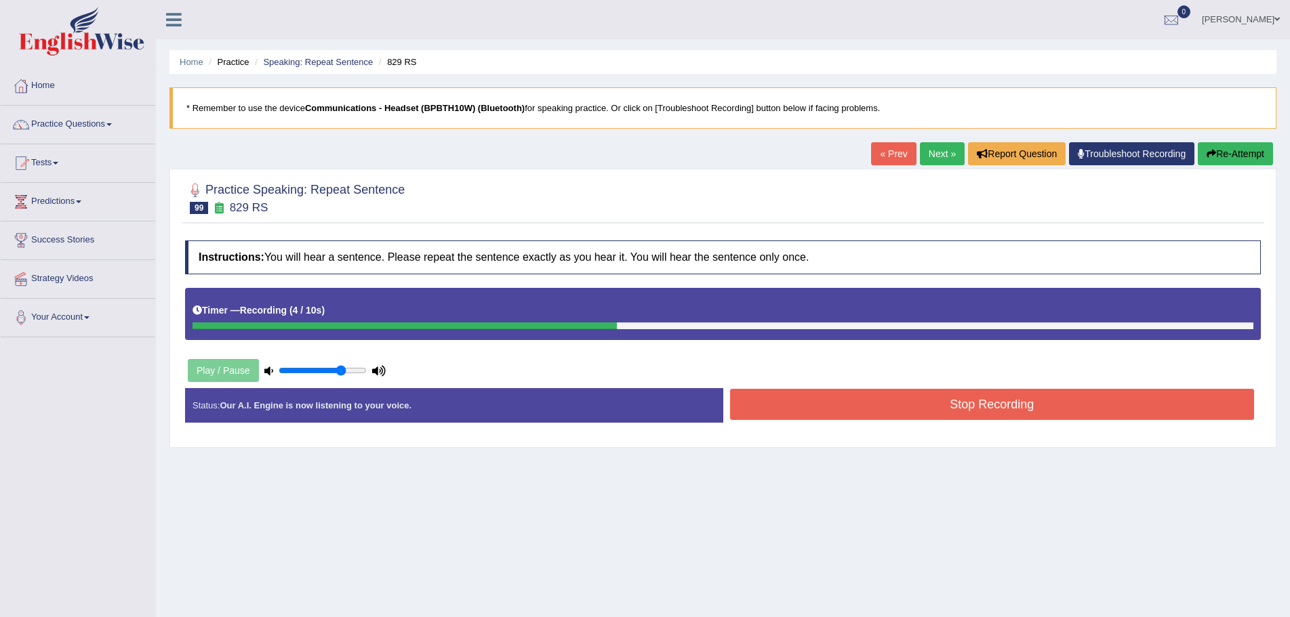
click at [772, 401] on button "Stop Recording" at bounding box center [992, 404] width 525 height 31
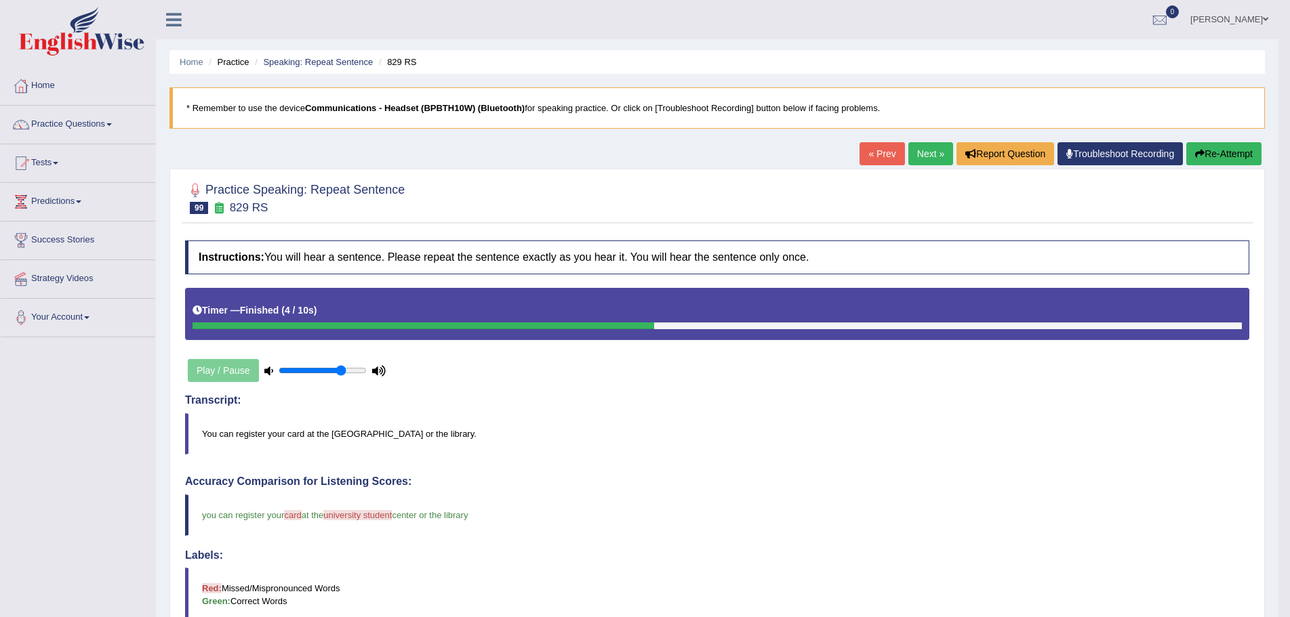
click at [1209, 151] on button "Re-Attempt" at bounding box center [1223, 153] width 75 height 23
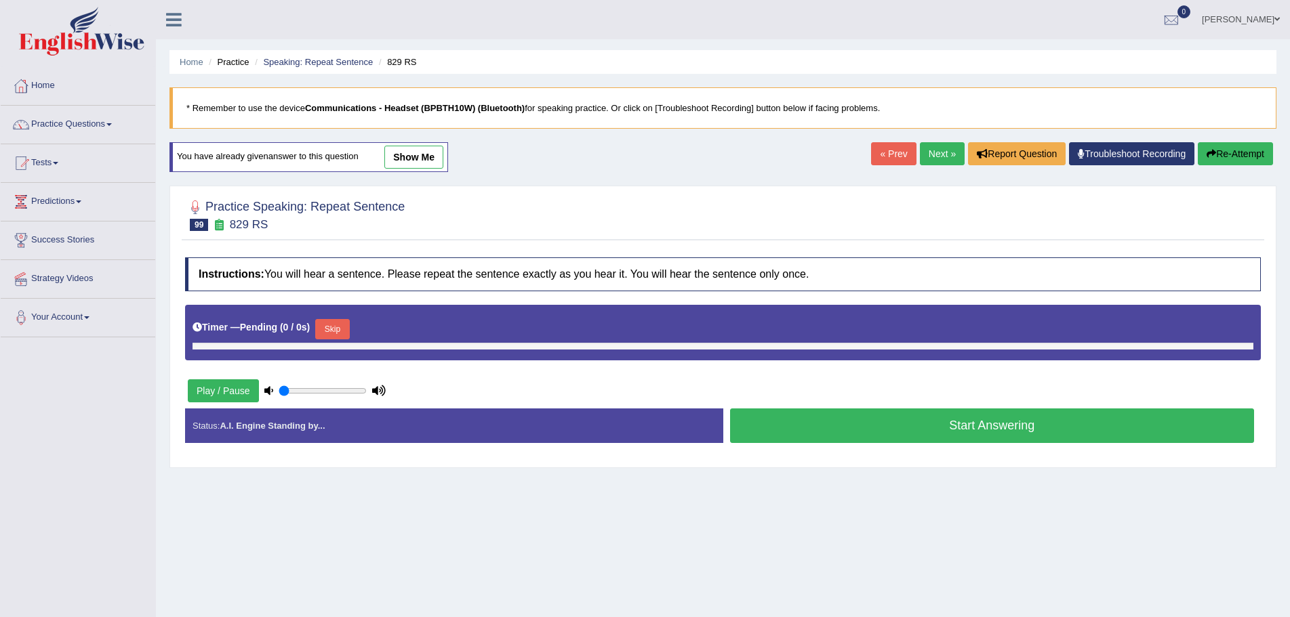
type input "0.75"
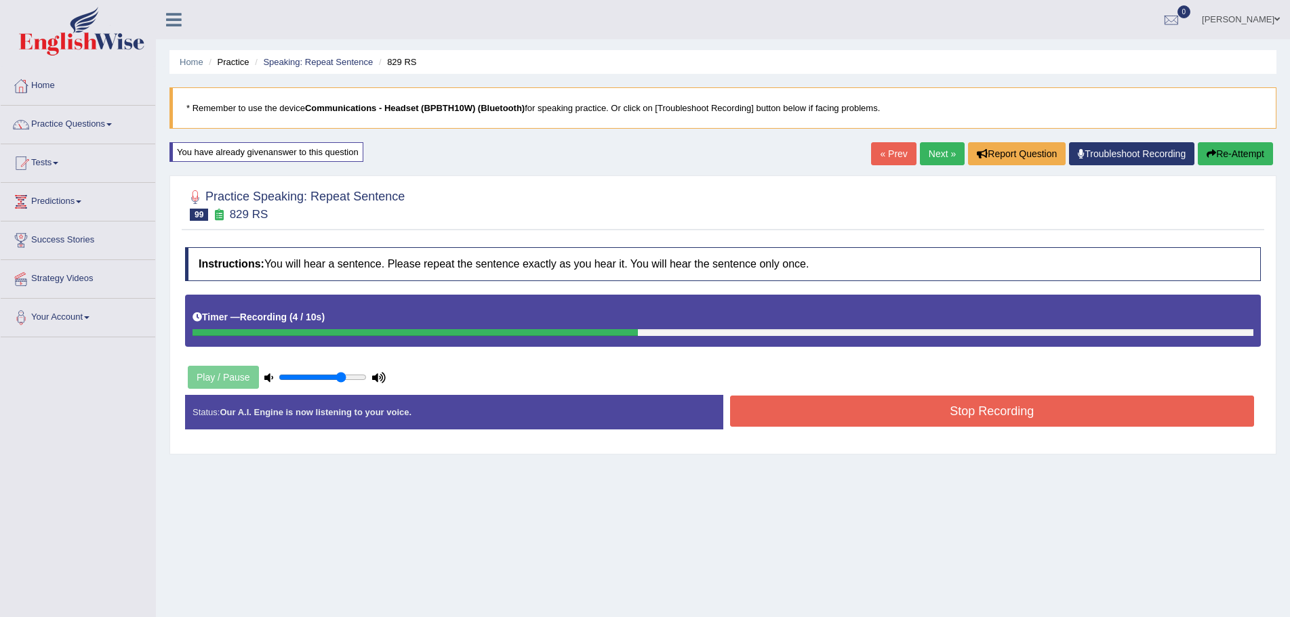
click at [944, 415] on button "Stop Recording" at bounding box center [992, 411] width 525 height 31
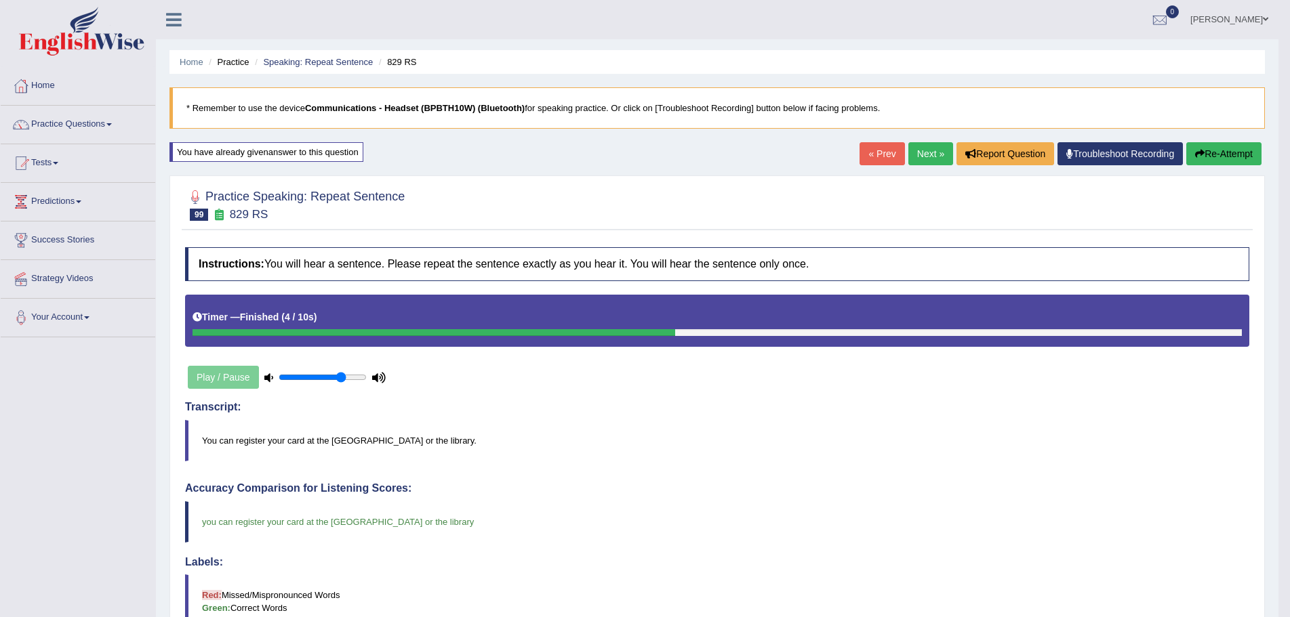
click at [916, 151] on link "Next »" at bounding box center [930, 153] width 45 height 23
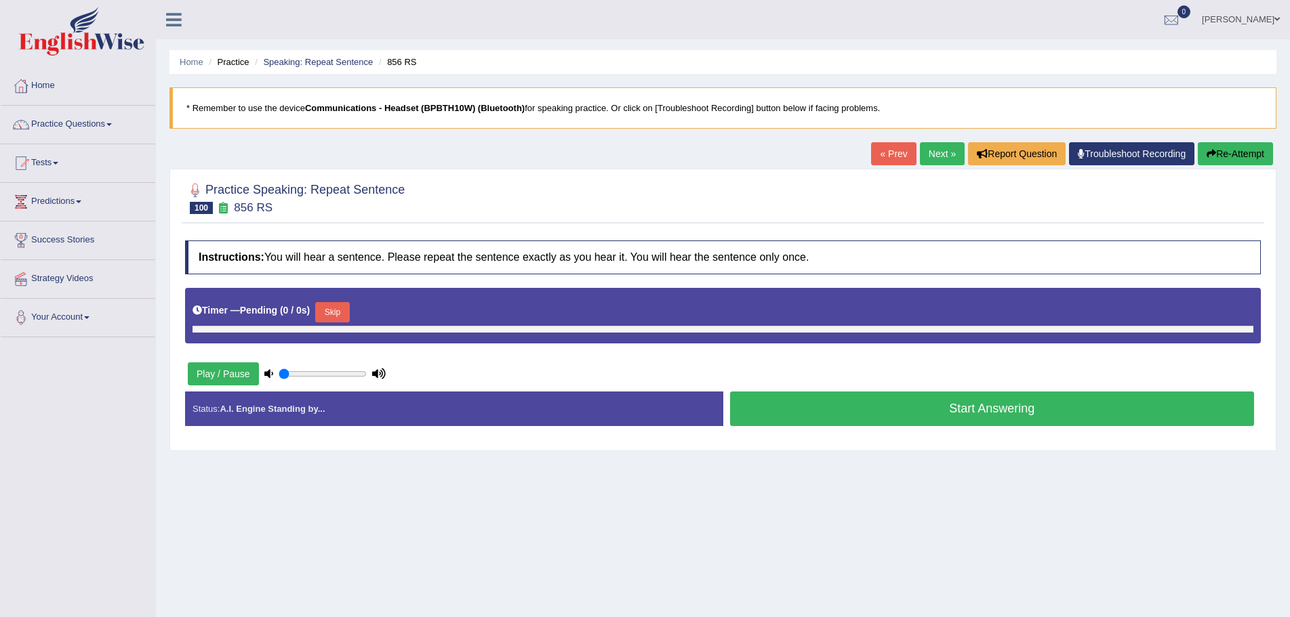
type input "0.75"
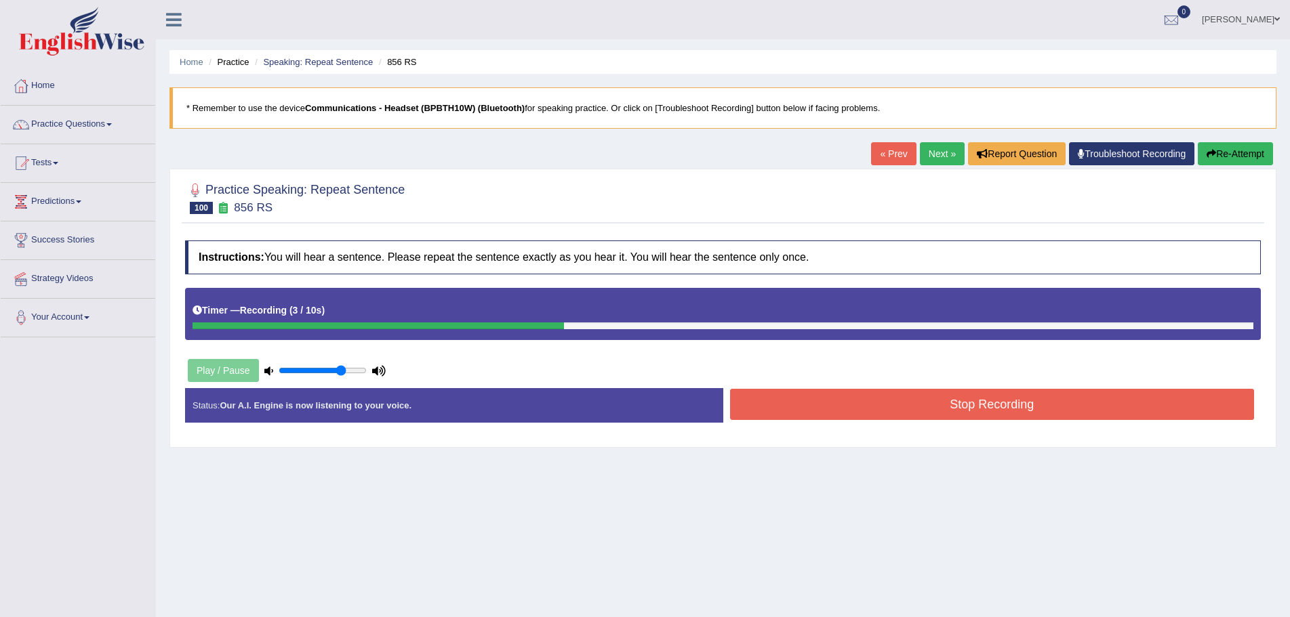
click at [847, 403] on button "Stop Recording" at bounding box center [992, 404] width 525 height 31
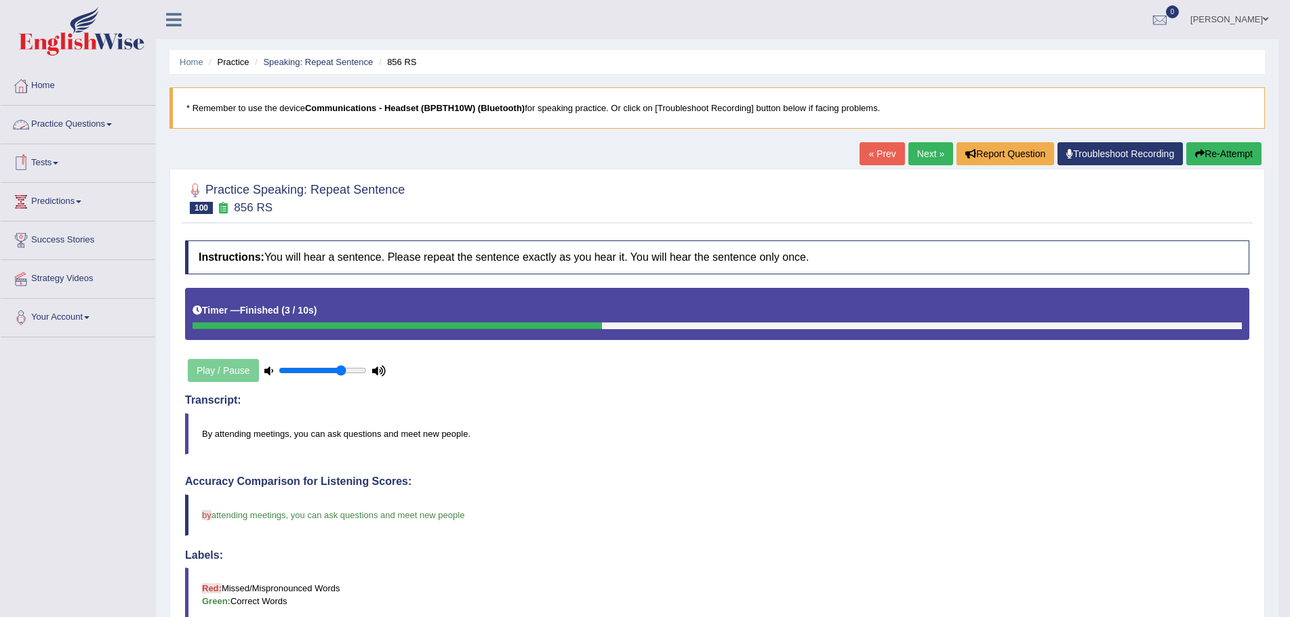
click at [115, 127] on link "Practice Questions" at bounding box center [78, 123] width 155 height 34
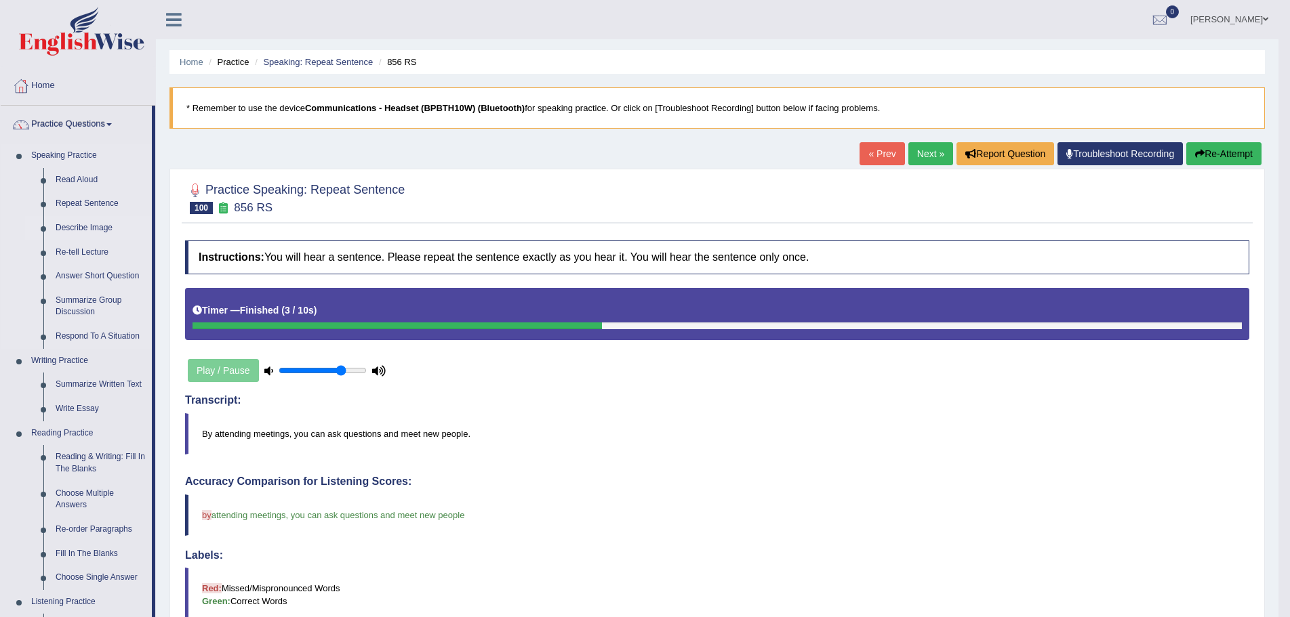
click at [89, 227] on link "Describe Image" at bounding box center [100, 228] width 102 height 24
